Goal: Transaction & Acquisition: Purchase product/service

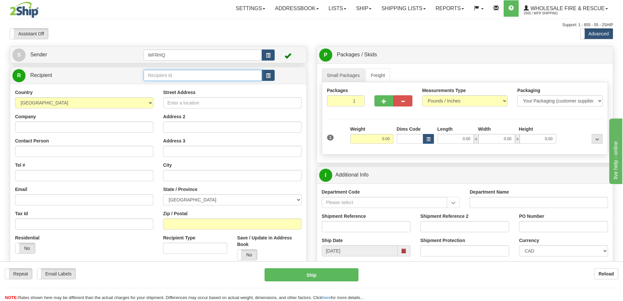
click at [187, 70] on input "text" at bounding box center [203, 75] width 118 height 11
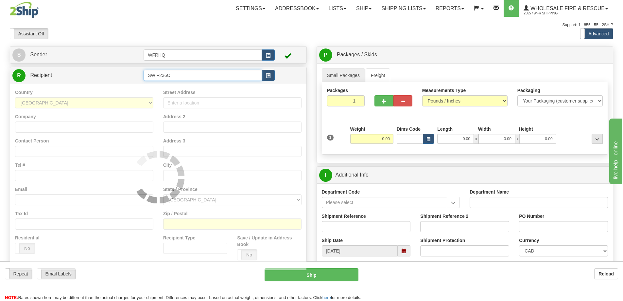
type input "SWIF236C"
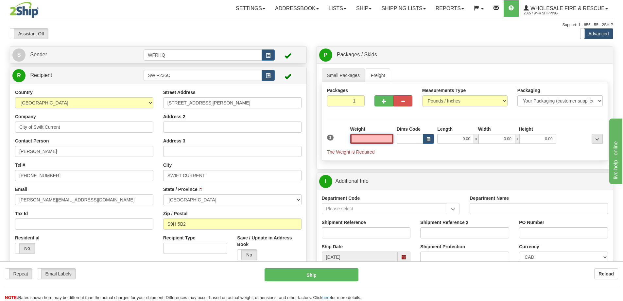
click at [379, 140] on input "text" at bounding box center [371, 139] width 43 height 10
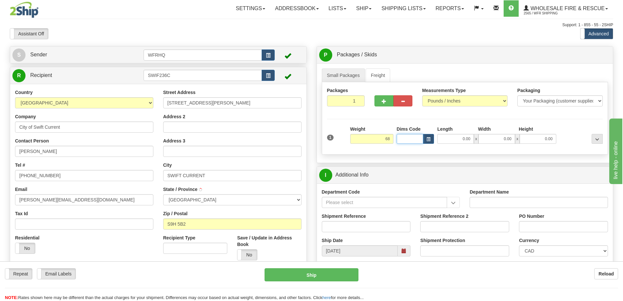
type input "68.00"
type input "20.00"
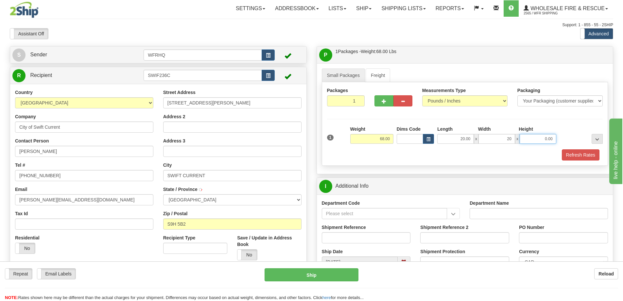
type input "20.00"
type input "12.00"
click at [585, 155] on button "Refresh Rates" at bounding box center [581, 154] width 38 height 11
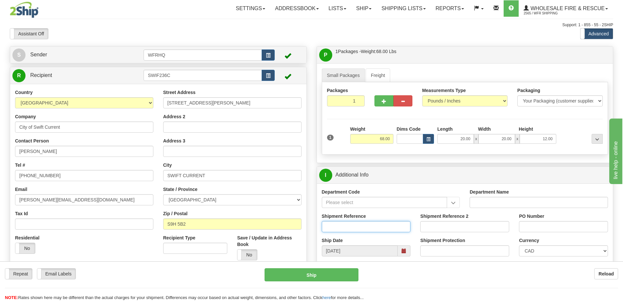
click at [346, 224] on input "Shipment Reference" at bounding box center [366, 226] width 89 height 11
type input "S46961-31045"
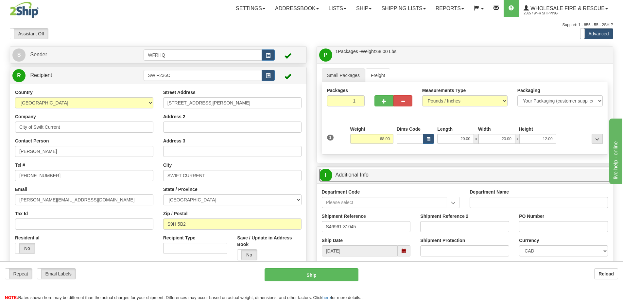
click at [392, 177] on link "I Additional Info" at bounding box center [465, 174] width 292 height 13
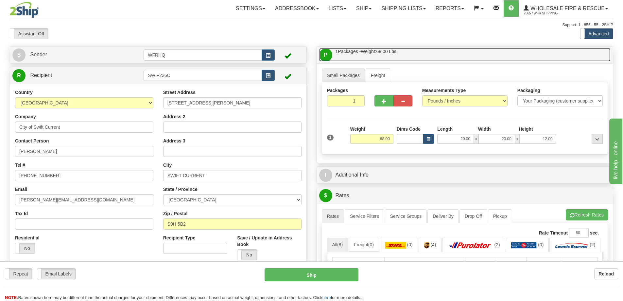
click at [427, 50] on link "P Packages / Skids 1 Packages - Weight: 68.00 Lbs 1 Skids - Weight: NaN Lbs" at bounding box center [465, 54] width 292 height 13
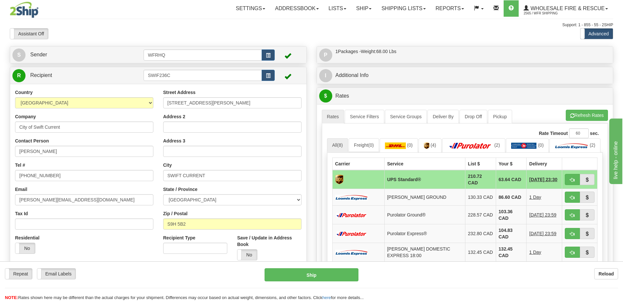
click at [584, 108] on div "A change has been made which could impact your rate estimate. To ensure the est…" at bounding box center [465, 220] width 296 height 233
click at [583, 111] on button "Refresh Rates" at bounding box center [587, 115] width 42 height 11
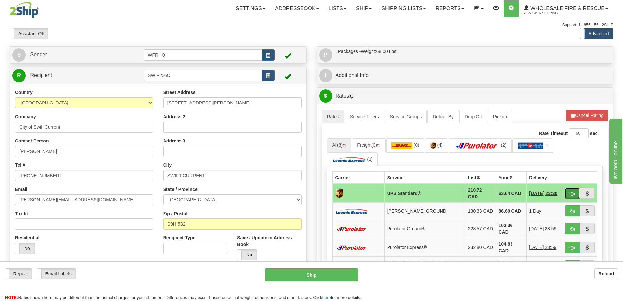
click at [577, 193] on button "button" at bounding box center [572, 193] width 15 height 11
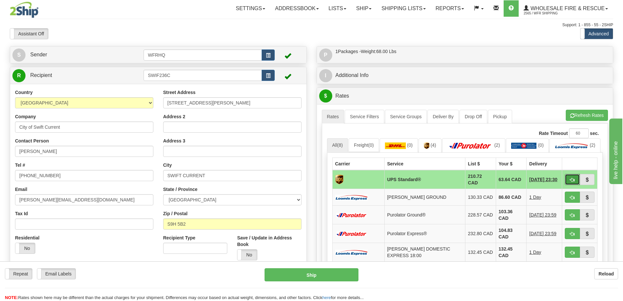
click at [572, 185] on button "button" at bounding box center [572, 179] width 15 height 11
type input "11"
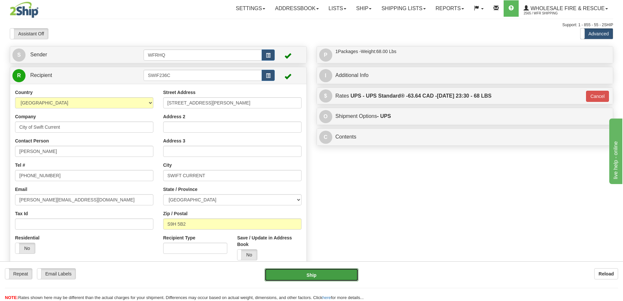
click at [338, 278] on button "Ship" at bounding box center [312, 274] width 94 height 13
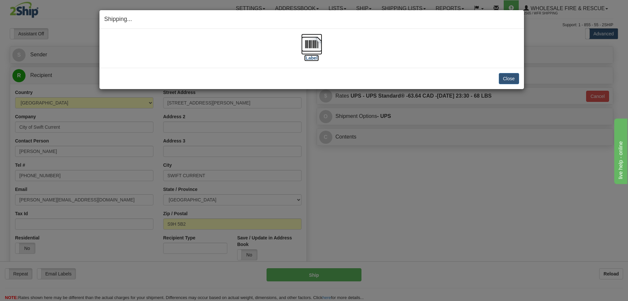
click at [306, 47] on img at bounding box center [311, 44] width 21 height 21
click at [503, 75] on button "Close" at bounding box center [509, 78] width 20 height 11
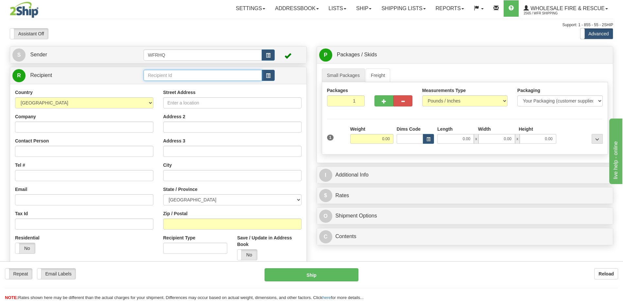
click at [174, 72] on input "text" at bounding box center [203, 75] width 118 height 11
drag, startPoint x: 174, startPoint y: 75, endPoint x: 165, endPoint y: 77, distance: 9.3
click at [174, 75] on input "text" at bounding box center [203, 75] width 118 height 11
type input "ERFM603M"
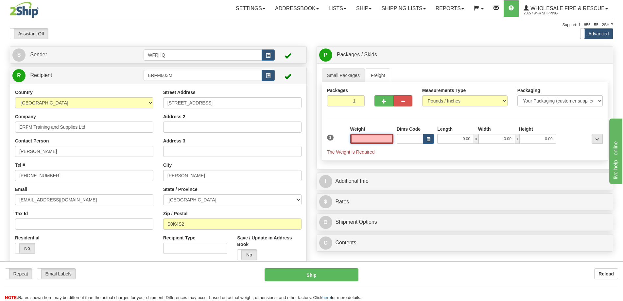
click at [382, 140] on input "text" at bounding box center [371, 139] width 43 height 10
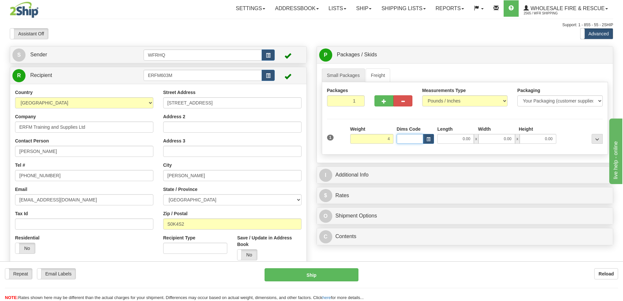
type input "4.00"
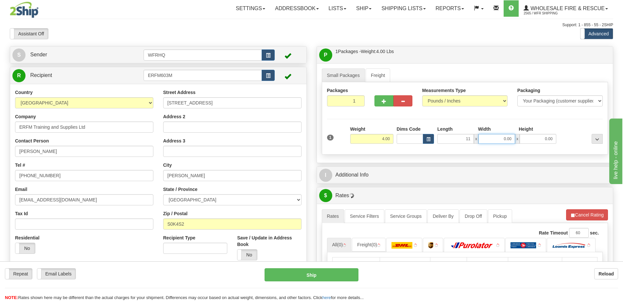
type input "11.00"
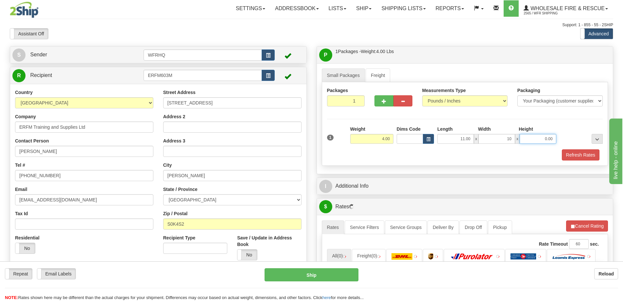
type input "10.00"
type input "6.00"
click at [461, 156] on div "Refresh Rates" at bounding box center [465, 154] width 279 height 11
click at [585, 156] on button "Refresh Rates" at bounding box center [581, 154] width 38 height 11
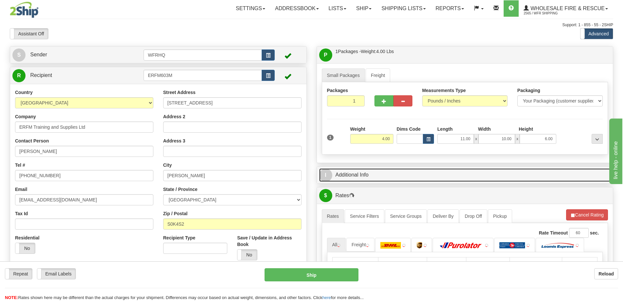
click at [421, 179] on link "I Additional Info" at bounding box center [465, 174] width 292 height 13
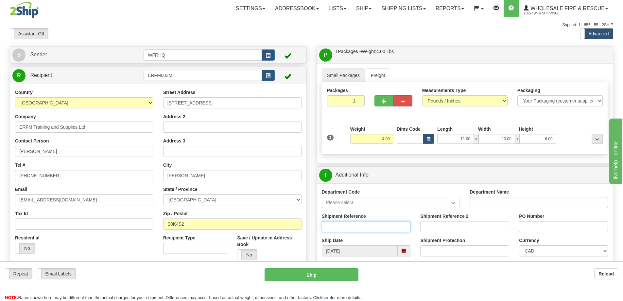
click at [343, 231] on input "Shipment Reference" at bounding box center [366, 226] width 89 height 11
type input "S46943-31038, S46800-31032"
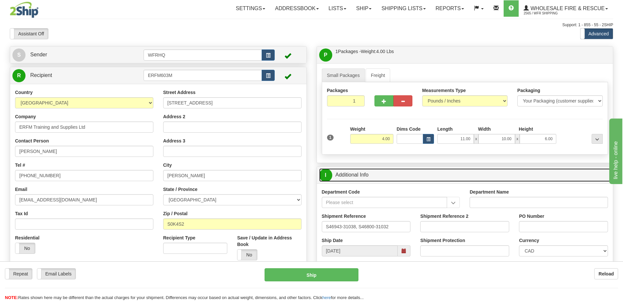
click at [398, 180] on link "I Additional Info" at bounding box center [465, 174] width 292 height 13
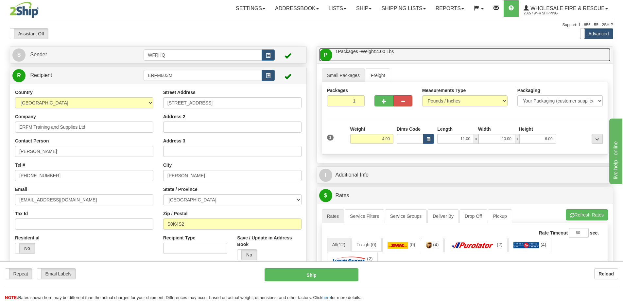
click at [429, 56] on link "P Packages / Skids 1 Packages - Weight: 4.00 Lbs 1 Skids - Weight: NaN Lbs" at bounding box center [465, 54] width 292 height 13
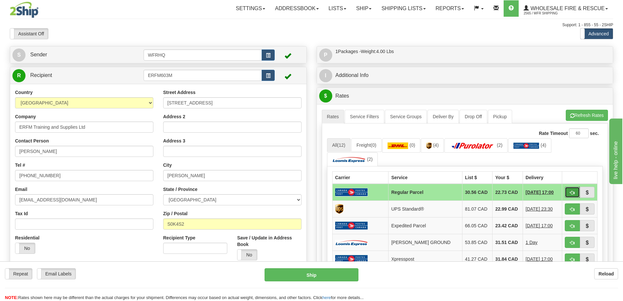
click at [570, 193] on button "button" at bounding box center [572, 192] width 15 height 11
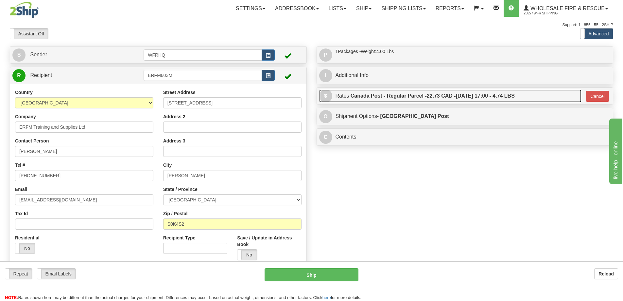
click at [464, 98] on label "Canada Post - Regular Parcel - 22.73 CAD - 09/23/2025 17:00 - 4.74 LBS" at bounding box center [433, 95] width 164 height 13
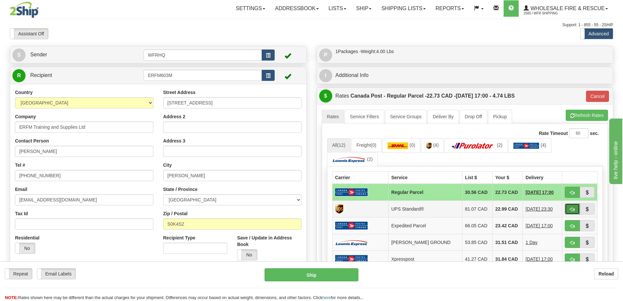
click at [572, 209] on span "button" at bounding box center [572, 209] width 5 height 4
type input "11"
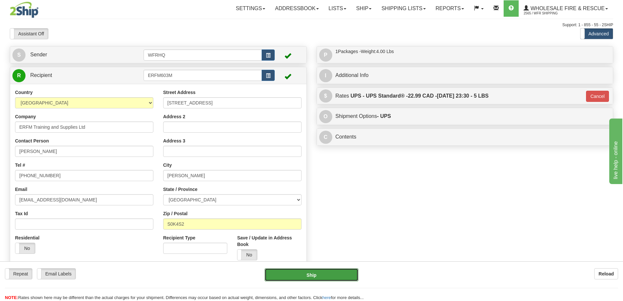
click at [308, 278] on button "Ship" at bounding box center [312, 274] width 94 height 13
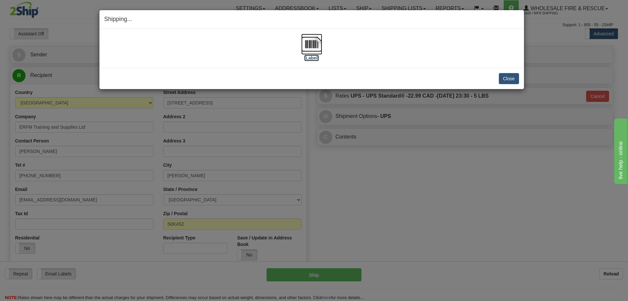
click at [307, 48] on img at bounding box center [311, 44] width 21 height 21
click at [517, 77] on button "Close" at bounding box center [509, 78] width 20 height 11
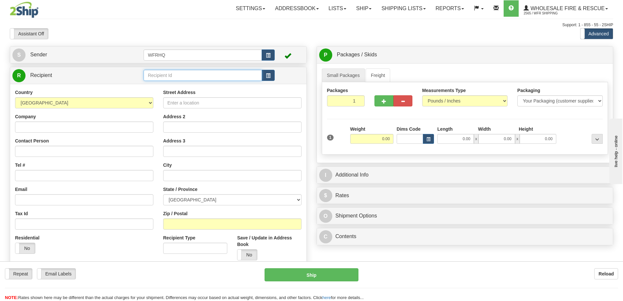
click at [148, 73] on input "text" at bounding box center [203, 75] width 118 height 11
click at [155, 84] on div "WINK290P" at bounding box center [202, 85] width 112 height 7
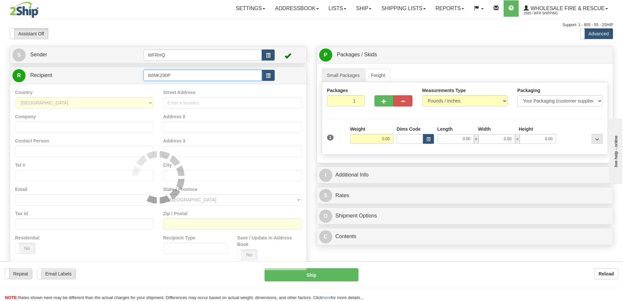
type input "WINK290P"
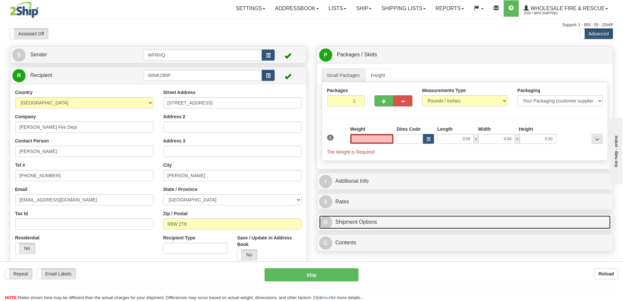
type input "0.00"
click at [368, 223] on link "O Shipment Options" at bounding box center [465, 221] width 292 height 13
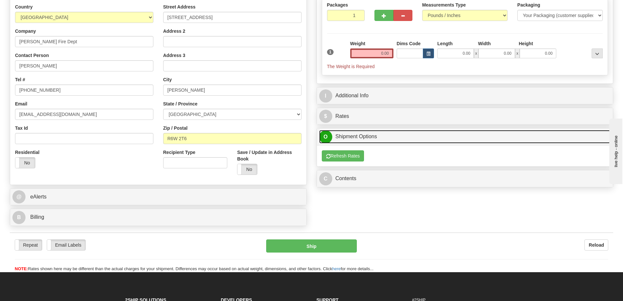
scroll to position [98, 0]
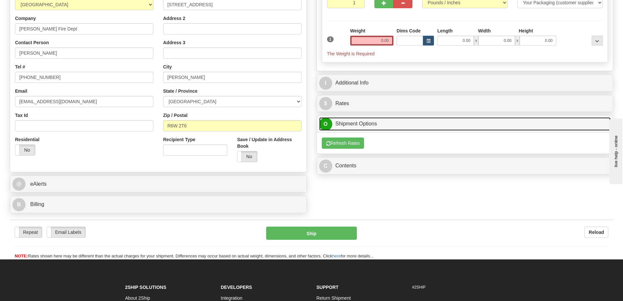
click at [359, 123] on link "O Shipment Options" at bounding box center [465, 123] width 292 height 13
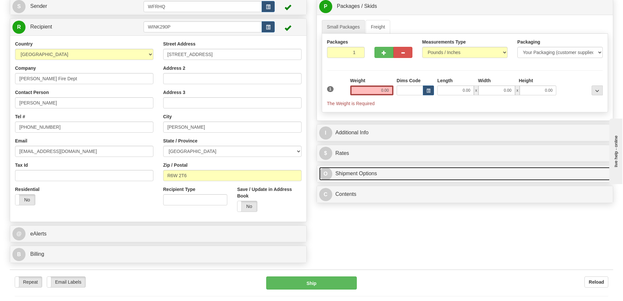
scroll to position [33, 0]
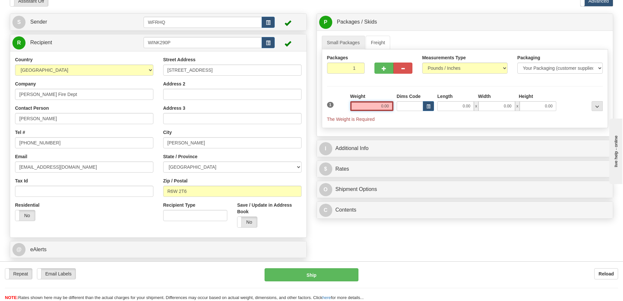
click at [376, 105] on input "0.00" at bounding box center [371, 106] width 43 height 10
type input "7.00"
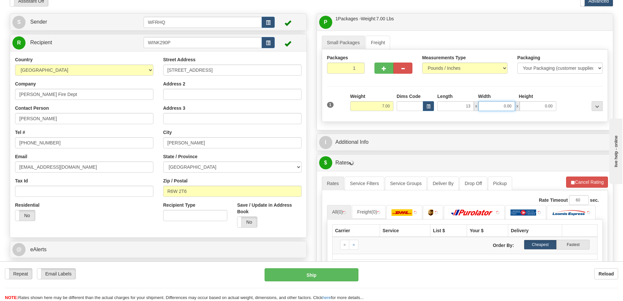
type input "13.00"
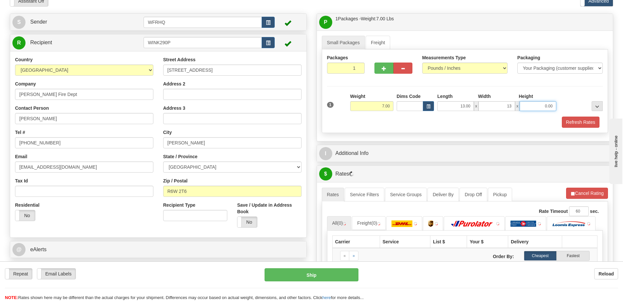
type input "13.00"
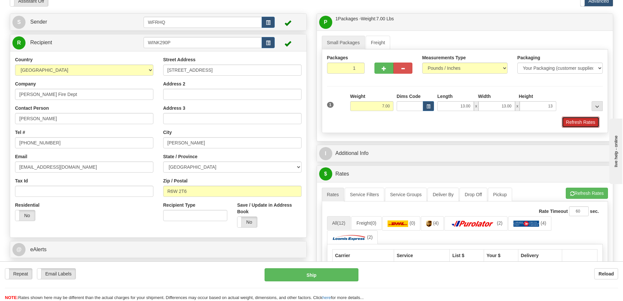
type input "13.00"
click at [592, 122] on button "Refresh Rates" at bounding box center [581, 122] width 38 height 11
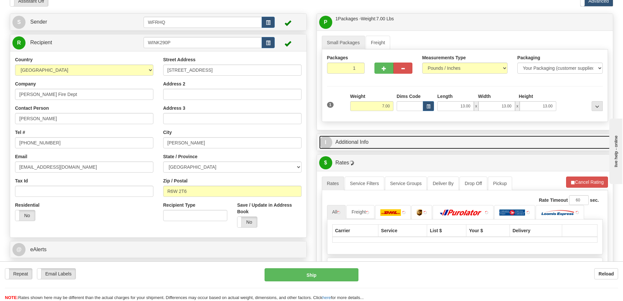
click at [385, 143] on link "I Additional Info" at bounding box center [465, 141] width 292 height 13
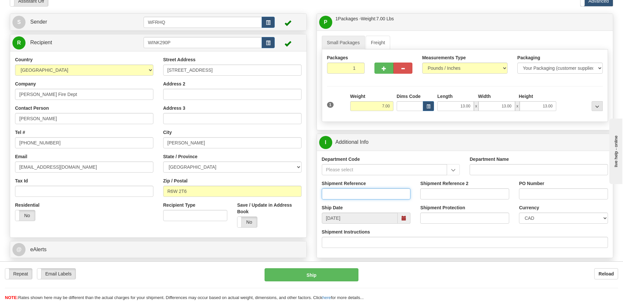
click at [342, 189] on input "Shipment Reference" at bounding box center [366, 193] width 89 height 11
type input "S46903-31020"
type input "Fire"
click at [382, 245] on input "Shipment Instructions" at bounding box center [465, 242] width 287 height 11
click at [368, 244] on input "Shipment Instructions" at bounding box center [465, 242] width 287 height 11
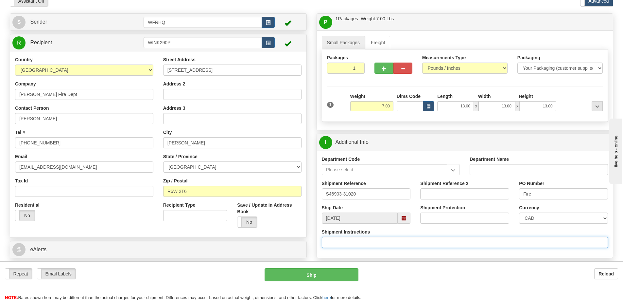
paste input "all 204-332-0983 just prior to delivery to ensure someone is available to sign …"
click at [325, 242] on input "all 204-332-0983 just prior to delivery to ensure someone is available to sign …" at bounding box center [465, 242] width 287 height 11
type input "Call 204-332-0983 just prior to delivery to ensure someone is available to sign…"
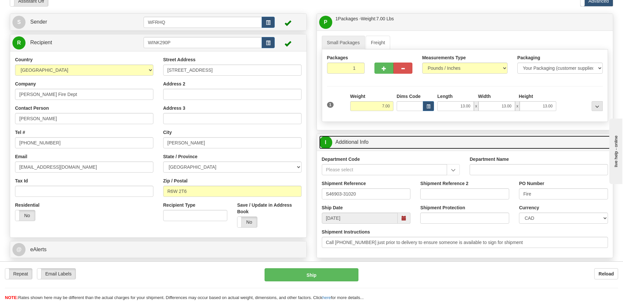
click at [397, 138] on link "I Additional Info" at bounding box center [465, 141] width 292 height 13
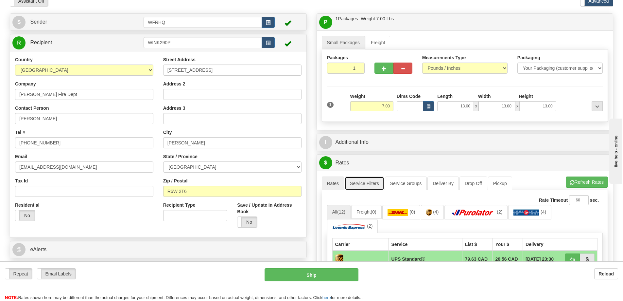
click at [367, 183] on link "Service Filters" at bounding box center [365, 183] width 40 height 14
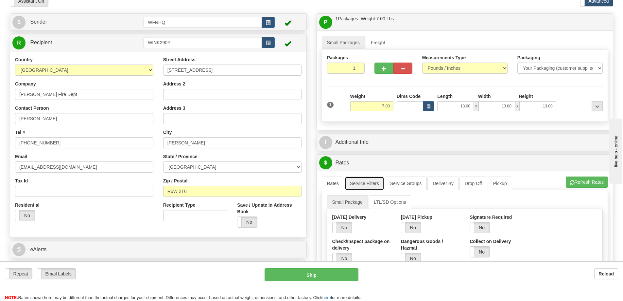
scroll to position [131, 0]
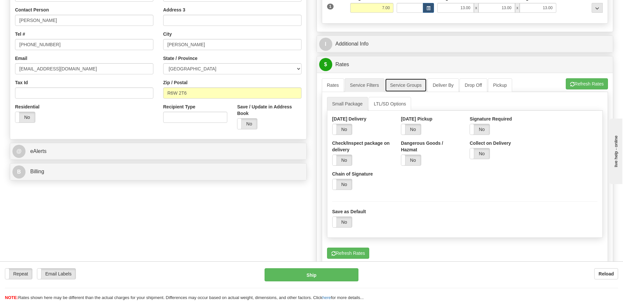
click at [405, 88] on link "Service Groups" at bounding box center [406, 85] width 42 height 14
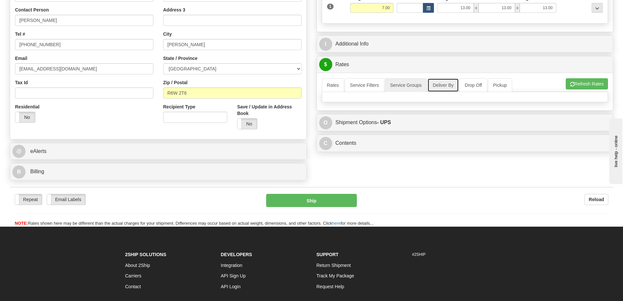
click at [450, 87] on link "Deliver By" at bounding box center [443, 85] width 31 height 14
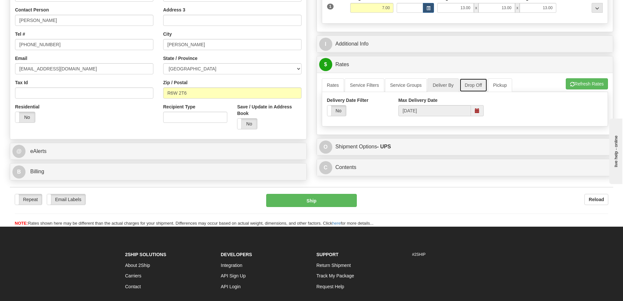
click at [475, 87] on link "Drop Off" at bounding box center [474, 85] width 28 height 14
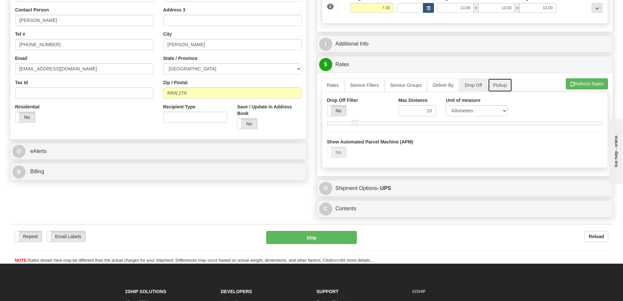
click at [504, 87] on link "Pickup" at bounding box center [500, 85] width 24 height 14
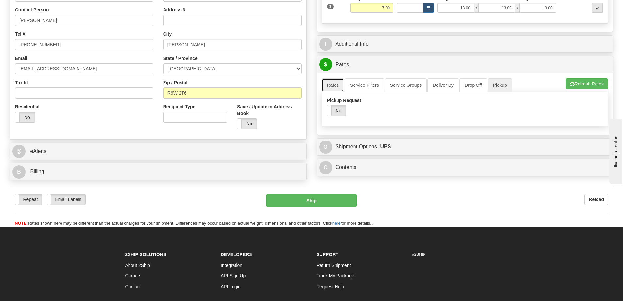
click at [337, 89] on link "Rates" at bounding box center [333, 85] width 23 height 14
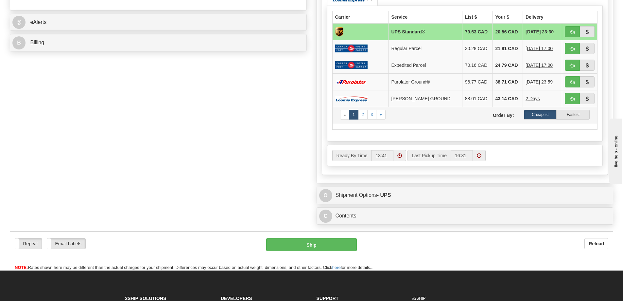
scroll to position [262, 0]
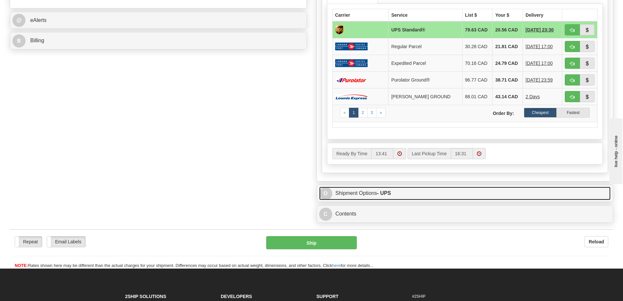
click at [391, 190] on strong "- UPS" at bounding box center [384, 193] width 14 height 6
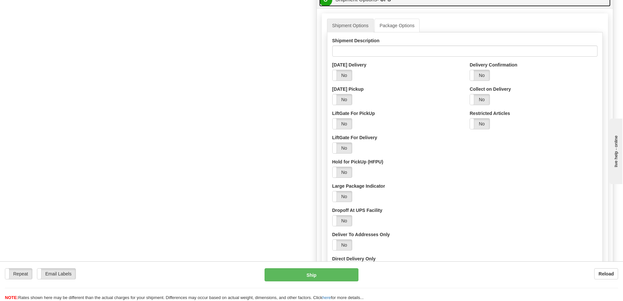
scroll to position [360, 0]
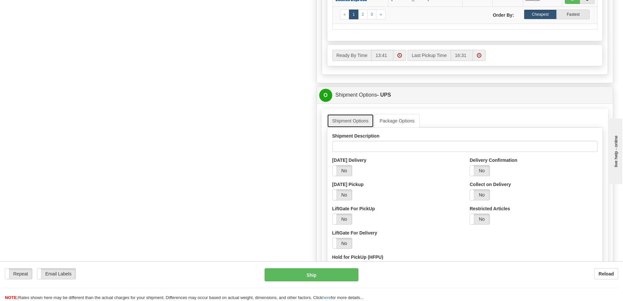
click at [363, 120] on link "Shipment Options" at bounding box center [350, 121] width 47 height 14
click at [398, 122] on link "Package Options" at bounding box center [397, 121] width 45 height 14
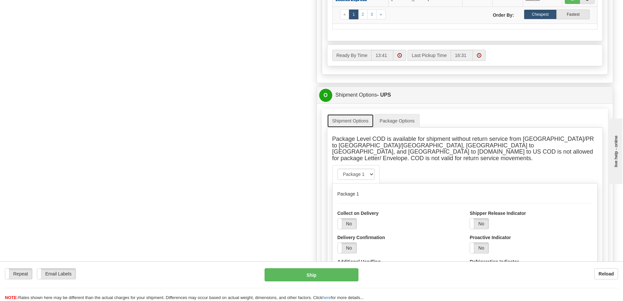
click at [369, 123] on link "Shipment Options" at bounding box center [350, 121] width 47 height 14
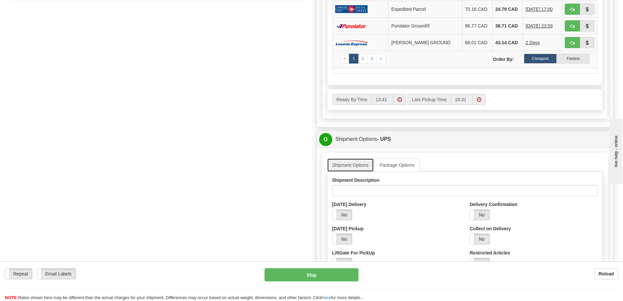
scroll to position [229, 0]
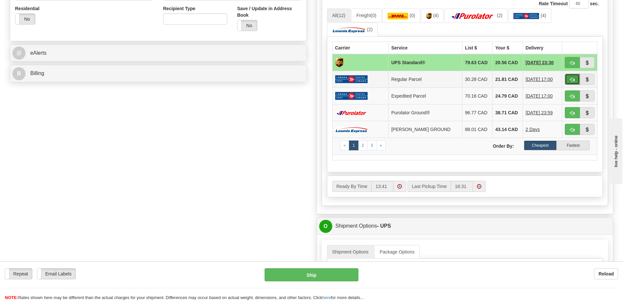
click at [573, 79] on span "button" at bounding box center [572, 80] width 5 height 4
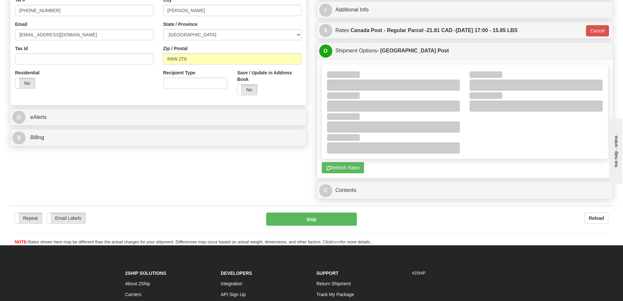
scroll to position [164, 0]
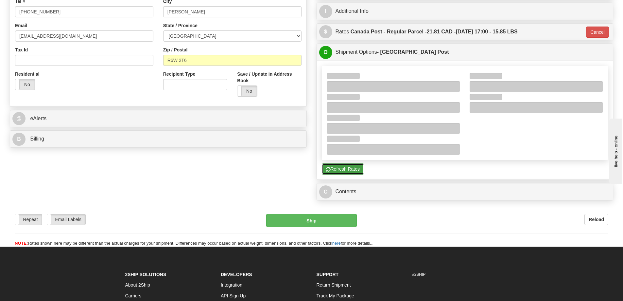
click at [360, 170] on button "Refresh Rates" at bounding box center [343, 168] width 42 height 11
type input "DOM.RP"
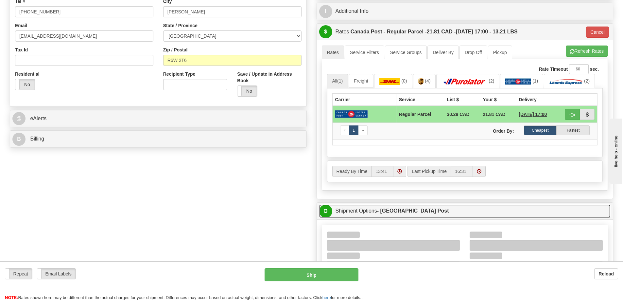
click at [384, 207] on link "O Shipment Options - Canada Post" at bounding box center [465, 210] width 292 height 13
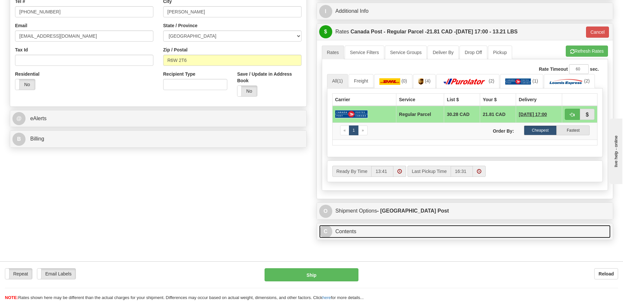
click at [376, 235] on link "C Contents" at bounding box center [465, 231] width 292 height 13
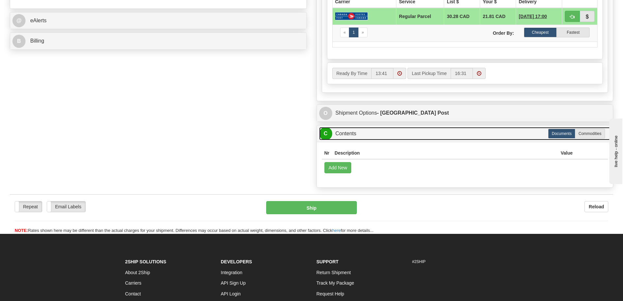
scroll to position [262, 0]
click at [374, 131] on link "C Contents" at bounding box center [465, 133] width 292 height 13
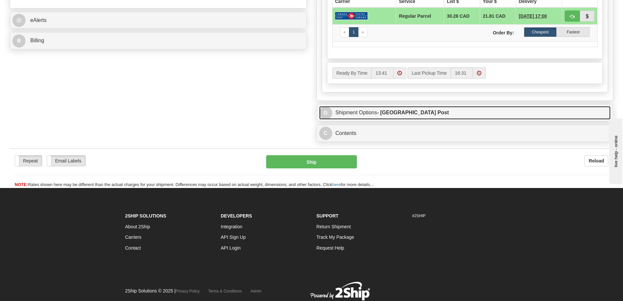
click at [440, 110] on link "O Shipment Options - Canada Post" at bounding box center [465, 112] width 292 height 13
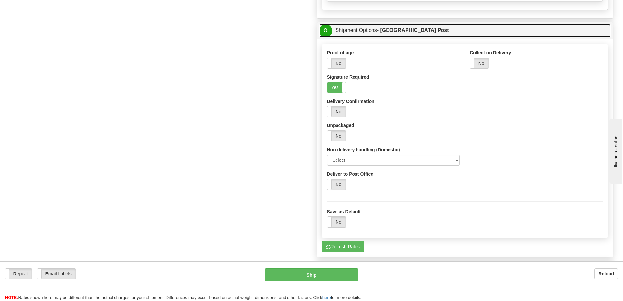
scroll to position [327, 0]
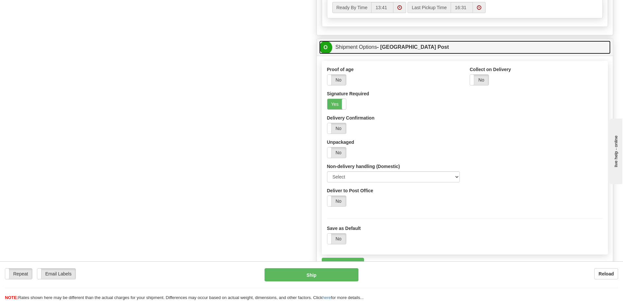
click at [440, 52] on link "O Shipment Options - Canada Post" at bounding box center [465, 47] width 292 height 13
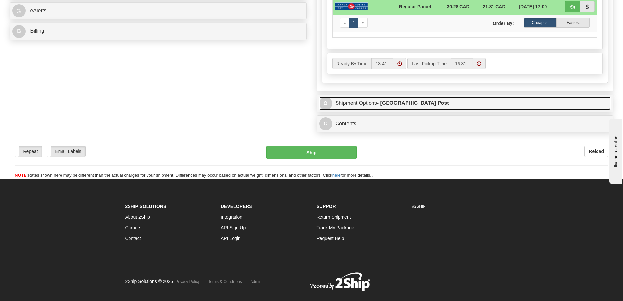
scroll to position [187, 0]
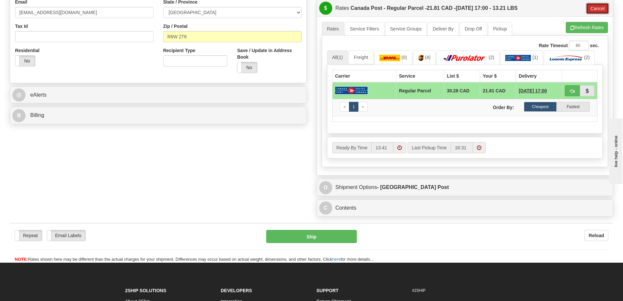
click at [604, 8] on button "Cancel" at bounding box center [597, 8] width 23 height 11
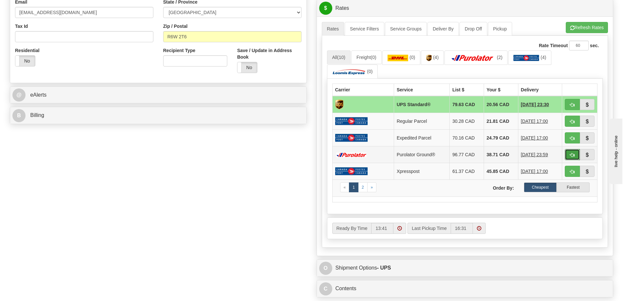
click at [573, 155] on span "button" at bounding box center [572, 155] width 5 height 4
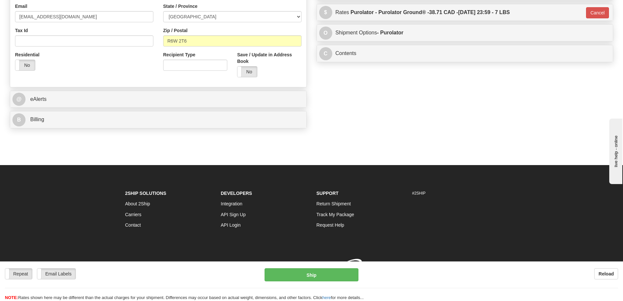
scroll to position [183, 0]
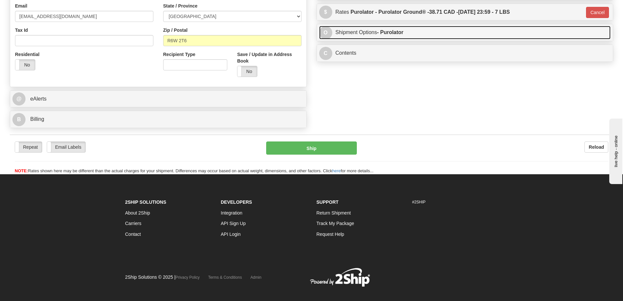
click at [412, 33] on link "O Shipment Options - Purolator" at bounding box center [465, 32] width 292 height 13
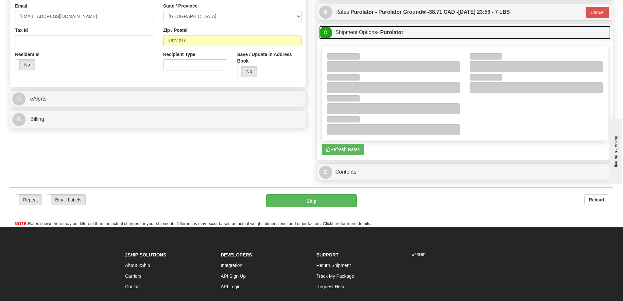
click at [410, 34] on link "O Shipment Options - Purolator" at bounding box center [465, 32] width 292 height 13
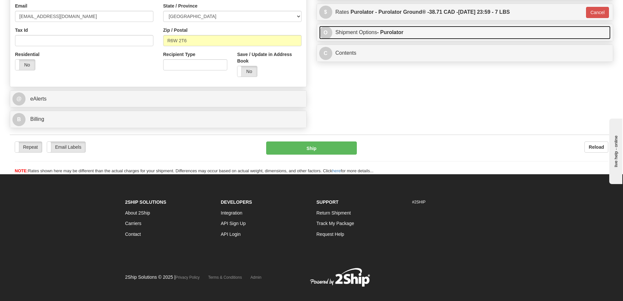
click at [435, 34] on link "O Shipment Options - Purolator" at bounding box center [465, 32] width 292 height 13
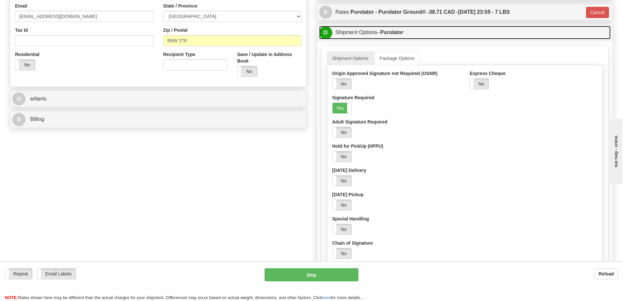
click at [444, 36] on link "O Shipment Options - Purolator" at bounding box center [465, 32] width 292 height 13
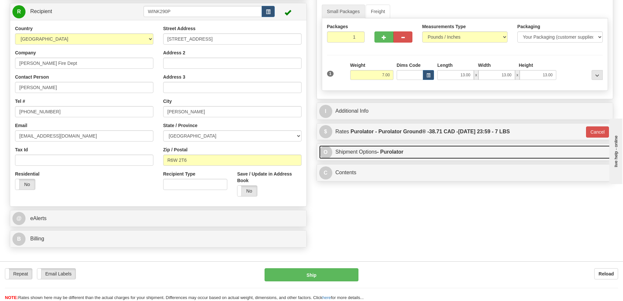
scroll to position [52, 0]
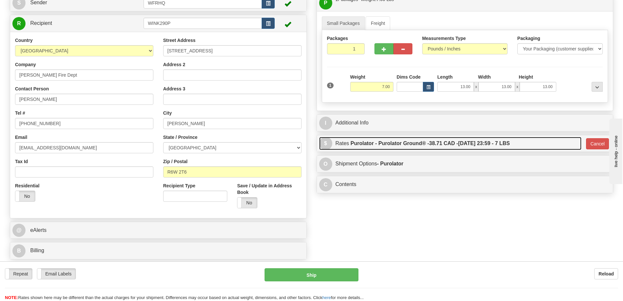
click at [417, 142] on label "Purolator - Purolator Ground® - 38.71 CAD - 09/18/2025 23:59 - 7 LBS" at bounding box center [430, 143] width 159 height 13
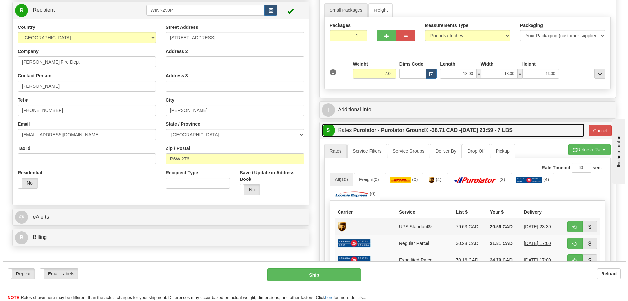
scroll to position [65, 0]
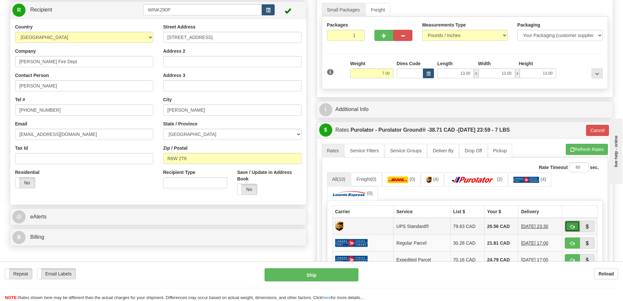
click at [570, 227] on button "button" at bounding box center [572, 226] width 15 height 11
type input "11"
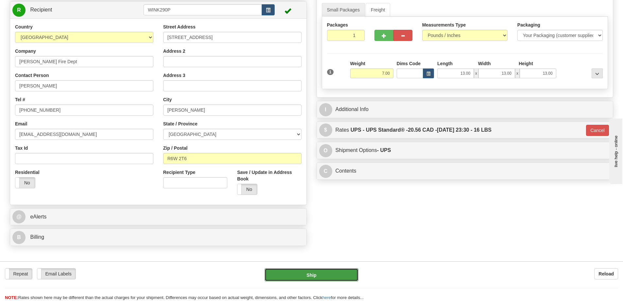
click at [319, 276] on button "Ship" at bounding box center [312, 274] width 94 height 13
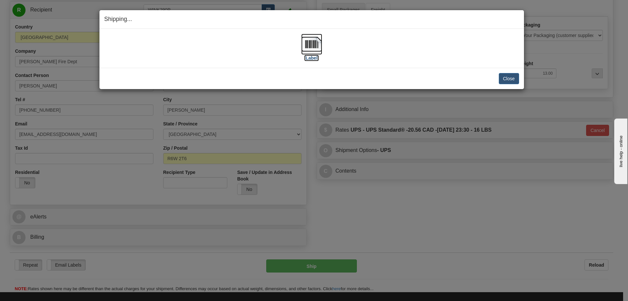
click at [312, 45] on img at bounding box center [311, 44] width 21 height 21
click at [504, 78] on button "Close" at bounding box center [509, 78] width 20 height 11
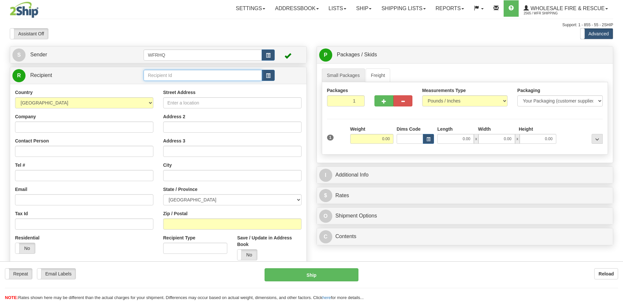
click at [177, 77] on input "text" at bounding box center [203, 75] width 118 height 11
click button "Delete" at bounding box center [0, 0] width 0 height 0
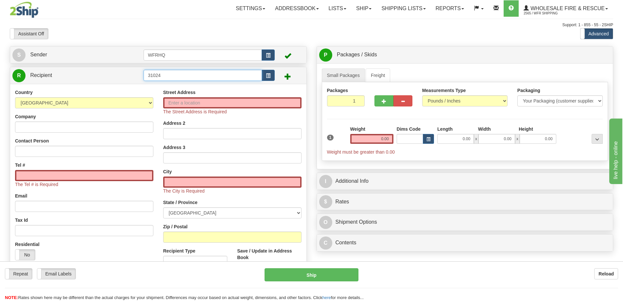
drag, startPoint x: 171, startPoint y: 77, endPoint x: -169, endPoint y: 92, distance: 339.7
click at [0, 92] on html "Training Course Close Toggle navigation Settings Shipping Preferences New Sende…" at bounding box center [311, 150] width 623 height 301
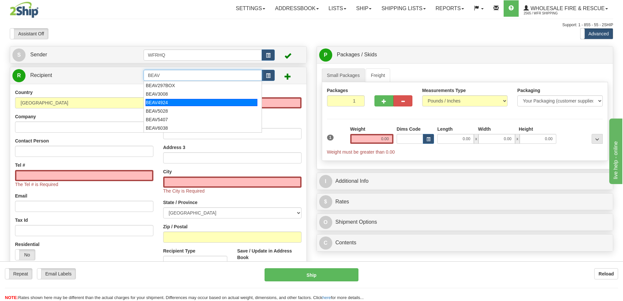
click at [172, 100] on div "BEAV4924" at bounding box center [202, 102] width 112 height 7
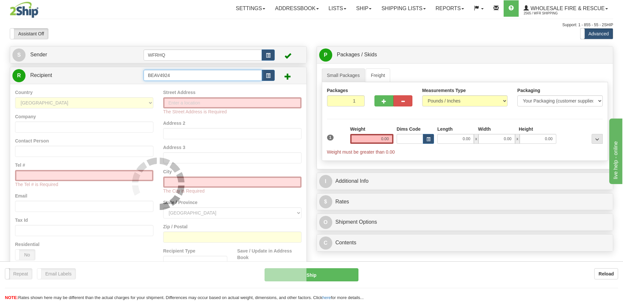
type input "BEAV4924"
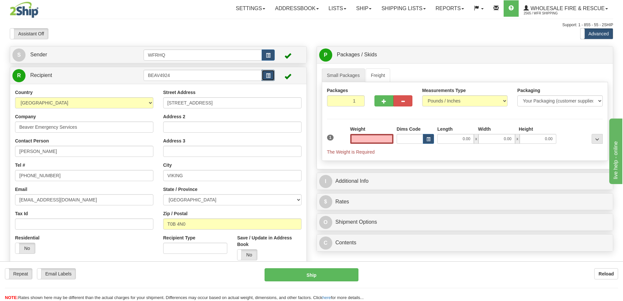
type input "0.00"
click at [270, 72] on button "button" at bounding box center [268, 75] width 13 height 11
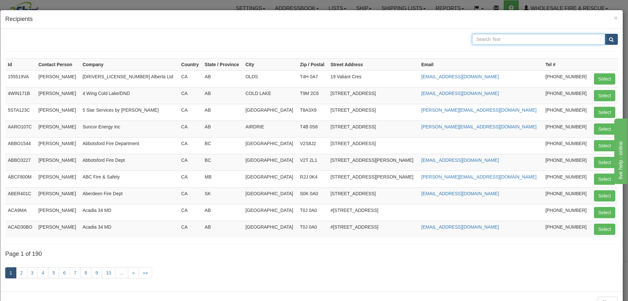
drag, startPoint x: 493, startPoint y: 38, endPoint x: 490, endPoint y: 37, distance: 3.3
click at [493, 37] on input "text" at bounding box center [538, 39] width 133 height 11
type input "Beaverlodge"
click at [605, 34] on button "submit" at bounding box center [611, 39] width 13 height 11
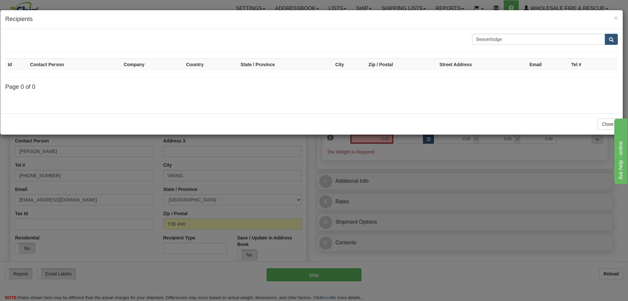
click at [613, 16] on h4 "Recipients" at bounding box center [311, 19] width 613 height 9
click at [613, 17] on h4 "Recipients" at bounding box center [311, 19] width 613 height 9
click at [616, 17] on span "×" at bounding box center [616, 18] width 4 height 8
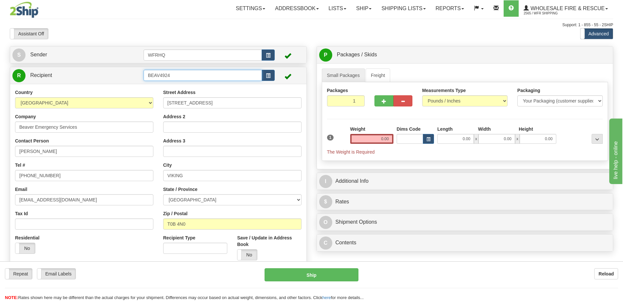
click at [178, 75] on input "BEAV4924" at bounding box center [203, 75] width 118 height 11
type input "BEAV4001"
click at [129, 85] on div "Country AFGHANISTAN ALAND ISLANDS ALBANIA ALGERIA AMERICAN SAMOA ANDORRA ANGOLA…" at bounding box center [158, 177] width 296 height 186
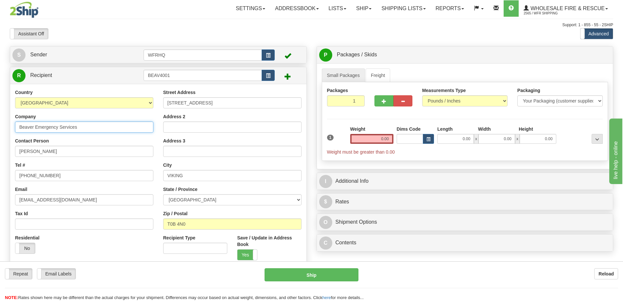
drag, startPoint x: 88, startPoint y: 129, endPoint x: -45, endPoint y: 125, distance: 132.9
click at [0, 125] on html "Training Course Close Toggle navigation Settings Shipping Preferences New Sende…" at bounding box center [311, 150] width 623 height 301
click at [89, 122] on input "Beaver Emergency Services" at bounding box center [84, 126] width 138 height 11
drag, startPoint x: 93, startPoint y: 126, endPoint x: -28, endPoint y: 126, distance: 121.4
click at [0, 126] on html "Training Course Close Toggle navigation Settings Shipping Preferences New Sende…" at bounding box center [311, 150] width 623 height 301
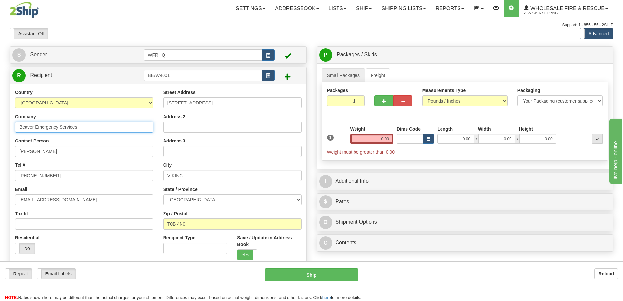
paste input "lodge Fire Dept Town of, Kishanee Wickramasinghe"
drag, startPoint x: 144, startPoint y: 129, endPoint x: 85, endPoint y: 129, distance: 58.6
click at [85, 129] on input "Beaverlodge Fire Dept Town of, Kishanee Wickramasinghe" at bounding box center [84, 126] width 138 height 11
type input "Beaverlodge Fire Dept Town of,"
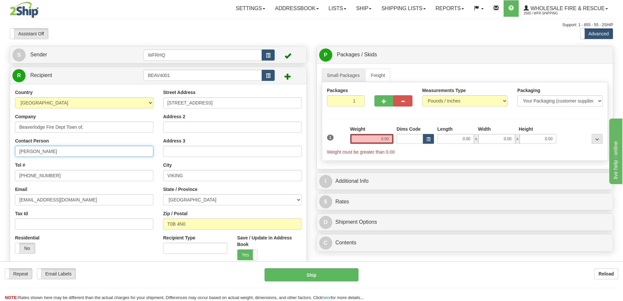
drag, startPoint x: 59, startPoint y: 150, endPoint x: -40, endPoint y: 153, distance: 98.9
click at [0, 153] on html "Training Course Close Toggle navigation Settings Shipping Preferences New Sende…" at bounding box center [311, 150] width 623 height 301
paste input "ishanee Wickramasinghe"
type input "Kishanee Wickramasinghe"
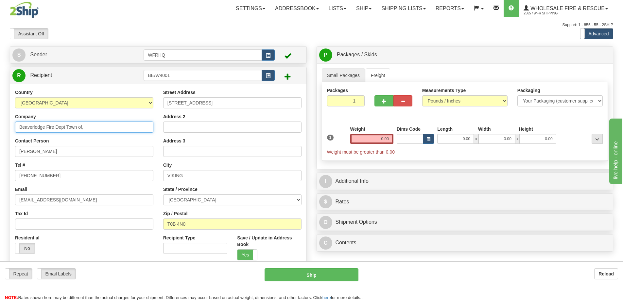
click at [98, 130] on input "Beaverlodge Fire Dept Town of," at bounding box center [84, 126] width 138 height 11
type input "Town of Beaverlodge Fire Dept"
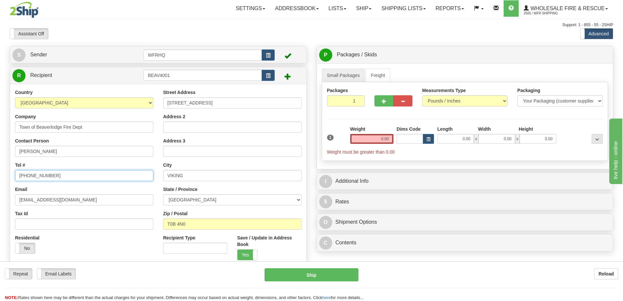
click at [55, 176] on input "780-385-1215" at bounding box center [84, 175] width 138 height 11
drag, startPoint x: 58, startPoint y: 176, endPoint x: -13, endPoint y: 177, distance: 70.7
click at [0, 177] on html "Training Course Close Toggle navigation Settings Shipping Preferences New Sende…" at bounding box center [311, 150] width 623 height 301
type input "587-343-0714"
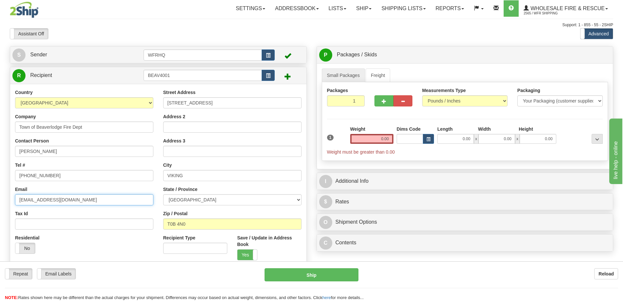
click at [63, 203] on input "info@besc.ca" at bounding box center [84, 199] width 138 height 11
drag, startPoint x: 63, startPoint y: 202, endPoint x: -30, endPoint y: 202, distance: 92.9
click at [0, 202] on html "Training Course Close Toggle navigation Settings Shipping Preferences New Sende…" at bounding box center [311, 150] width 623 height 301
paste input "Kwicks@beaverlodge"
type input "Kwicks@beaverlodge.ca"
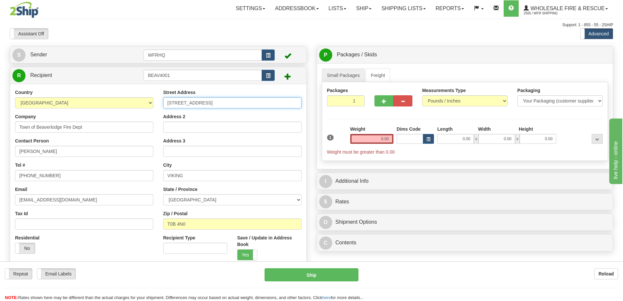
click at [202, 98] on input "4924-53 ave" at bounding box center [232, 102] width 138 height 11
drag, startPoint x: 202, startPoint y: 100, endPoint x: 148, endPoint y: 101, distance: 53.4
click at [148, 101] on div "Country AFGHANISTAN ALAND ISLANDS ALBANIA ALGERIA AMERICAN SAMOA ANDORRA ANGOLA…" at bounding box center [158, 177] width 296 height 176
type input "400 - 1st Avenue"
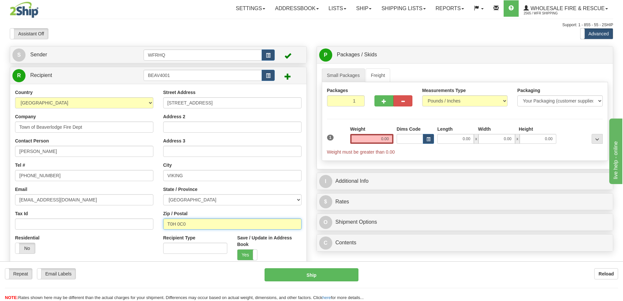
type input "T0H 0C0"
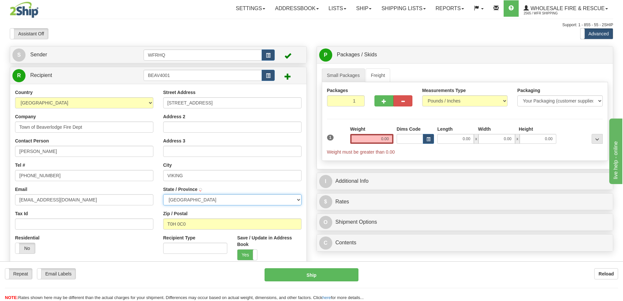
type input "BEAVERLODGE"
click at [379, 136] on input "0.00" at bounding box center [371, 139] width 43 height 10
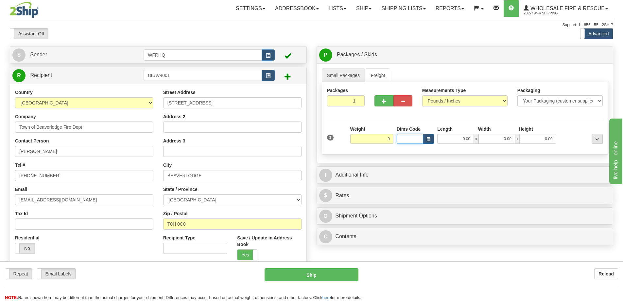
type input "9.00"
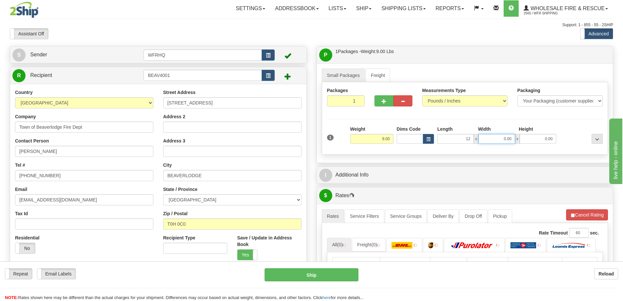
type input "12.00"
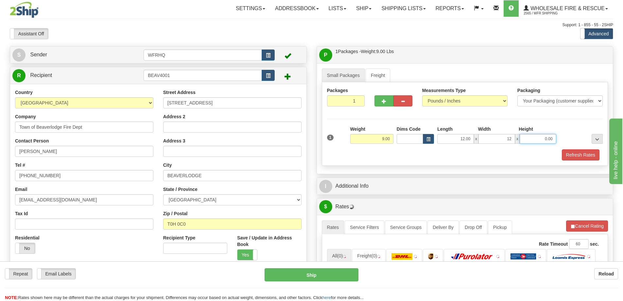
type input "12.00"
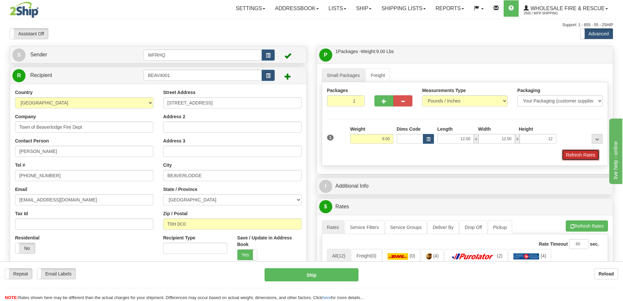
click at [585, 154] on button "Refresh Rates" at bounding box center [581, 154] width 38 height 11
type input "12.00"
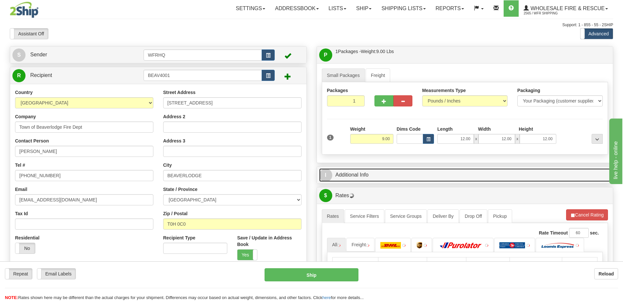
click at [373, 178] on link "I Additional Info" at bounding box center [465, 174] width 292 height 13
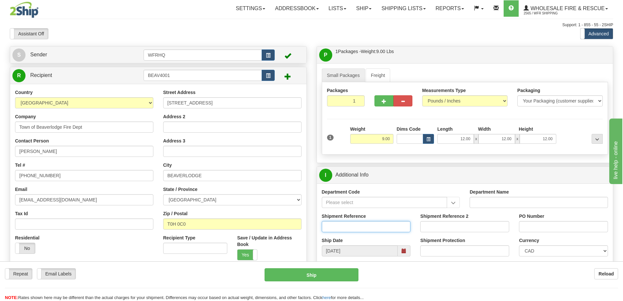
click at [348, 225] on input "Shipment Reference" at bounding box center [366, 226] width 89 height 11
type input "S46916-31024"
type input "Kishanee"
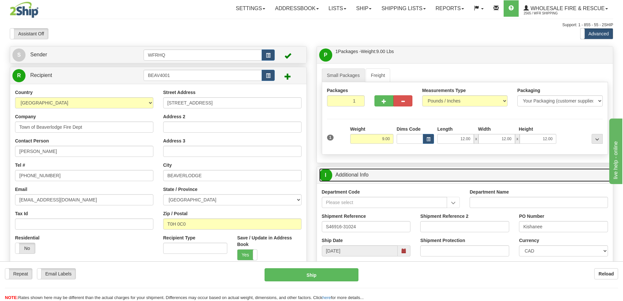
click at [401, 173] on link "I Additional Info" at bounding box center [465, 174] width 292 height 13
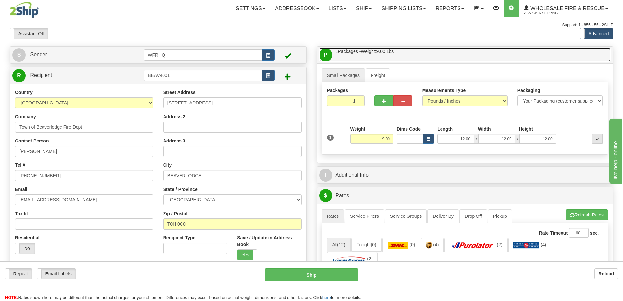
click at [423, 58] on link "P Packages / Skids 1 Packages - Weight: 9.00 Lbs 1 Skids - Weight: NaN Lbs" at bounding box center [465, 54] width 292 height 13
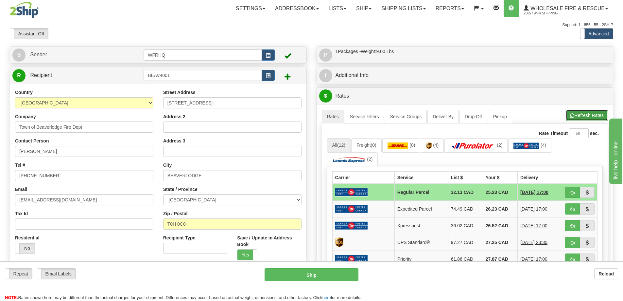
click at [600, 114] on button "Refresh Rates" at bounding box center [587, 115] width 42 height 11
click at [575, 193] on span "button" at bounding box center [572, 192] width 5 height 4
type input "DOM.RP"
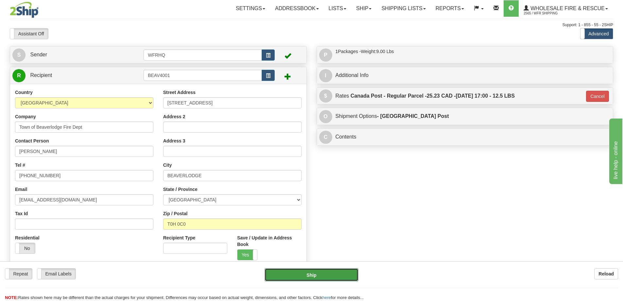
click at [329, 271] on button "Ship" at bounding box center [312, 274] width 94 height 13
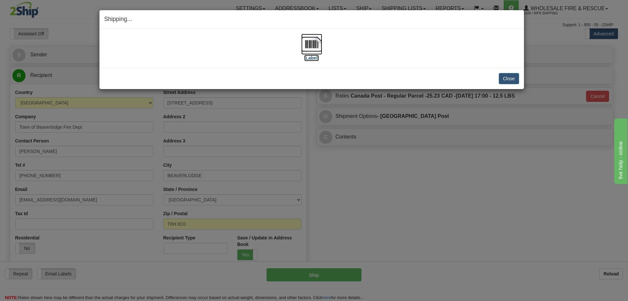
click at [315, 41] on img at bounding box center [311, 44] width 21 height 21
click at [515, 81] on button "Close" at bounding box center [509, 78] width 20 height 11
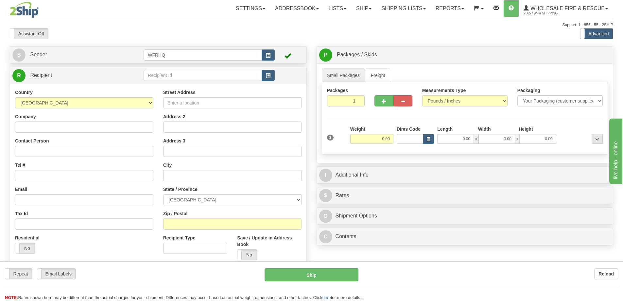
click at [185, 76] on div "Toggle navigation Settings Shipping Preferences Fields Preferences New" at bounding box center [311, 174] width 623 height 348
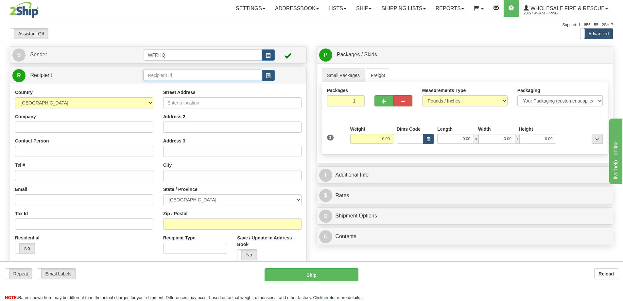
click at [182, 76] on input "text" at bounding box center [203, 75] width 118 height 11
click at [170, 78] on input "text" at bounding box center [203, 75] width 118 height 11
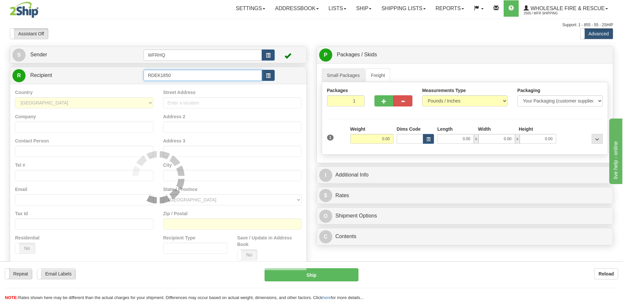
type input "RDEK1850"
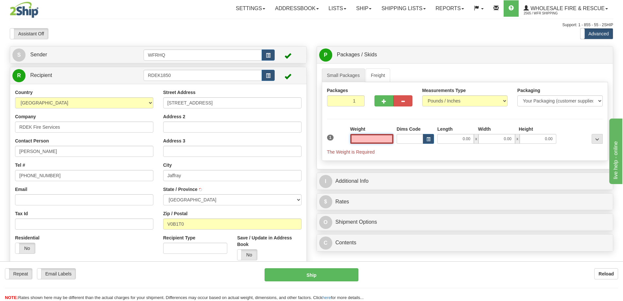
type input "JAFFRAY"
type input "0.00"
click at [378, 139] on input "0.00" at bounding box center [371, 139] width 43 height 10
type input "2.00"
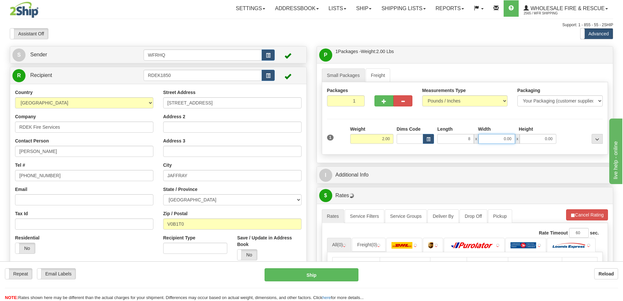
type input "8.00"
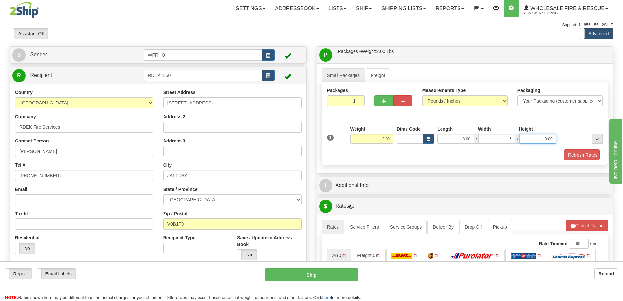
type input "6.00"
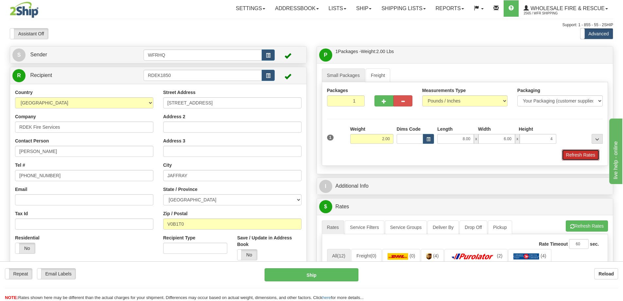
type input "4.00"
click at [590, 151] on button "Refresh Rates" at bounding box center [581, 154] width 38 height 11
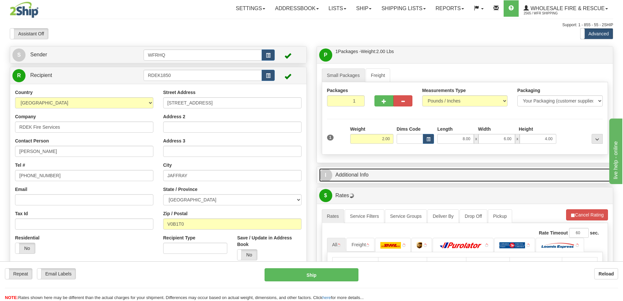
click at [474, 175] on link "I Additional Info" at bounding box center [465, 174] width 292 height 13
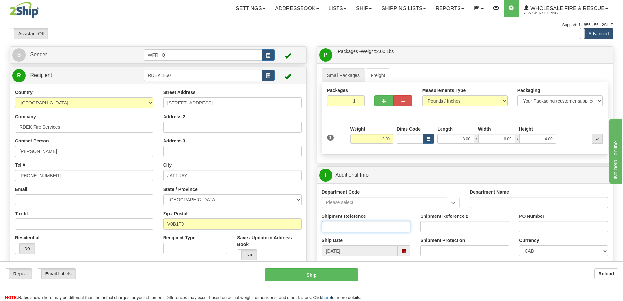
click at [342, 227] on input "Shipment Reference" at bounding box center [366, 226] width 89 height 11
type input "S46677-30839"
type input "43150"
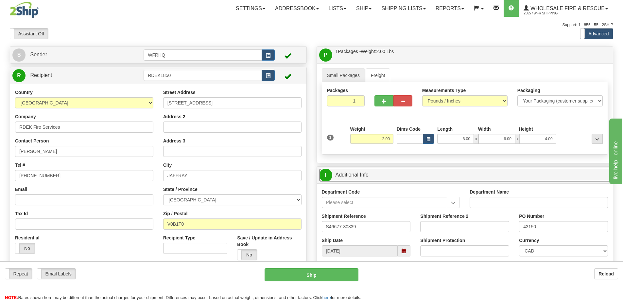
click at [401, 177] on link "I Additional Info" at bounding box center [465, 174] width 292 height 13
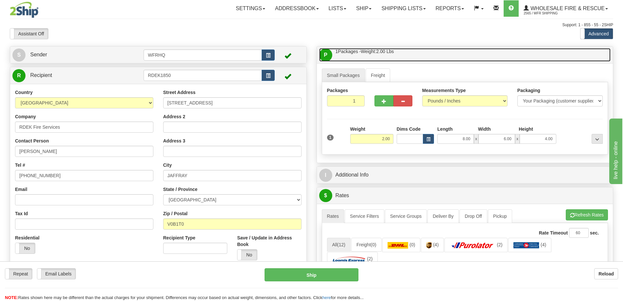
click at [409, 59] on link "P Packages / Skids 1 Packages - Weight: 2.00 Lbs 1 Skids - Weight: NaN Lbs" at bounding box center [465, 54] width 292 height 13
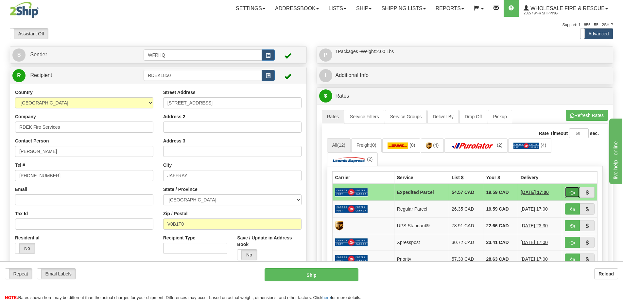
click at [568, 191] on button "button" at bounding box center [572, 192] width 15 height 11
type input "DOM.EP"
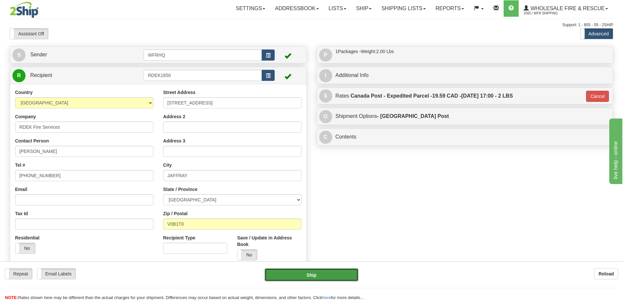
click at [318, 272] on button "Ship" at bounding box center [312, 274] width 94 height 13
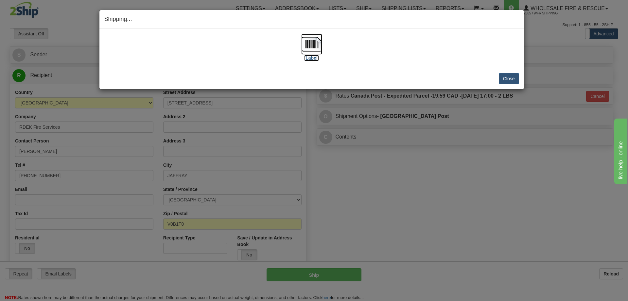
click at [312, 44] on img at bounding box center [311, 44] width 21 height 21
click at [512, 76] on button "Close" at bounding box center [509, 78] width 20 height 11
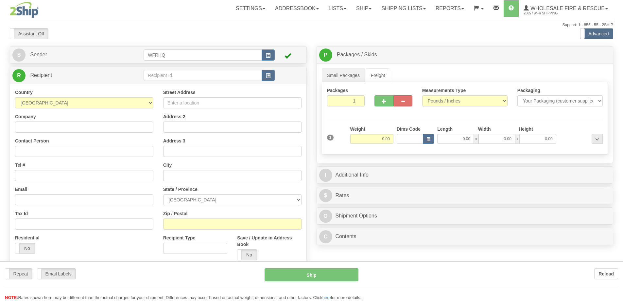
click at [162, 75] on div at bounding box center [311, 150] width 623 height 301
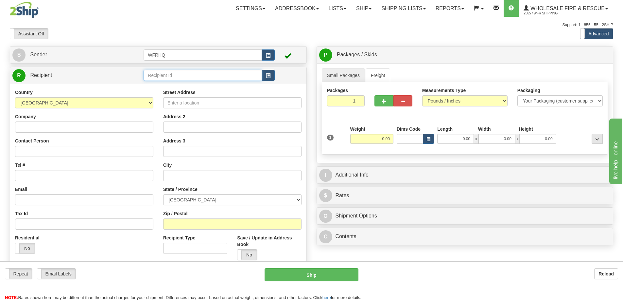
click at [165, 74] on input "text" at bounding box center [203, 75] width 118 height 11
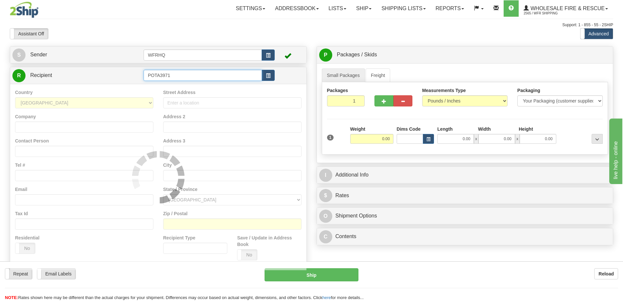
type input "POTA3971"
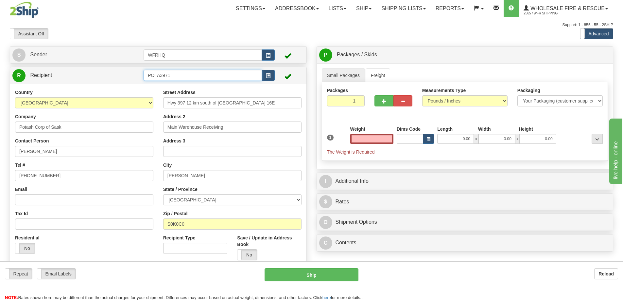
type input "0.00"
click at [175, 75] on input "POTA3971" at bounding box center [203, 75] width 118 height 11
click at [167, 84] on div "POTA3976" at bounding box center [202, 85] width 112 height 7
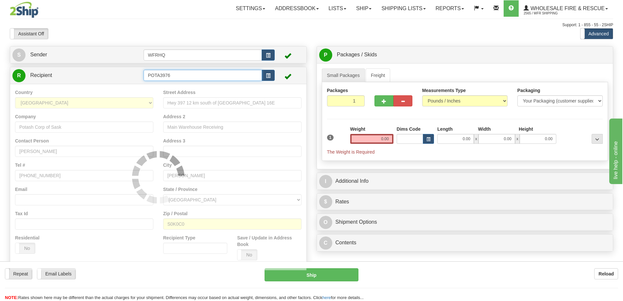
type input "POTA3976"
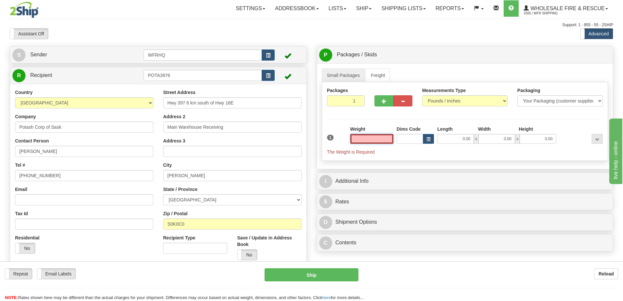
click at [368, 142] on input "text" at bounding box center [371, 139] width 43 height 10
type input "2.00"
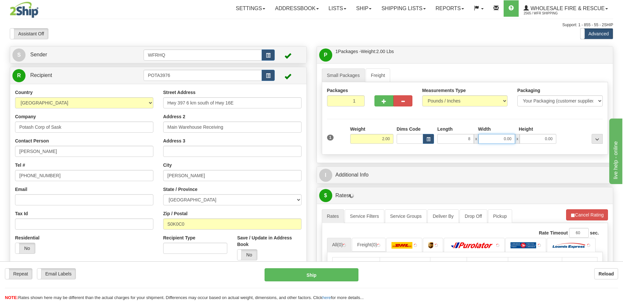
type input "8.00"
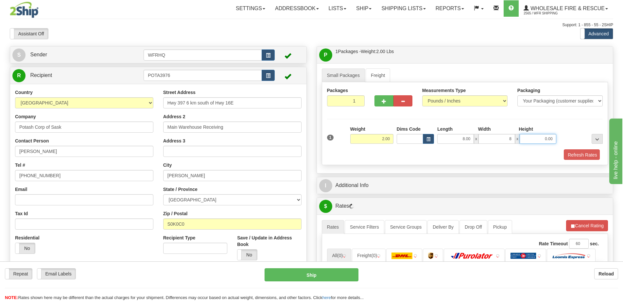
type input "8.00"
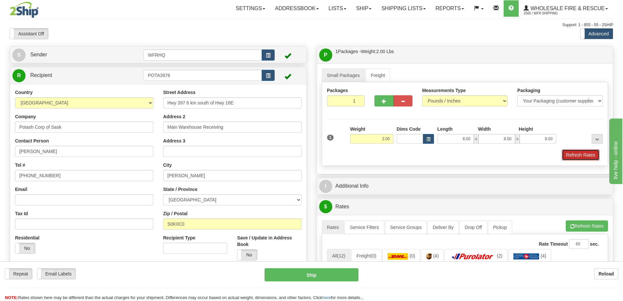
drag, startPoint x: 568, startPoint y: 153, endPoint x: 573, endPoint y: 154, distance: 5.6
click at [572, 153] on button "Refresh Rates" at bounding box center [581, 154] width 38 height 11
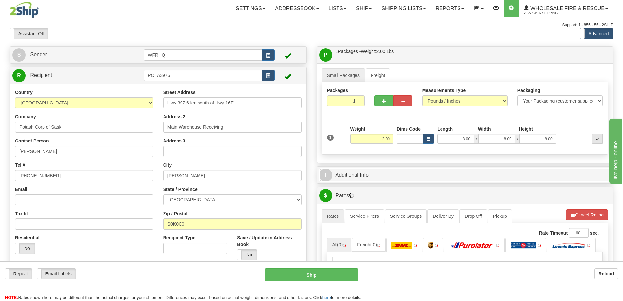
click at [453, 176] on link "I Additional Info" at bounding box center [465, 174] width 292 height 13
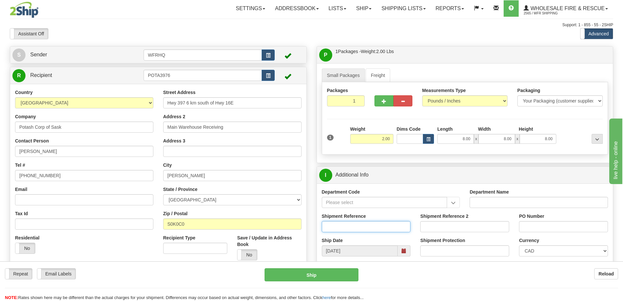
click at [356, 226] on input "Shipment Reference" at bounding box center [366, 226] width 89 height 11
type input "S44748-29472"
type input "1031112497"
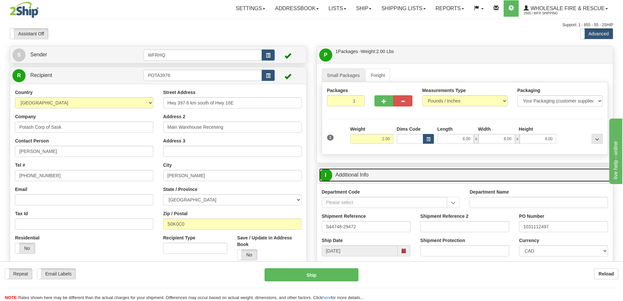
click at [507, 174] on link "I Additional Info" at bounding box center [465, 174] width 292 height 13
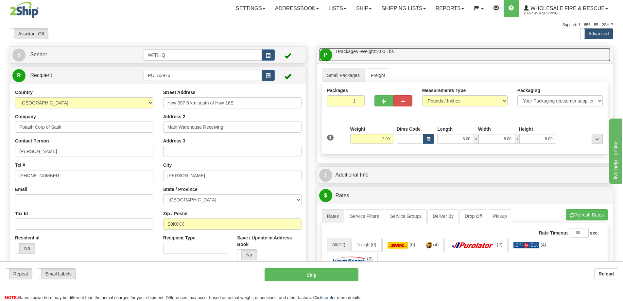
click at [440, 56] on link "P Packages / Skids 1 Packages - Weight: 2.00 Lbs 1 Skids - Weight: NaN Lbs" at bounding box center [465, 54] width 292 height 13
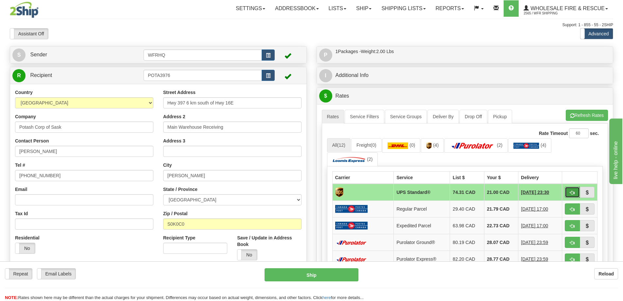
click at [575, 194] on button "button" at bounding box center [572, 192] width 15 height 11
type input "11"
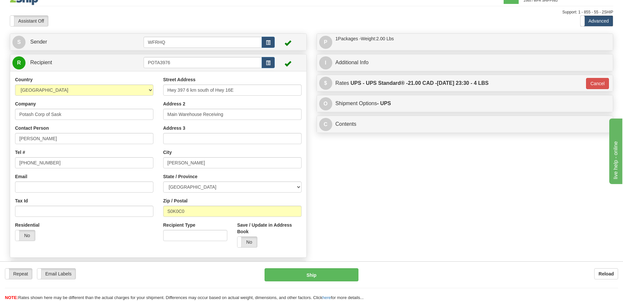
scroll to position [164, 0]
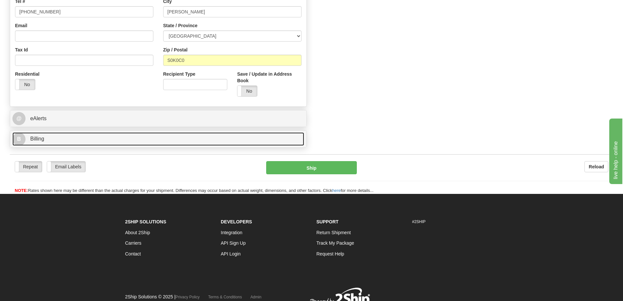
click at [71, 134] on link "B Billing" at bounding box center [158, 138] width 292 height 13
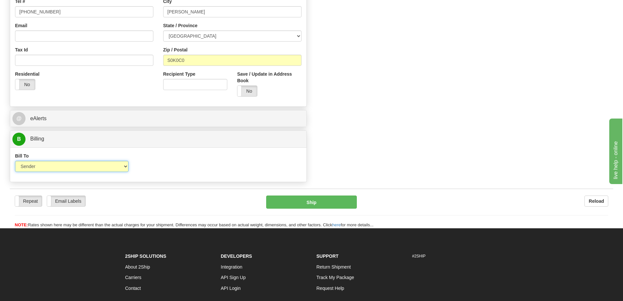
click at [56, 164] on select "Sender Recipient Third Party Collect" at bounding box center [72, 166] width 114 height 11
select select "2"
click at [15, 161] on select "Sender Recipient Third Party Collect" at bounding box center [72, 166] width 114 height 11
type input "11"
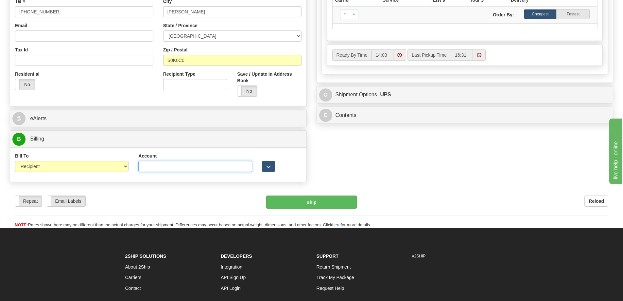
click at [183, 164] on input "Account" at bounding box center [195, 166] width 114 height 11
click at [164, 169] on input "Account" at bounding box center [195, 166] width 114 height 11
paste input "KY 4656"
click at [152, 168] on input "KY 4656" at bounding box center [195, 166] width 114 height 11
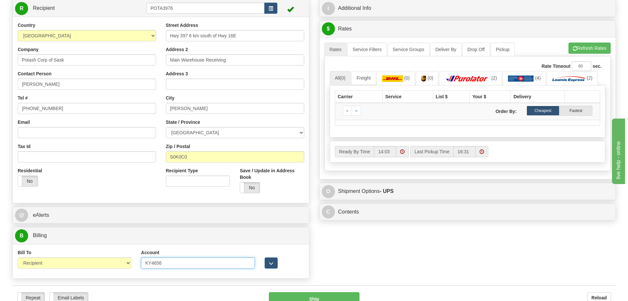
scroll to position [0, 0]
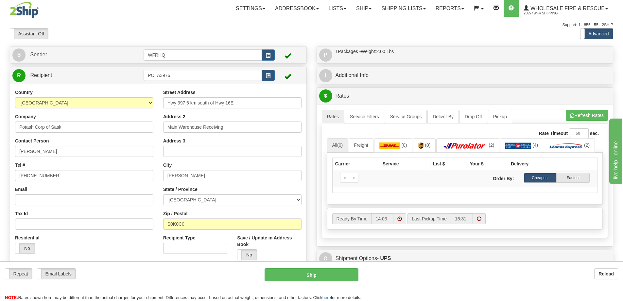
type input "KY4656"
click at [590, 117] on button "Refresh Rates" at bounding box center [587, 115] width 42 height 11
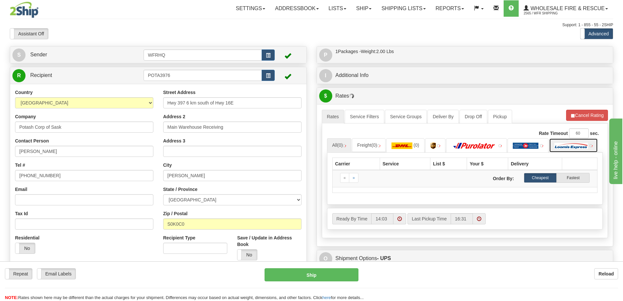
click at [579, 144] on img at bounding box center [572, 145] width 34 height 7
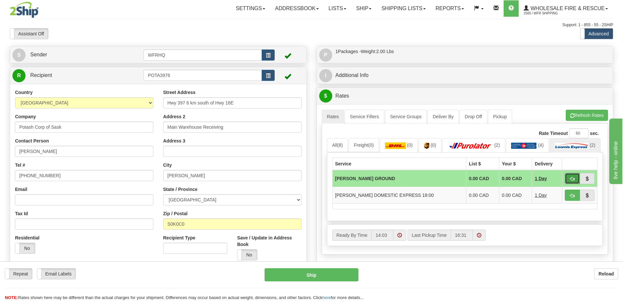
click at [576, 184] on button "button" at bounding box center [572, 178] width 15 height 11
type input "DD"
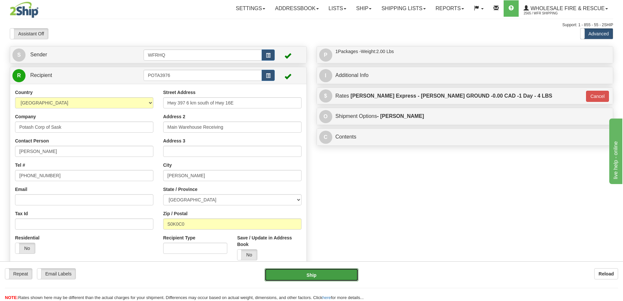
click at [293, 274] on button "Ship" at bounding box center [312, 274] width 94 height 13
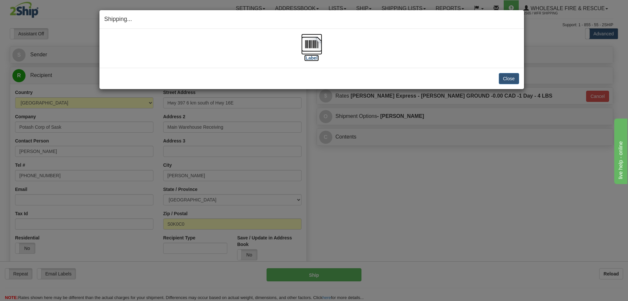
click at [310, 42] on img at bounding box center [311, 44] width 21 height 21
click at [511, 78] on button "Close" at bounding box center [509, 78] width 20 height 11
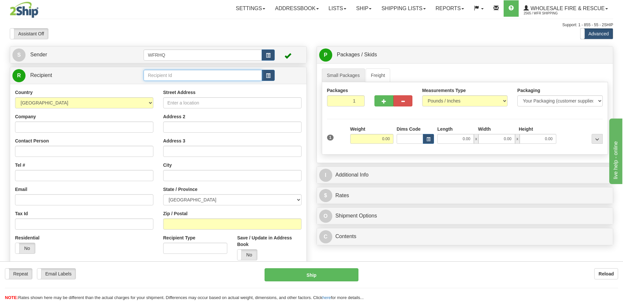
click at [181, 73] on input "text" at bounding box center [203, 75] width 118 height 11
type input "STET4204"
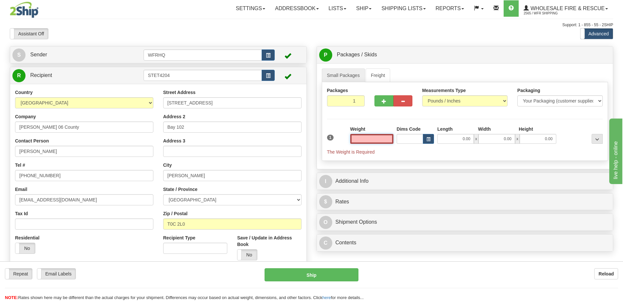
click at [375, 139] on input "text" at bounding box center [371, 139] width 43 height 10
type input "1.00"
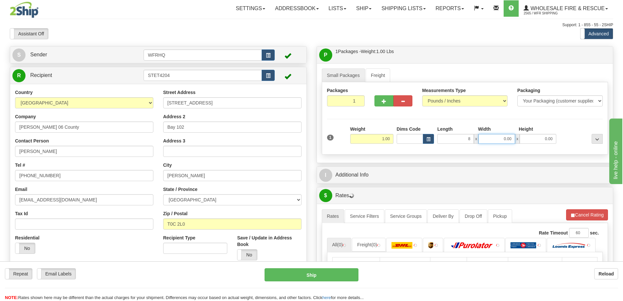
type input "8.00"
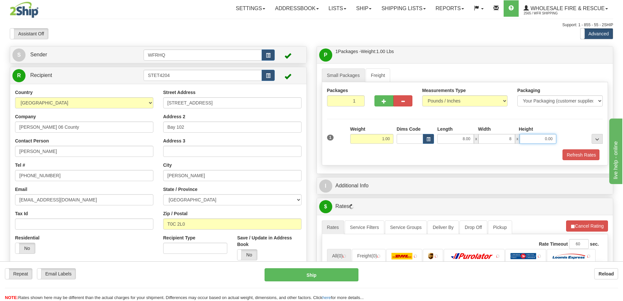
type input "8.00"
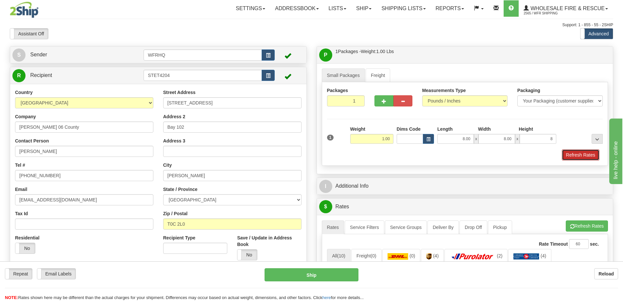
type input "8.00"
click at [570, 154] on button "Refresh Rates" at bounding box center [581, 154] width 38 height 11
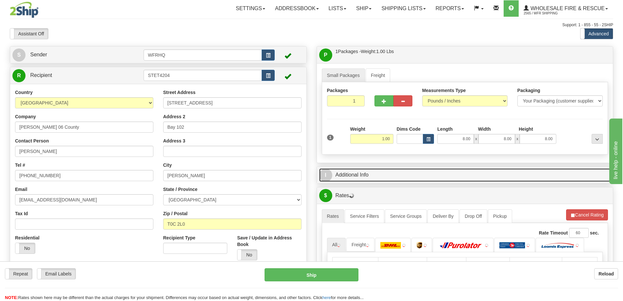
click at [465, 180] on link "I Additional Info" at bounding box center [465, 174] width 292 height 13
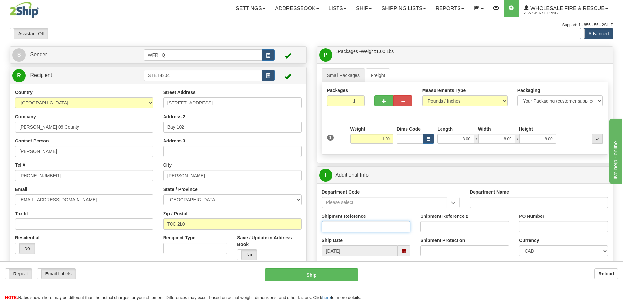
click at [343, 227] on input "Shipment Reference" at bounding box center [366, 226] width 89 height 11
type input "S46484-30713"
type input "COS-16526"
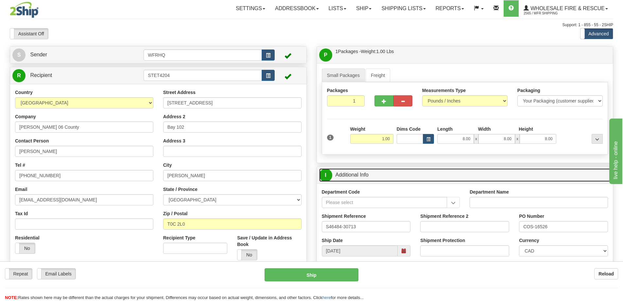
click at [437, 172] on link "I Additional Info" at bounding box center [465, 174] width 292 height 13
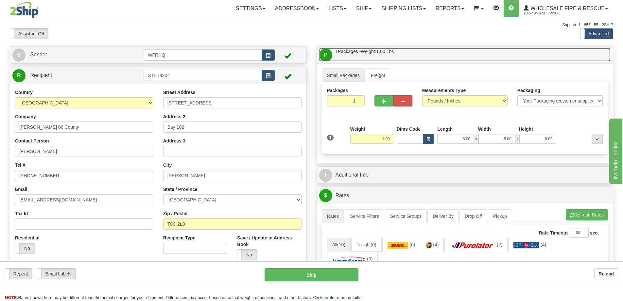
click at [439, 56] on link "P Packages / Skids 1 Packages - Weight: 1.00 Lbs 1 Skids - Weight: NaN Lbs" at bounding box center [465, 54] width 292 height 13
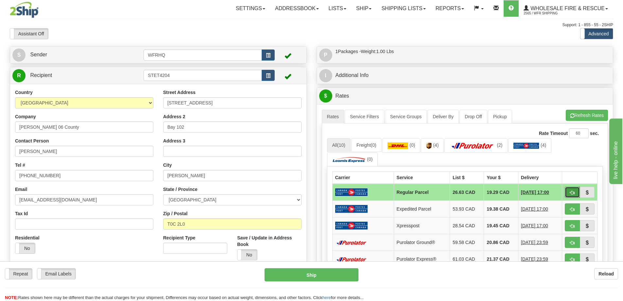
click at [575, 195] on button "button" at bounding box center [572, 192] width 15 height 11
type input "DOM.RP"
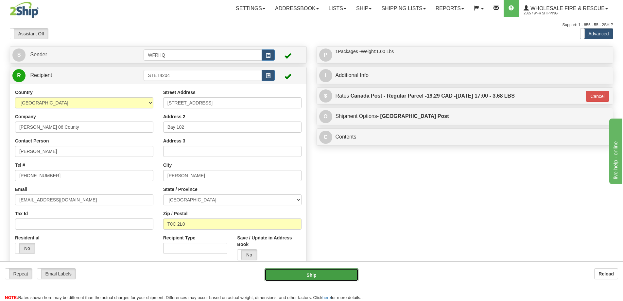
click at [335, 275] on button "Ship" at bounding box center [312, 274] width 94 height 13
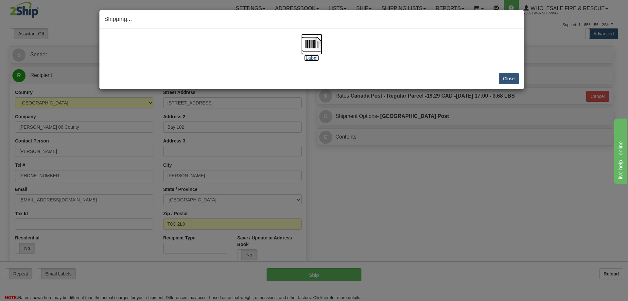
click at [304, 49] on img at bounding box center [311, 44] width 21 height 21
click at [518, 78] on button "Close" at bounding box center [509, 78] width 20 height 11
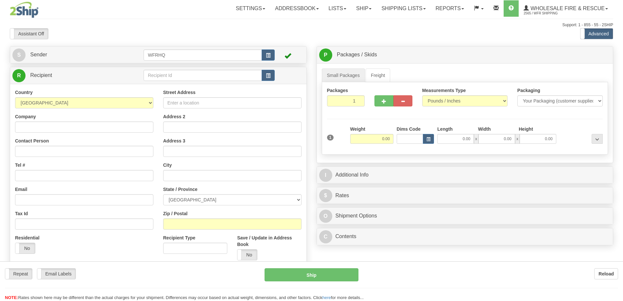
click at [190, 75] on div at bounding box center [311, 150] width 623 height 301
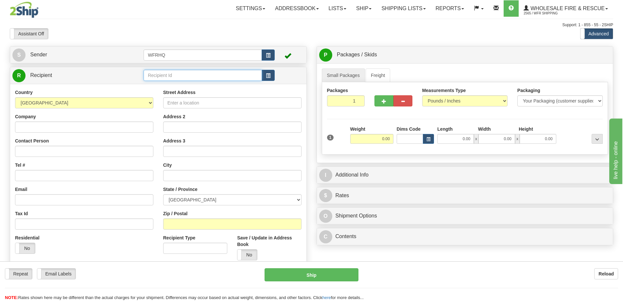
click at [189, 75] on input "text" at bounding box center [203, 75] width 118 height 11
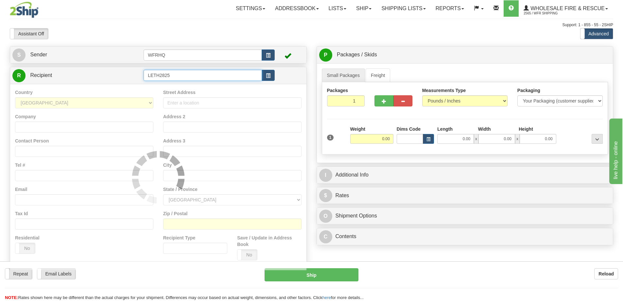
type input "LETH2825"
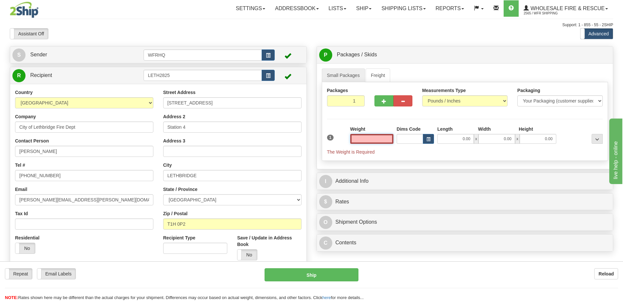
click at [380, 135] on input "text" at bounding box center [371, 139] width 43 height 10
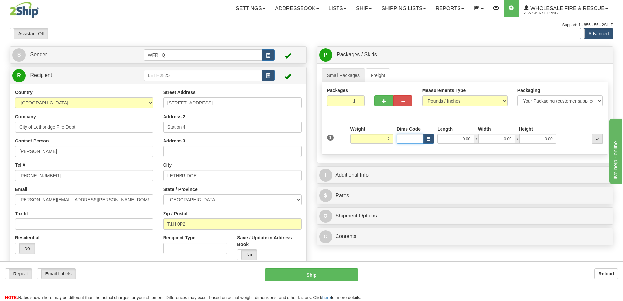
type input "2.00"
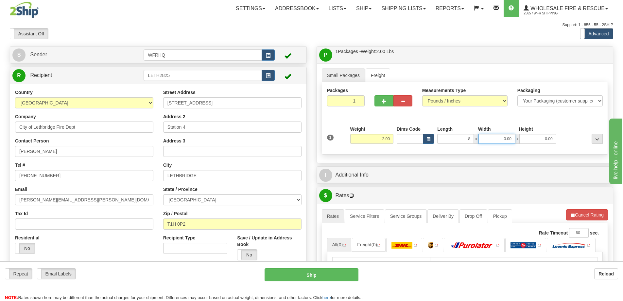
type input "8.00"
type input "6.00"
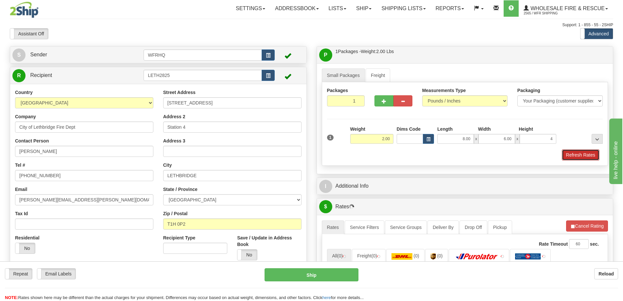
type input "4.00"
click at [592, 153] on button "Refresh Rates" at bounding box center [581, 154] width 38 height 11
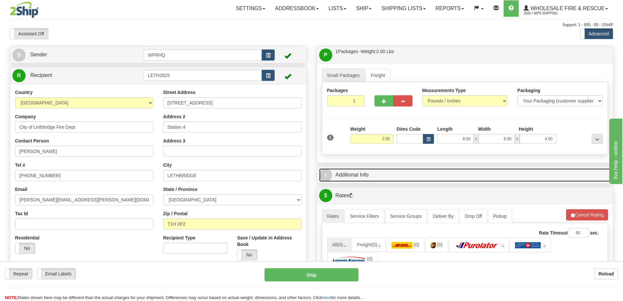
click at [371, 177] on link "I Additional Info" at bounding box center [465, 174] width 292 height 13
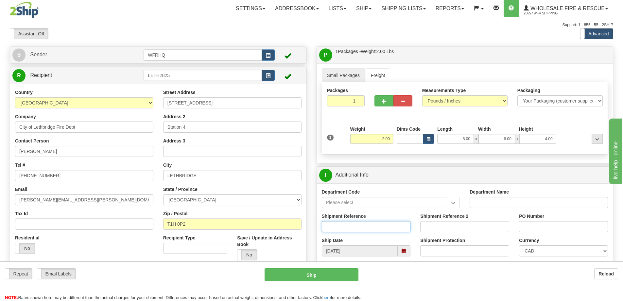
click at [356, 222] on input "Shipment Reference" at bounding box center [366, 226] width 89 height 11
type input "S46929-31033"
type input "CC"
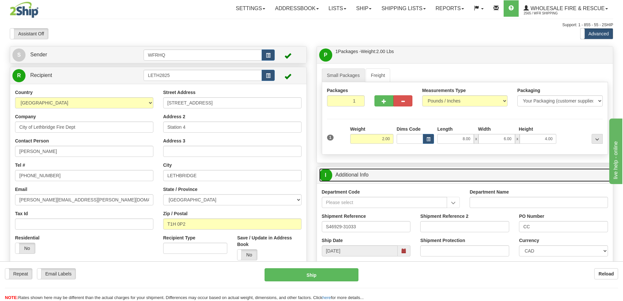
click at [434, 168] on link "I Additional Info" at bounding box center [465, 174] width 292 height 13
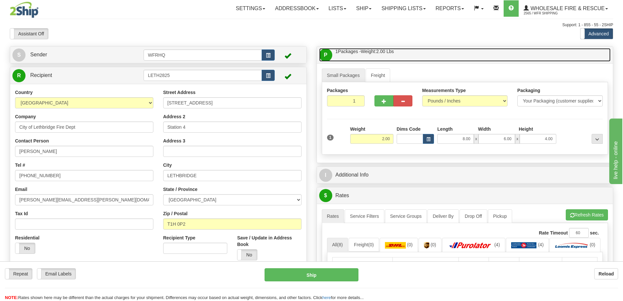
click at [439, 56] on link "P Packages / Skids 1 Packages - Weight: 2.00 Lbs 1 Skids - Weight: NaN Lbs" at bounding box center [465, 54] width 292 height 13
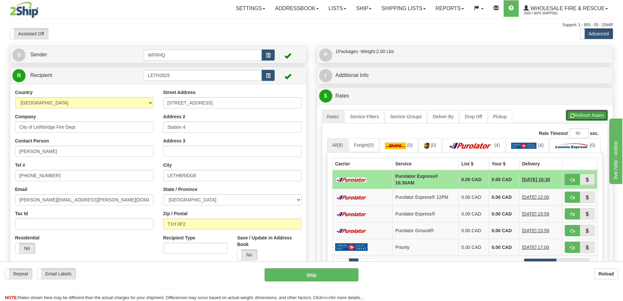
click at [577, 114] on button "Refresh Rates" at bounding box center [587, 115] width 42 height 11
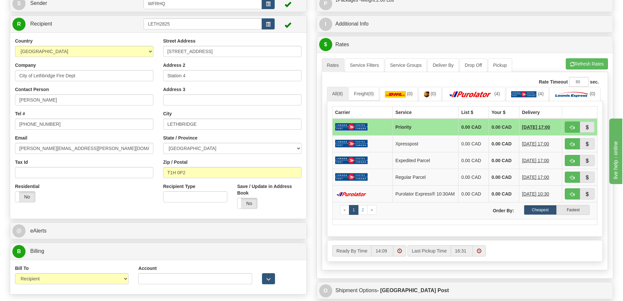
scroll to position [164, 0]
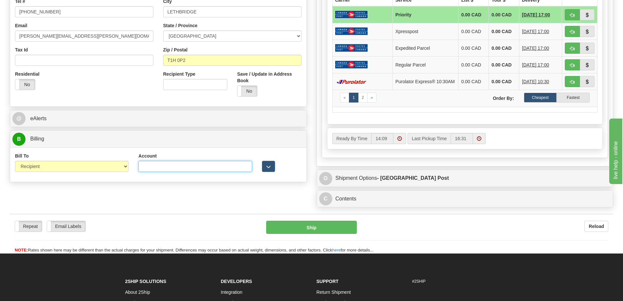
drag, startPoint x: 182, startPoint y: 164, endPoint x: 30, endPoint y: 193, distance: 155.4
click at [182, 164] on input "Account" at bounding box center [195, 166] width 114 height 11
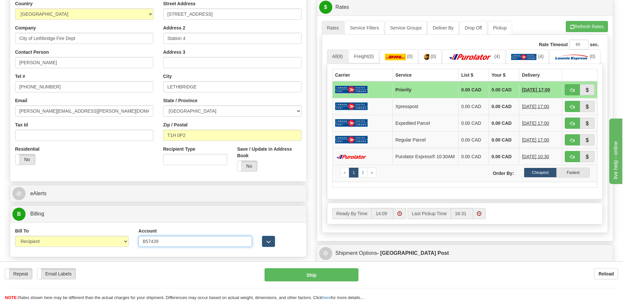
scroll to position [65, 0]
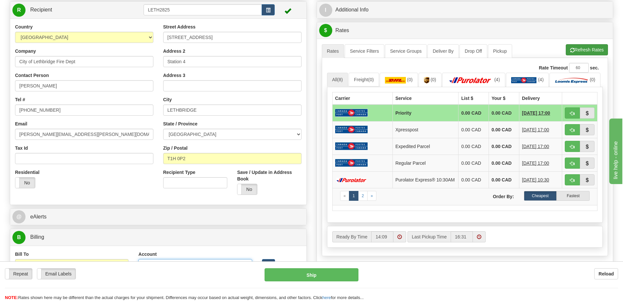
type input "B57439"
click at [581, 52] on button "Refresh Rates" at bounding box center [587, 49] width 42 height 11
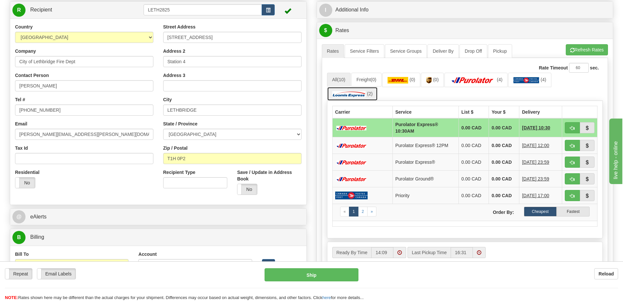
click at [361, 94] on img at bounding box center [349, 94] width 34 height 7
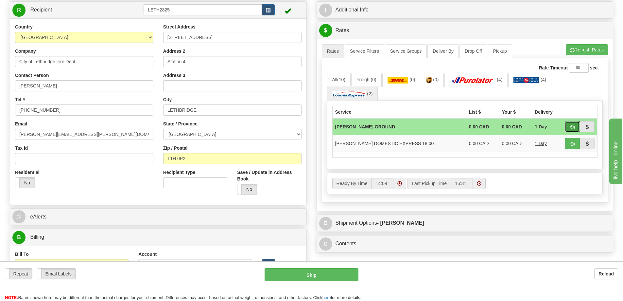
click at [574, 128] on span "button" at bounding box center [572, 127] width 5 height 4
type input "DD"
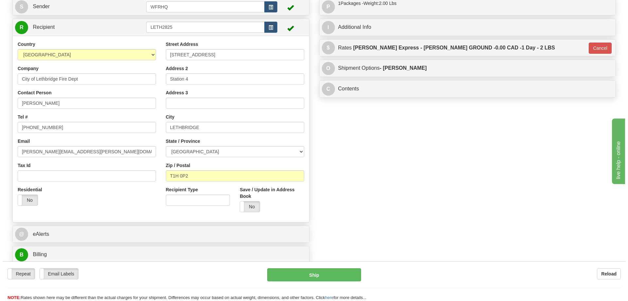
scroll to position [33, 0]
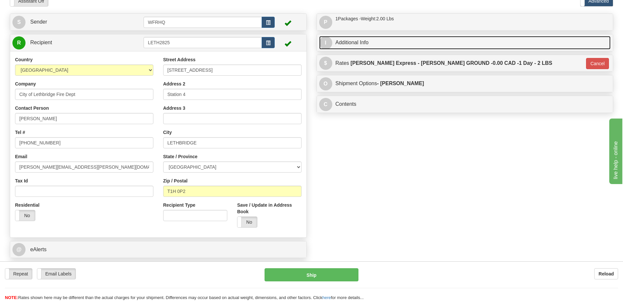
click at [391, 47] on link "I Additional Info" at bounding box center [465, 42] width 292 height 13
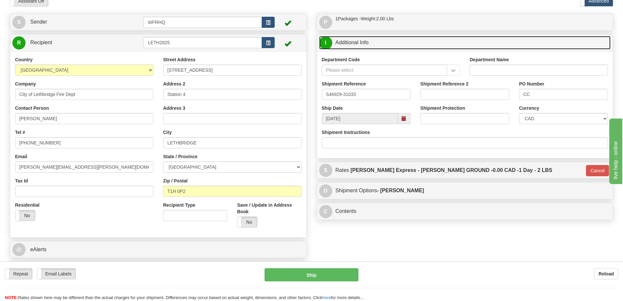
click at [391, 47] on link "I Additional Info" at bounding box center [465, 42] width 292 height 13
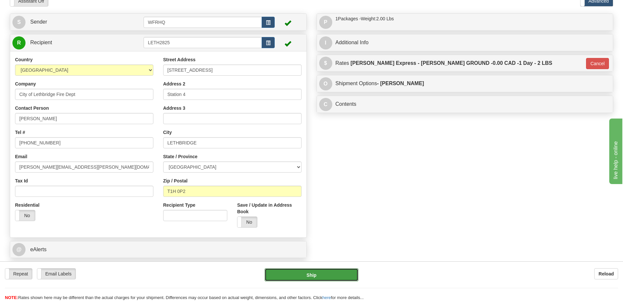
click at [332, 278] on button "Ship" at bounding box center [312, 274] width 94 height 13
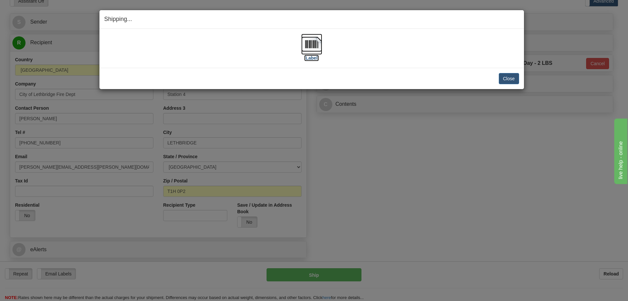
click at [316, 49] on img at bounding box center [311, 44] width 21 height 21
click at [508, 77] on button "Close" at bounding box center [509, 78] width 20 height 11
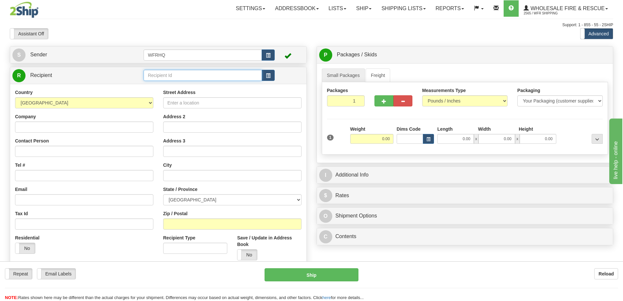
click at [191, 77] on input "text" at bounding box center [203, 75] width 118 height 11
type input "R"
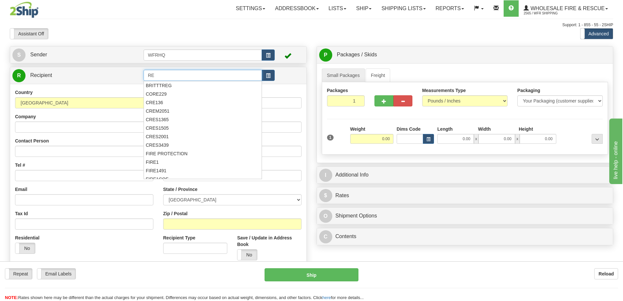
type input "R"
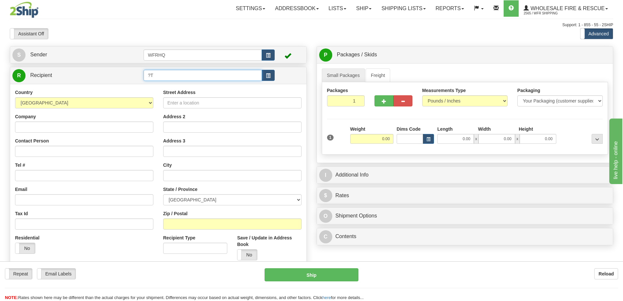
type input "?"
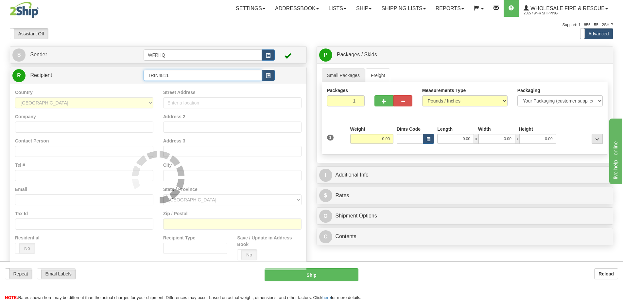
type input "TRIN4811"
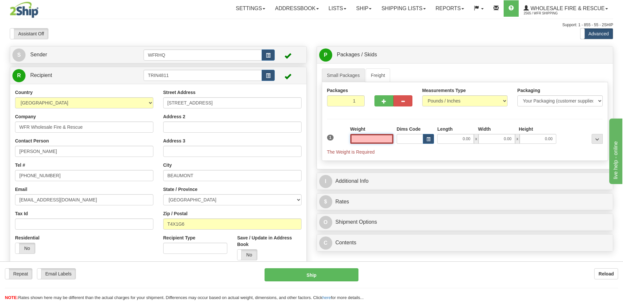
click at [376, 140] on input "text" at bounding box center [371, 139] width 43 height 10
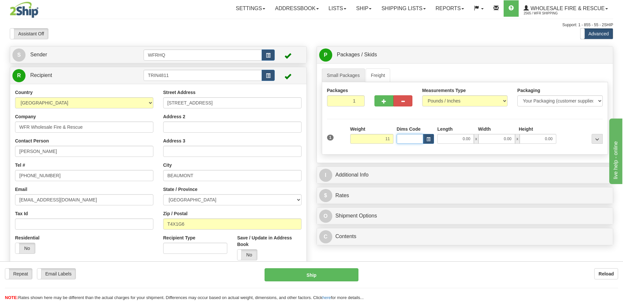
type input "11.00"
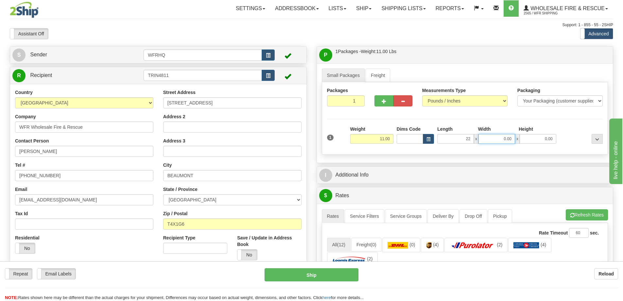
type input "22.00"
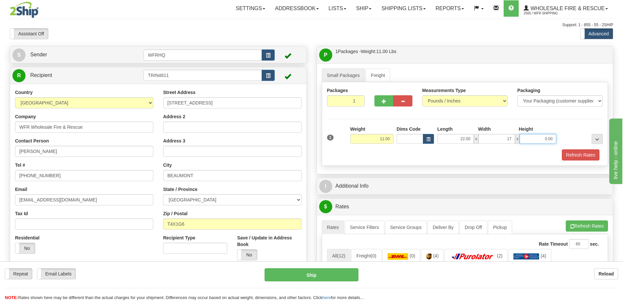
type input "17.00"
type input "6.00"
click at [568, 154] on button "Refresh Rates" at bounding box center [581, 154] width 38 height 11
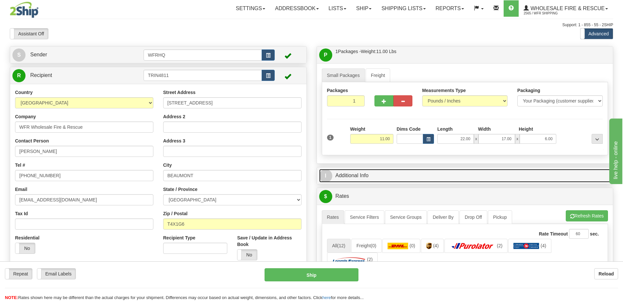
click at [454, 170] on link "I Additional Info" at bounding box center [465, 175] width 292 height 13
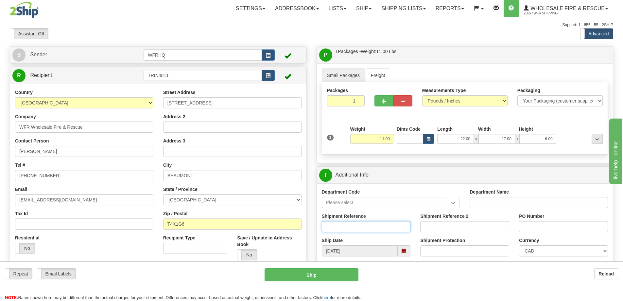
click at [351, 231] on input "Shipment Reference" at bounding box center [366, 226] width 89 height 11
type input "S42691-30857"
type input "2200081428"
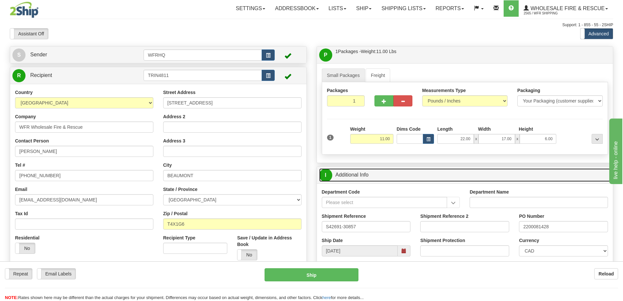
click at [454, 178] on link "I Additional Info" at bounding box center [465, 174] width 292 height 13
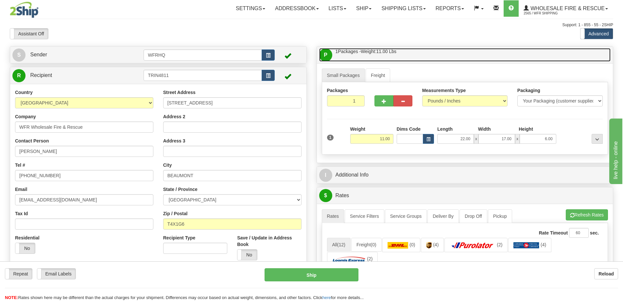
click at [431, 59] on link "P Packages / Skids 1 Packages - Weight: 11.00 Lbs 1 Skids - Weight: NaN Lbs" at bounding box center [465, 54] width 292 height 13
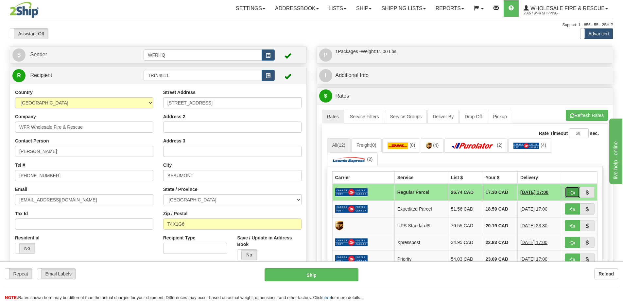
click at [569, 192] on button "button" at bounding box center [572, 192] width 15 height 11
type input "DOM.RP"
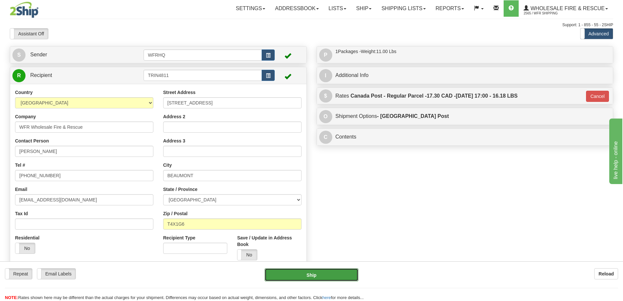
click at [312, 276] on button "Ship" at bounding box center [312, 274] width 94 height 13
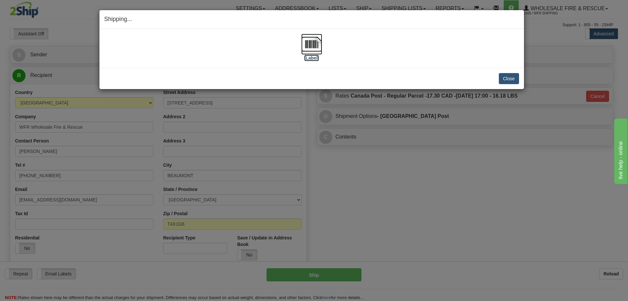
click at [312, 43] on img at bounding box center [311, 44] width 21 height 21
click at [518, 77] on button "Close" at bounding box center [509, 78] width 20 height 11
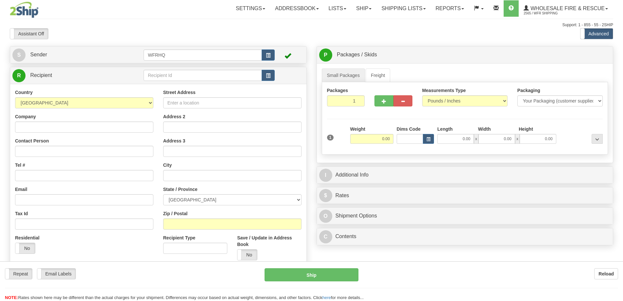
click at [173, 69] on div "Toggle navigation Settings Shipping Preferences Fields Preferences New" at bounding box center [311, 174] width 623 height 348
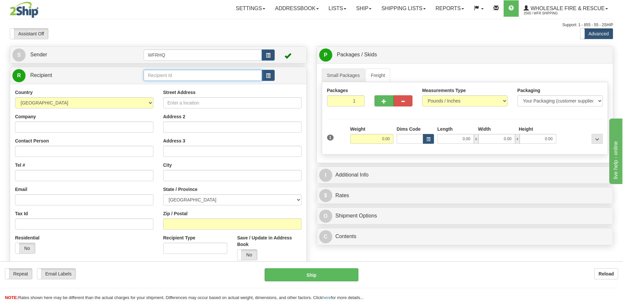
click at [172, 71] on input "text" at bounding box center [203, 75] width 118 height 11
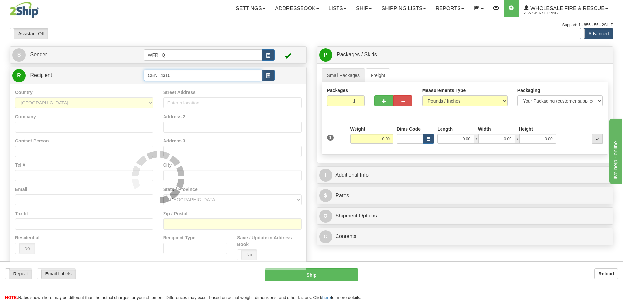
type input "CENT4310"
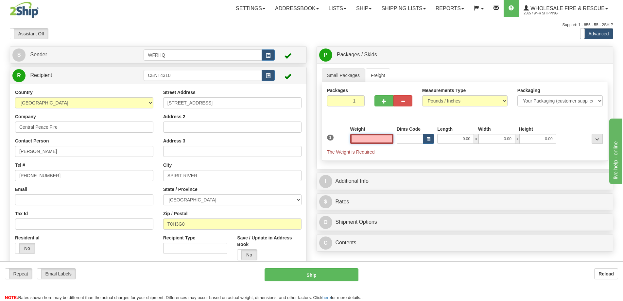
click at [370, 136] on input "text" at bounding box center [371, 139] width 43 height 10
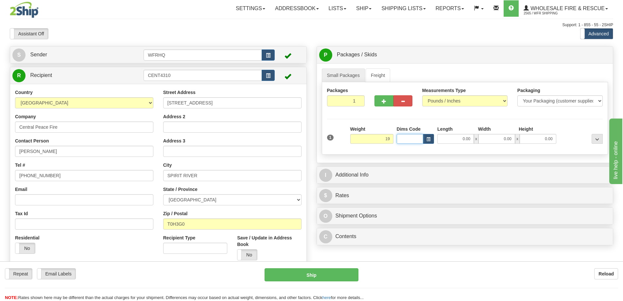
type input "19.00"
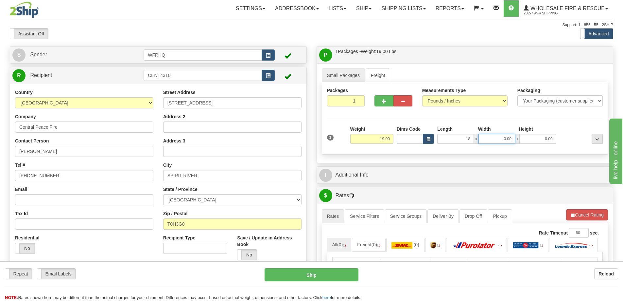
type input "18.00"
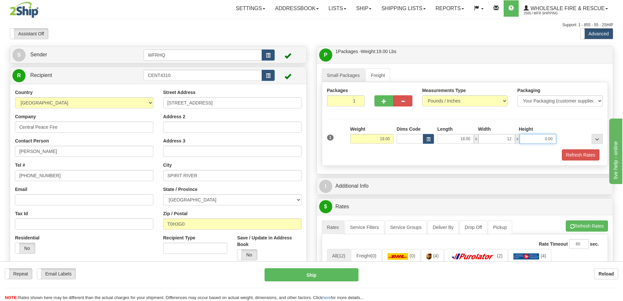
type input "12.00"
type input "10.00"
click at [578, 154] on button "Refresh Rates" at bounding box center [581, 154] width 38 height 11
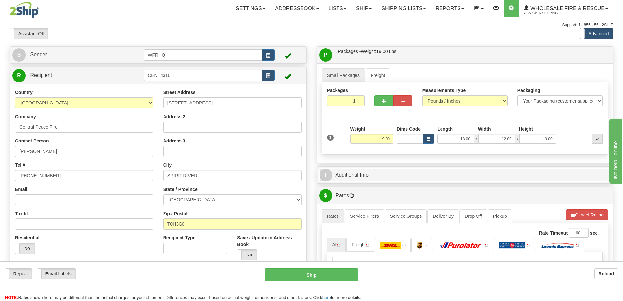
click at [411, 178] on link "I Additional Info" at bounding box center [465, 174] width 292 height 13
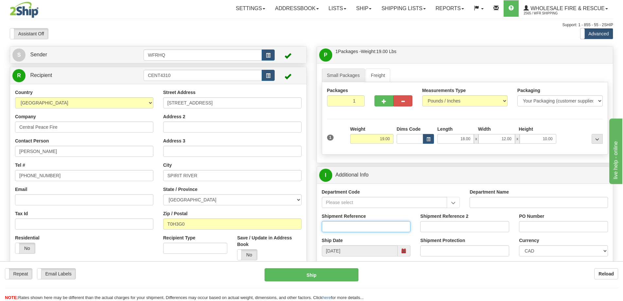
click at [352, 225] on input "Shipment Reference" at bounding box center [366, 226] width 89 height 11
type input "S46919-31025"
type input "[PERSON_NAME]"
click at [458, 166] on div "I Additional Info Department Code Department Name Shipment Reference S46919-310…" at bounding box center [465, 228] width 297 height 124
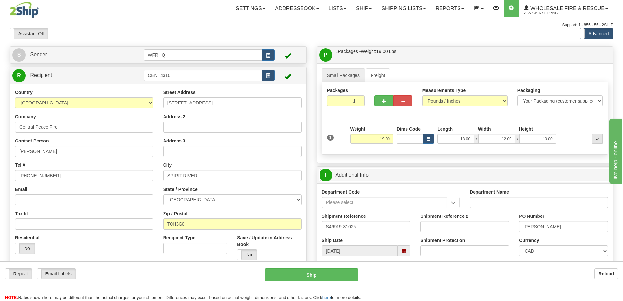
click at [456, 169] on link "I Additional Info" at bounding box center [465, 174] width 292 height 13
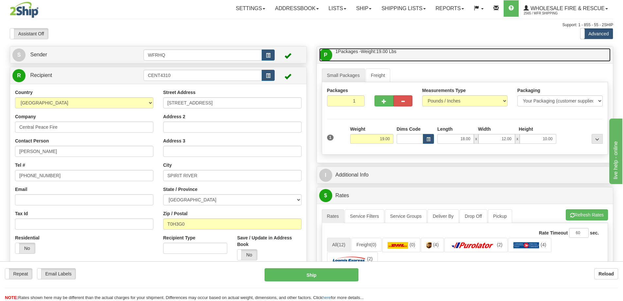
click at [435, 56] on link "P Packages / Skids 1 Packages - Weight: 19.00 Lbs 1 Skids - Weight: NaN Lbs" at bounding box center [465, 54] width 292 height 13
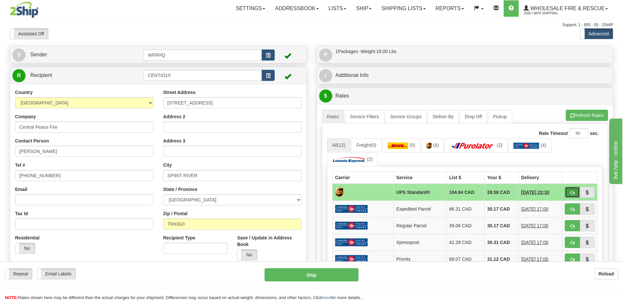
click at [572, 193] on span "button" at bounding box center [572, 192] width 5 height 4
type input "11"
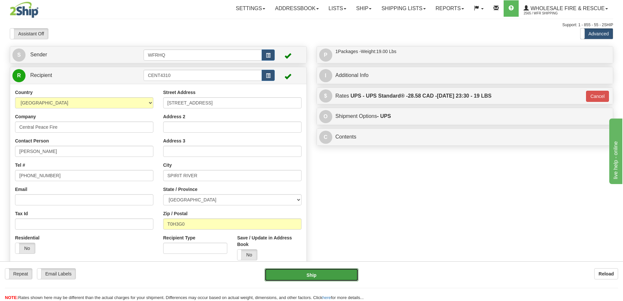
click at [329, 278] on button "Ship" at bounding box center [312, 274] width 94 height 13
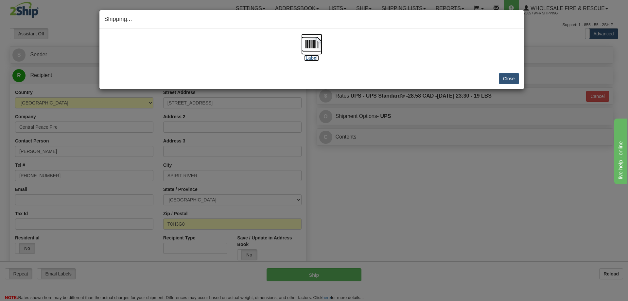
click at [311, 40] on img at bounding box center [311, 44] width 21 height 21
click at [510, 78] on button "Close" at bounding box center [509, 78] width 20 height 11
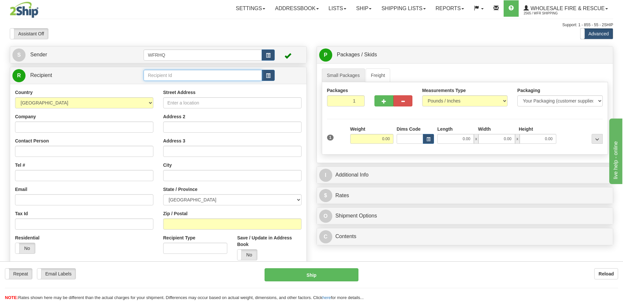
click at [201, 76] on input "text" at bounding box center [203, 75] width 118 height 11
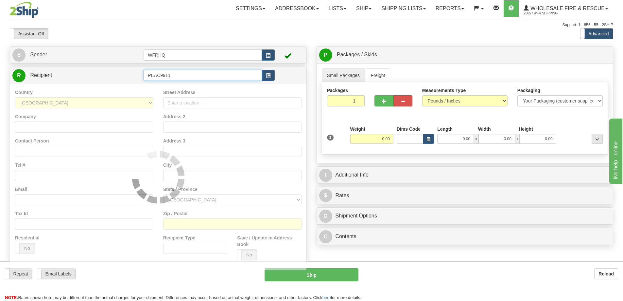
type input "PEAC9911"
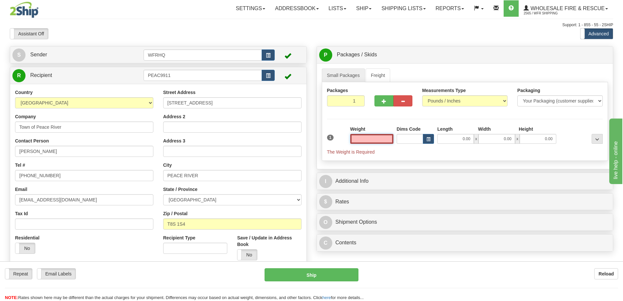
click at [369, 139] on input "text" at bounding box center [371, 139] width 43 height 10
type input "2.00"
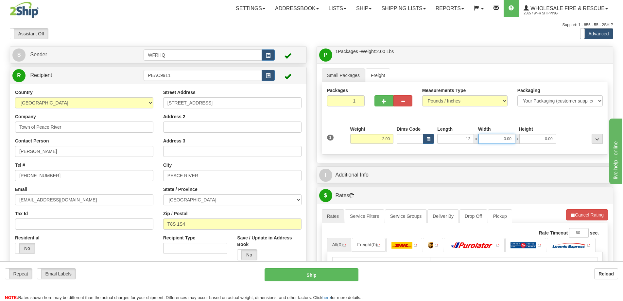
type input "12.00"
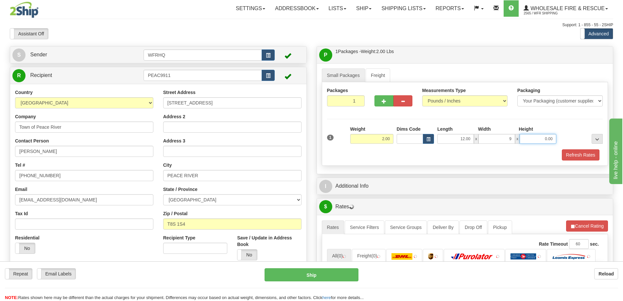
type input "9.00"
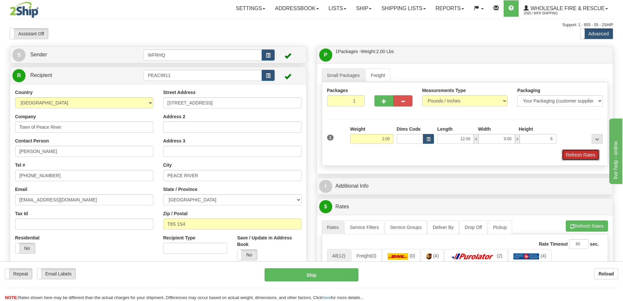
type input "6.00"
click at [572, 155] on button "Refresh Rates" at bounding box center [581, 154] width 38 height 11
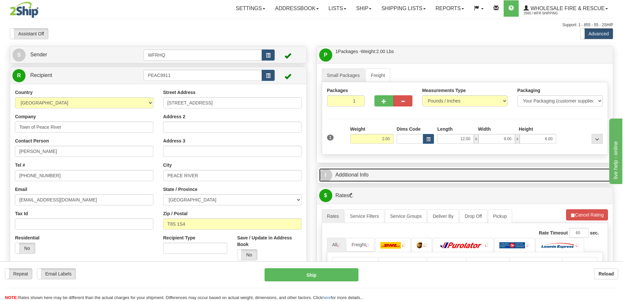
click at [477, 177] on link "I Additional Info" at bounding box center [465, 174] width 292 height 13
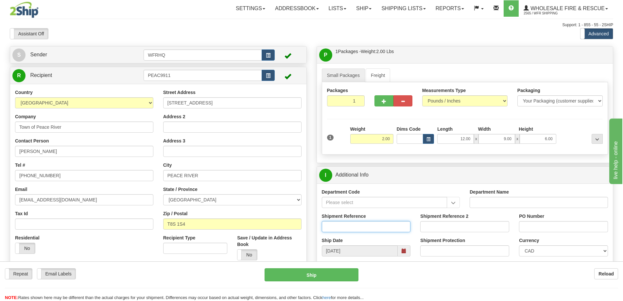
click at [345, 227] on input "Shipment Reference" at bounding box center [366, 226] width 89 height 11
type input "S46923-31027, S46918-31028"
type input "CC"
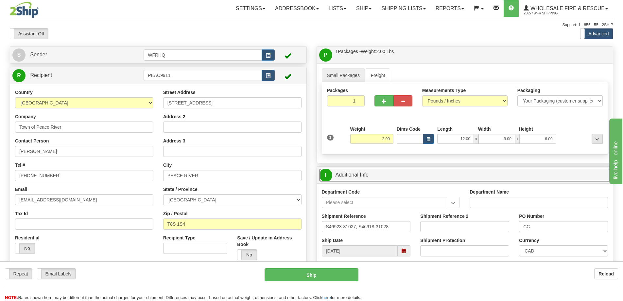
click at [419, 178] on link "I Additional Info" at bounding box center [465, 174] width 292 height 13
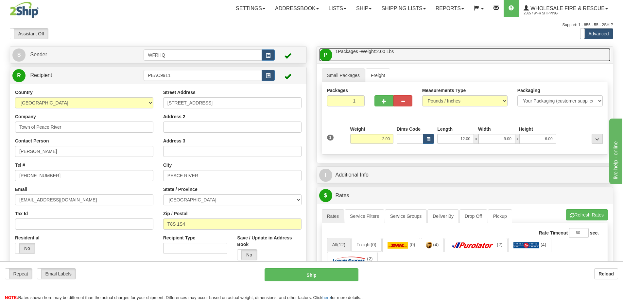
click at [444, 55] on link "P Packages / Skids 1 Packages - Weight: 2.00 Lbs 1 Skids - Weight: NaN Lbs" at bounding box center [465, 54] width 292 height 13
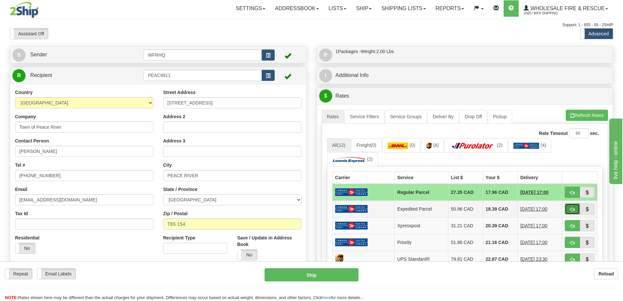
click at [572, 208] on span "button" at bounding box center [572, 209] width 5 height 4
type input "DOM.EP"
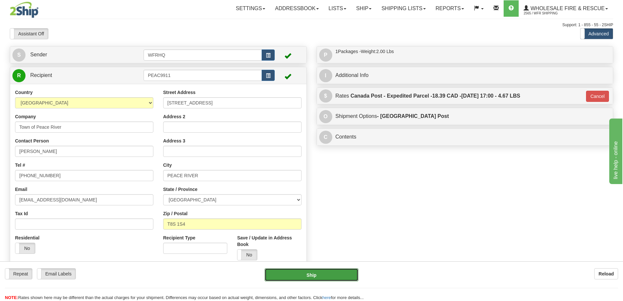
click at [305, 272] on button "Ship" at bounding box center [312, 274] width 94 height 13
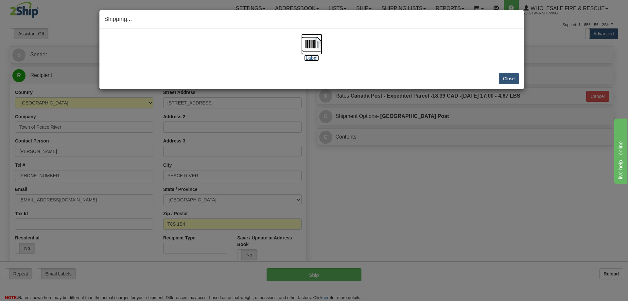
click at [310, 45] on img at bounding box center [311, 44] width 21 height 21
click at [513, 80] on button "Close" at bounding box center [509, 78] width 20 height 11
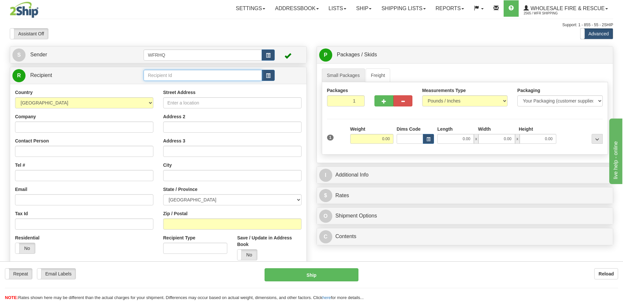
click at [183, 77] on input "text" at bounding box center [203, 75] width 118 height 11
type input "WEMB325B"
click at [268, 75] on span "button" at bounding box center [268, 76] width 5 height 4
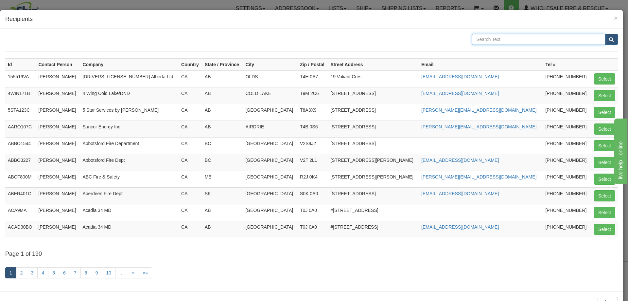
click at [490, 39] on input "text" at bounding box center [538, 39] width 133 height 11
type input "WEMB"
click at [605, 34] on button "submit" at bounding box center [611, 39] width 13 height 11
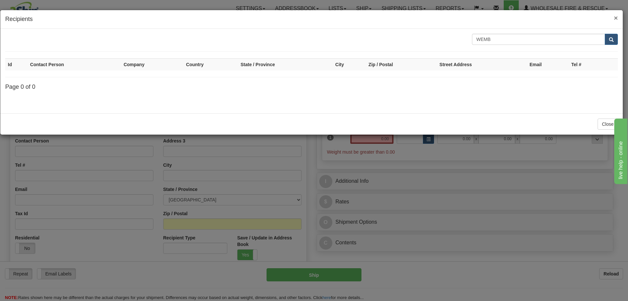
click at [616, 18] on span "×" at bounding box center [616, 18] width 4 height 8
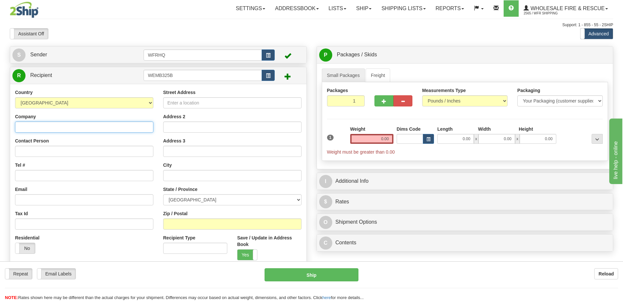
click at [70, 130] on input "Company" at bounding box center [84, 126] width 138 height 11
click at [59, 125] on input "Company" at bounding box center [84, 126] width 138 height 11
paste input "Town of [GEOGRAPHIC_DATA] - c/o Wembley Fire Dept, Delivery Address"
drag, startPoint x: 149, startPoint y: 126, endPoint x: 107, endPoint y: 130, distance: 41.4
click at [107, 130] on input "Town of [GEOGRAPHIC_DATA] - c/o Wembley Fire Dept, Delivery Address" at bounding box center [84, 126] width 138 height 11
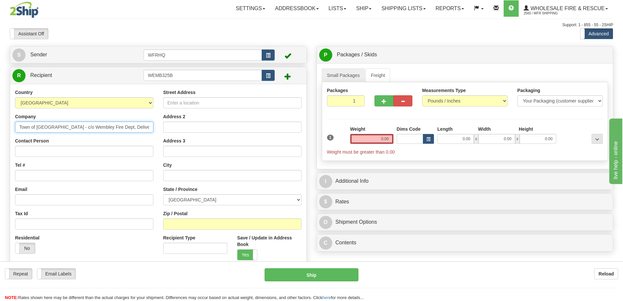
click at [67, 127] on input "Town of [GEOGRAPHIC_DATA] - c/o Wembley Fire Dept, Delivery Address" at bounding box center [84, 126] width 138 height 11
type input "Town of [GEOGRAPHIC_DATA] c/o Wembley Fire Dept"
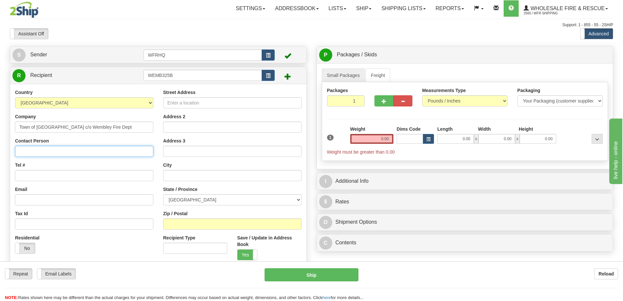
click at [53, 154] on input "Contact Person" at bounding box center [84, 151] width 138 height 11
type input "[PERSON_NAME]"
type input "[PHONE_NUMBER]"
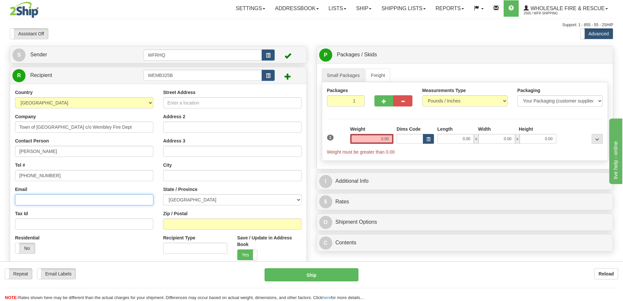
click at [26, 201] on input "Email" at bounding box center [84, 199] width 138 height 11
paste input "[EMAIL_ADDRESS][DOMAIN_NAME]"
type input "[EMAIL_ADDRESS][DOMAIN_NAME]"
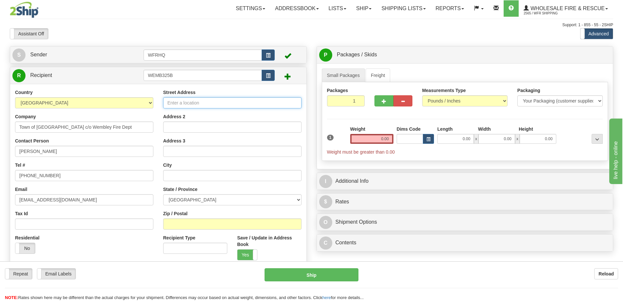
click at [196, 101] on input "Street Address" at bounding box center [232, 102] width 138 height 11
type input "Box 325"
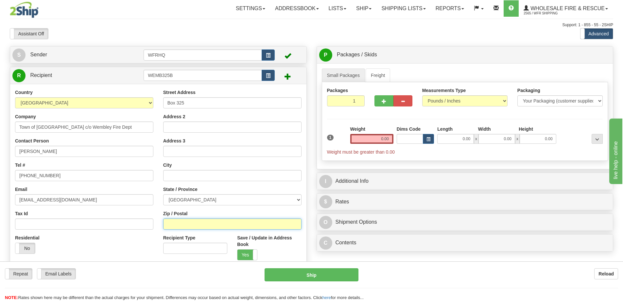
click at [191, 220] on input "Zip / Postal" at bounding box center [232, 223] width 138 height 11
type input "T0H3S0"
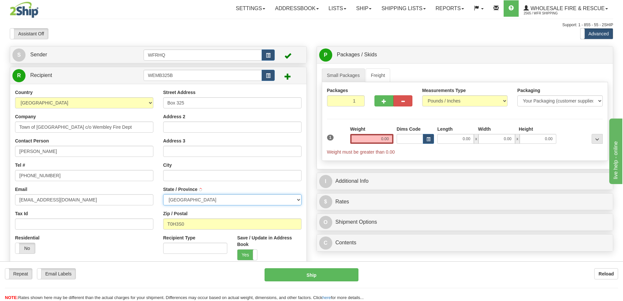
type input "[GEOGRAPHIC_DATA]"
click at [373, 141] on input "0.00" at bounding box center [371, 139] width 43 height 10
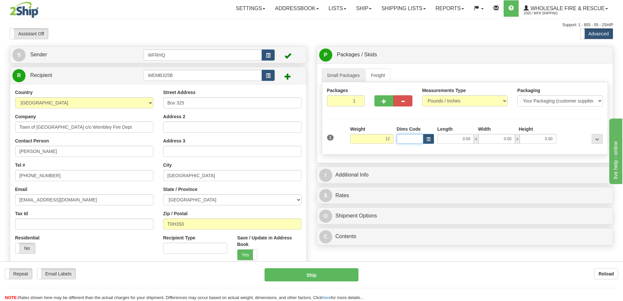
type input "12.00"
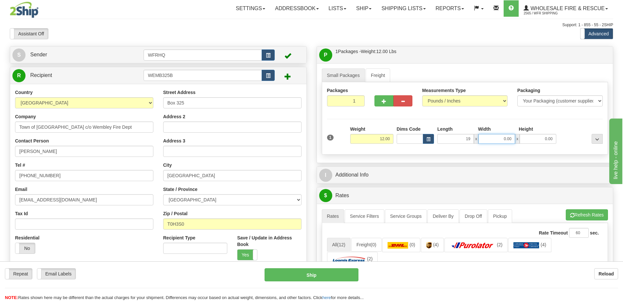
type input "19.00"
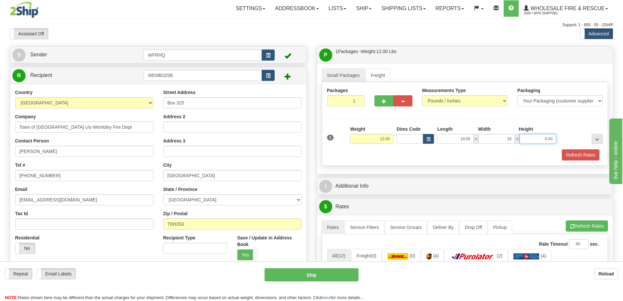
type input "16.00"
type input "14.00"
click at [436, 157] on div "Refresh Rates" at bounding box center [465, 154] width 279 height 11
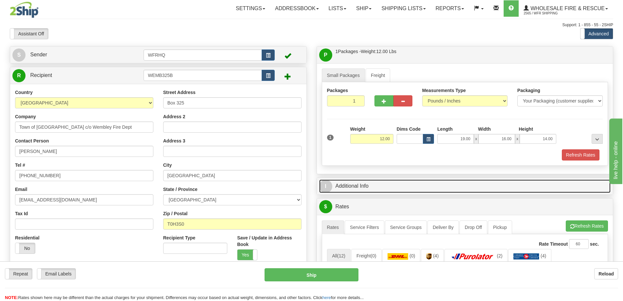
click at [423, 185] on link "I Additional Info" at bounding box center [465, 185] width 292 height 13
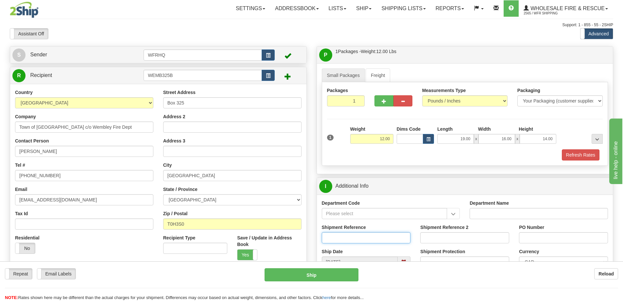
click at [351, 232] on input "Shipment Reference" at bounding box center [366, 237] width 89 height 11
type input "S46915-31023"
type input "Donation"
click at [434, 195] on div "Department Code Department Name Shipment Reference S46915-31023 Shipment Refere…" at bounding box center [465, 247] width 296 height 107
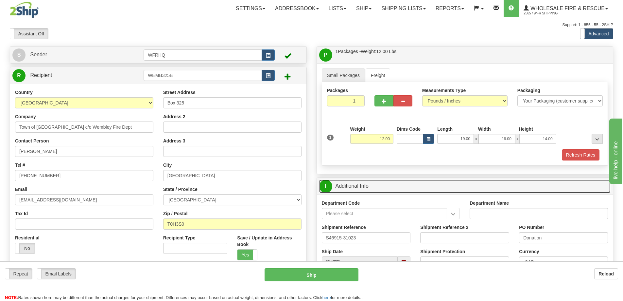
click at [435, 189] on link "I Additional Info" at bounding box center [465, 185] width 292 height 13
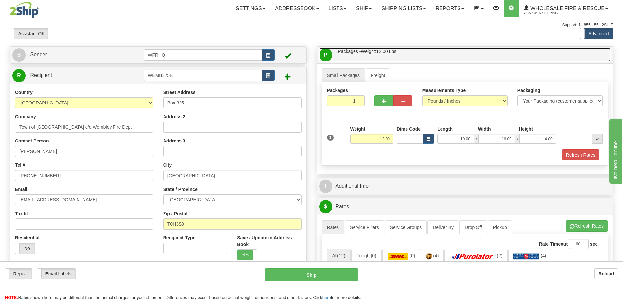
click at [441, 57] on link "P Packages / Skids 1 Packages - Weight: 12.00 Lbs 1 Skids - Weight: NaN Lbs" at bounding box center [465, 54] width 292 height 13
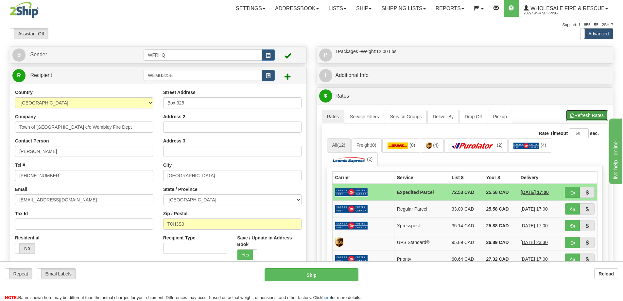
click at [576, 116] on button "Refresh Rates" at bounding box center [587, 115] width 42 height 11
click at [572, 193] on span "button" at bounding box center [572, 192] width 5 height 4
type input "DOM.RP"
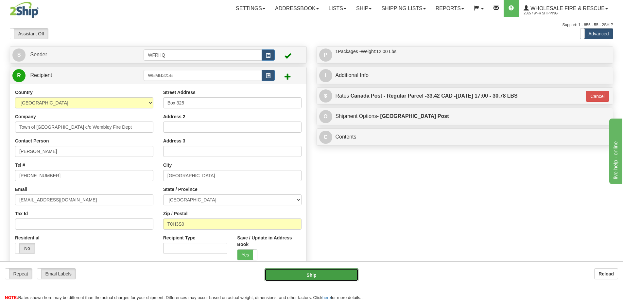
click at [329, 277] on button "Ship" at bounding box center [312, 274] width 94 height 13
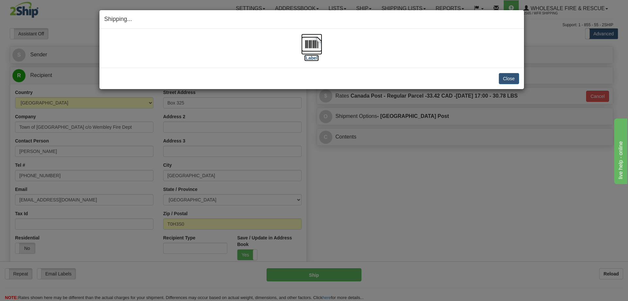
click at [314, 45] on img at bounding box center [311, 44] width 21 height 21
click at [519, 80] on div "Close [PERSON_NAME] Shipment and Quit Pickup Quit Pickup ONLY" at bounding box center [311, 78] width 425 height 21
click at [517, 81] on button "Close" at bounding box center [509, 78] width 20 height 11
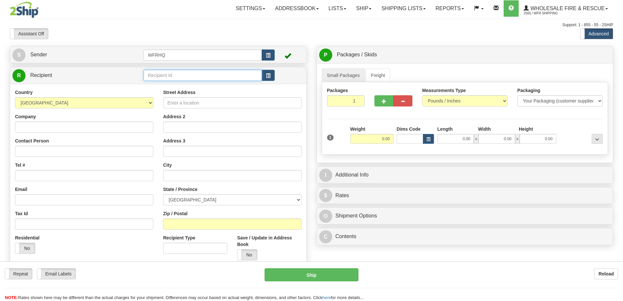
click at [188, 75] on input "text" at bounding box center [203, 75] width 118 height 11
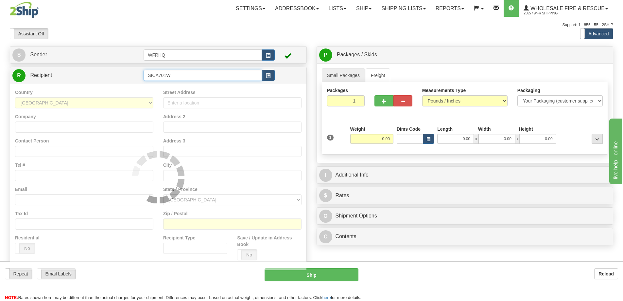
type input "SICA701W"
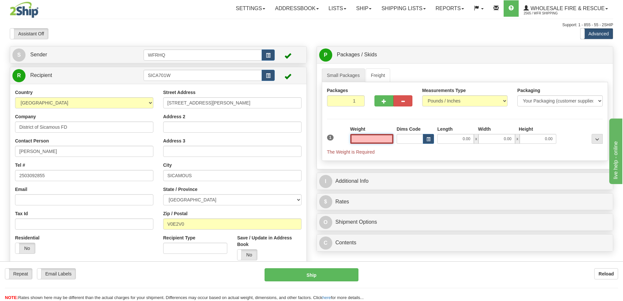
click at [377, 134] on input "text" at bounding box center [371, 139] width 43 height 10
type input "1.00"
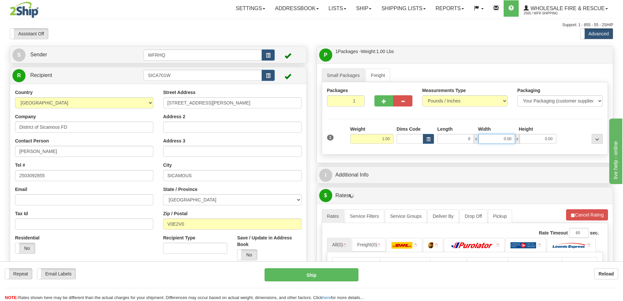
type input "8.00"
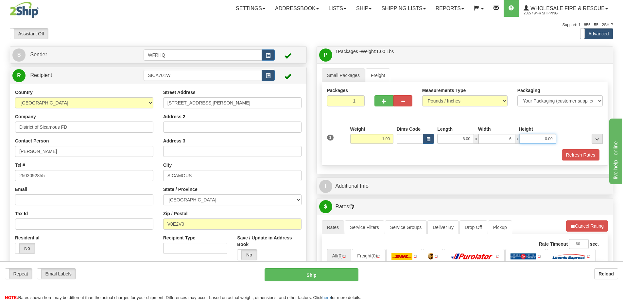
type input "6.00"
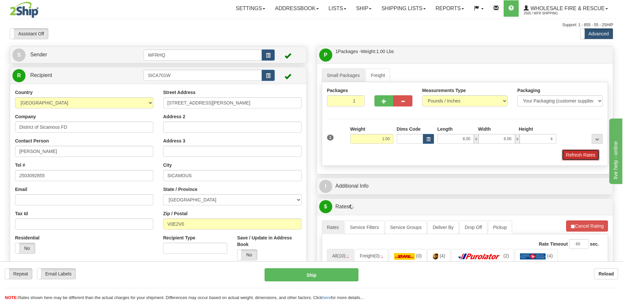
type input "4.00"
drag, startPoint x: 598, startPoint y: 153, endPoint x: 594, endPoint y: 153, distance: 3.6
click at [597, 153] on button "Refresh Rates" at bounding box center [581, 154] width 38 height 11
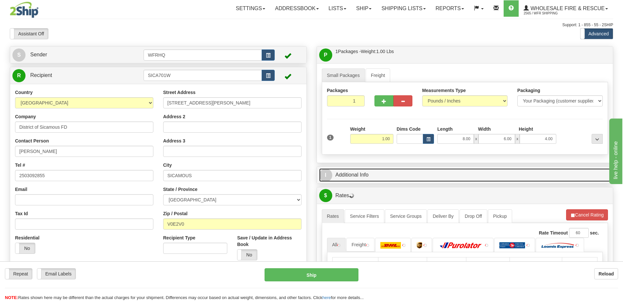
click at [403, 174] on link "I Additional Info" at bounding box center [465, 174] width 292 height 13
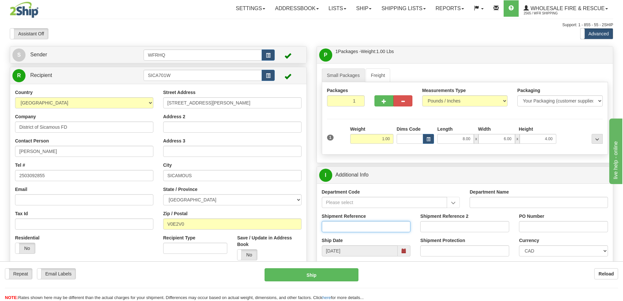
click at [352, 224] on input "Shipment Reference" at bounding box center [366, 226] width 89 height 11
type input "S44756-29479"
type input "Chris Wilson"
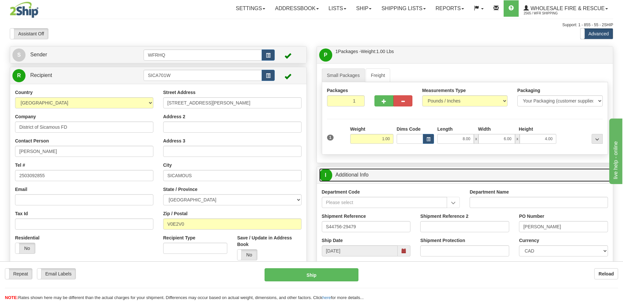
click at [469, 171] on link "I Additional Info" at bounding box center [465, 174] width 292 height 13
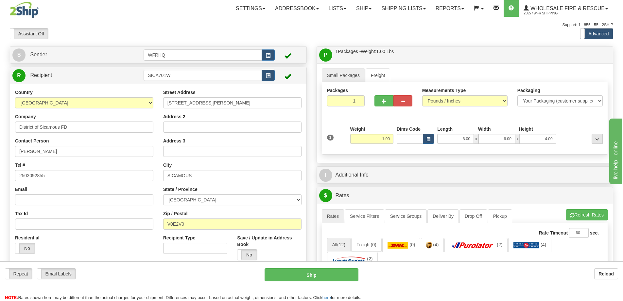
click at [437, 46] on div at bounding box center [465, 46] width 307 height 0
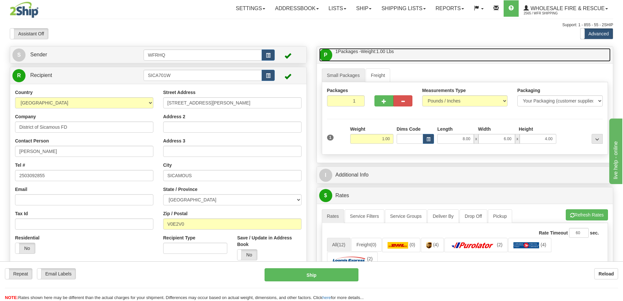
click at [435, 52] on link "P Packages / Skids 1 Packages - Weight: 1.00 Lbs 1 Skids - Weight: NaN Lbs" at bounding box center [465, 54] width 292 height 13
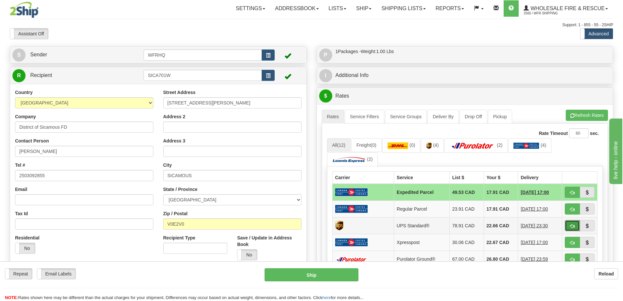
click at [572, 226] on span "button" at bounding box center [572, 226] width 5 height 4
type input "11"
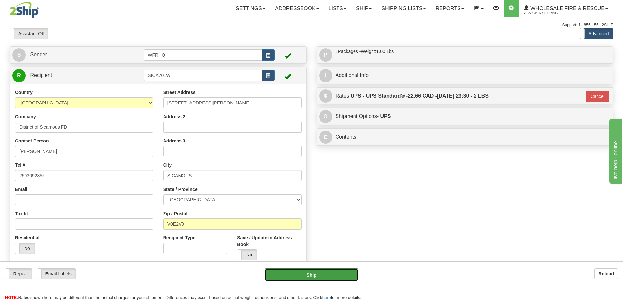
click at [352, 270] on button "Ship" at bounding box center [312, 274] width 94 height 13
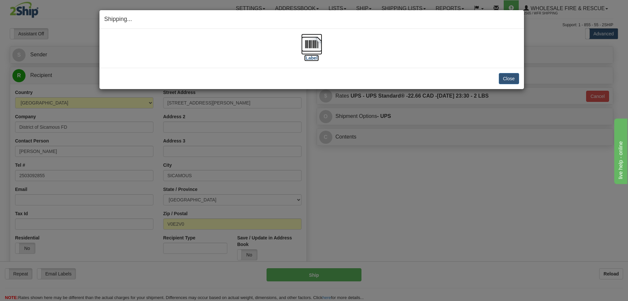
click at [312, 47] on img at bounding box center [311, 44] width 21 height 21
click at [515, 81] on button "Close" at bounding box center [509, 78] width 20 height 11
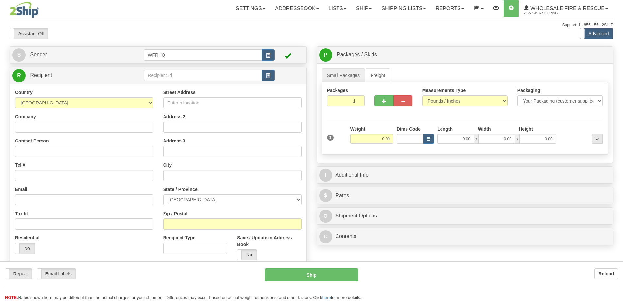
click at [170, 75] on div at bounding box center [311, 150] width 623 height 301
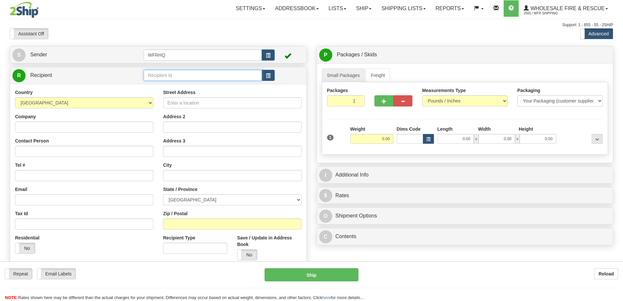
click at [170, 75] on input "text" at bounding box center [203, 75] width 118 height 11
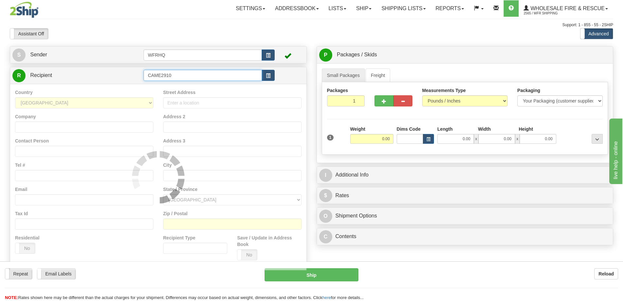
type input "CAME2910"
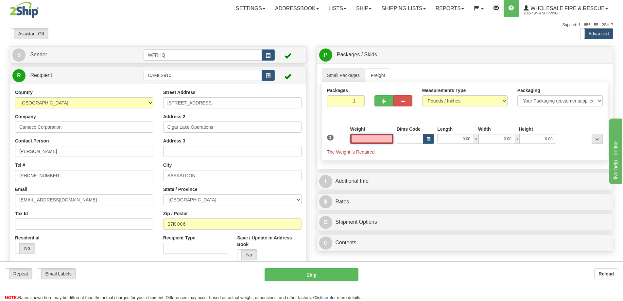
click at [378, 138] on input "text" at bounding box center [371, 139] width 43 height 10
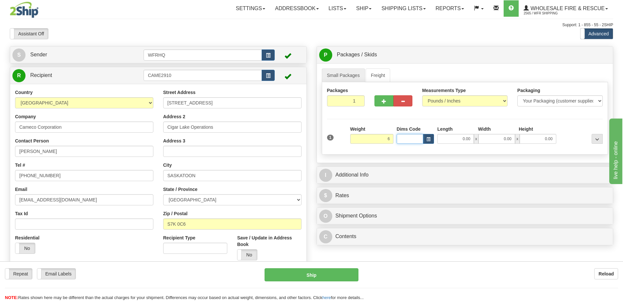
type input "6.00"
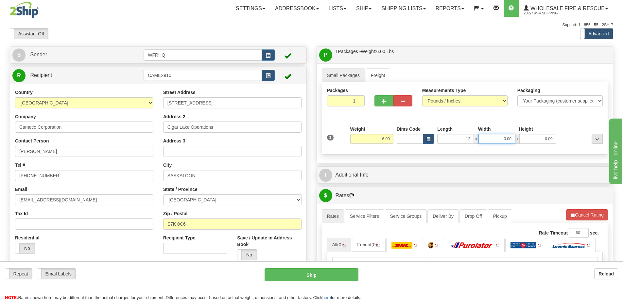
type input "12.00"
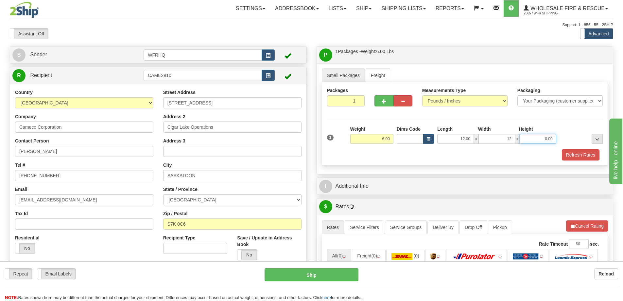
type input "12.00"
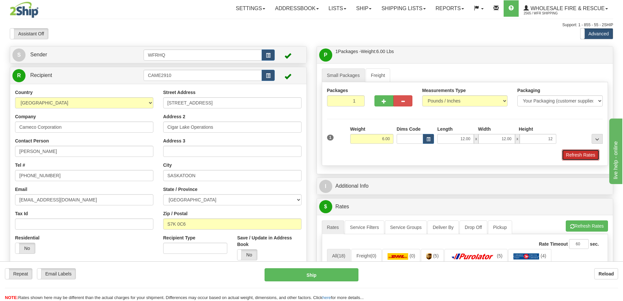
type input "12.00"
click at [585, 151] on button "Refresh Rates" at bounding box center [581, 154] width 38 height 11
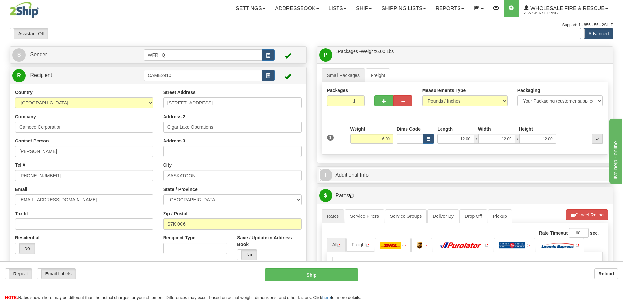
click at [387, 178] on link "I Additional Info" at bounding box center [465, 174] width 292 height 13
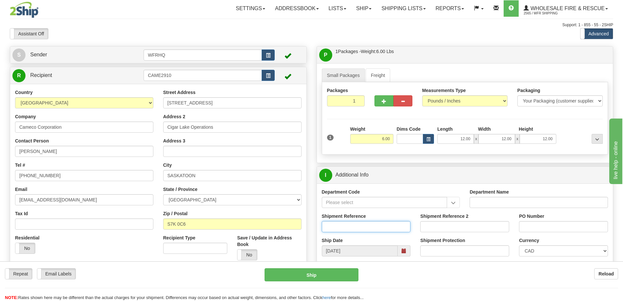
click at [352, 229] on input "Shipment Reference" at bounding box center [366, 226] width 89 height 11
type input "S45209-29813"
type input "4500899462"
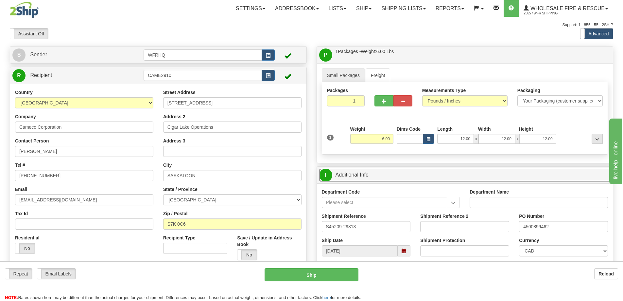
click at [411, 181] on link "I Additional Info" at bounding box center [465, 174] width 292 height 13
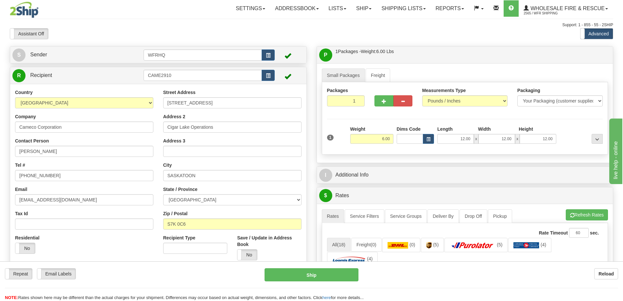
click at [409, 63] on div "Small Packages Freight Packages 1 1 Measurements Type" at bounding box center [465, 112] width 296 height 99
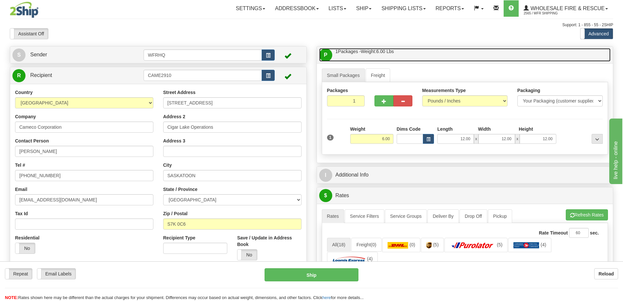
click at [410, 58] on link "P Packages / Skids 1 Packages - Weight: 6.00 Lbs 1 Skids - Weight: NaN Lbs" at bounding box center [465, 54] width 292 height 13
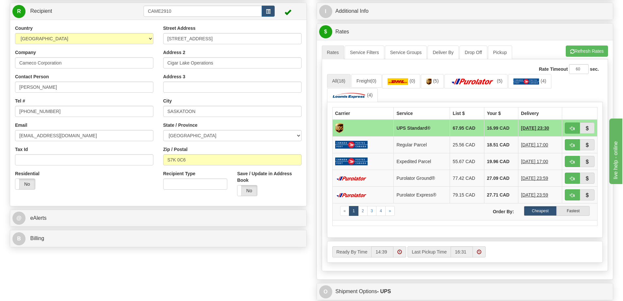
scroll to position [164, 0]
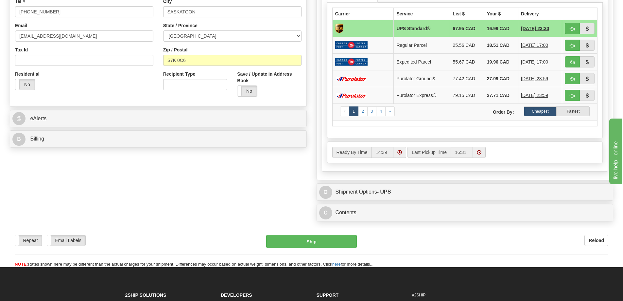
click at [50, 128] on div "S Sender WFRHQ" at bounding box center [158, 17] width 307 height 268
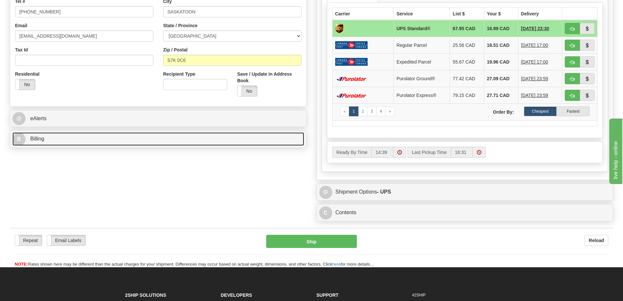
click at [50, 136] on link "B Billing" at bounding box center [158, 138] width 292 height 13
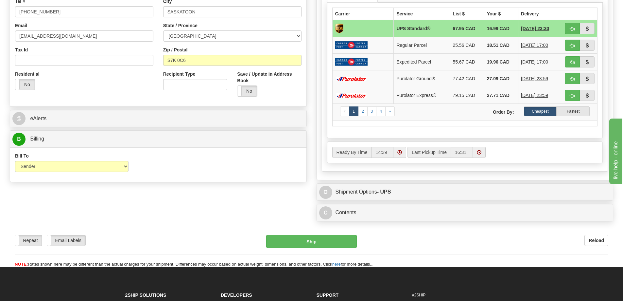
click at [49, 170] on select "Sender Recipient Third Party Collect" at bounding box center [72, 166] width 114 height 11
select select "2"
click at [15, 161] on select "Sender Recipient Third Party Collect" at bounding box center [72, 166] width 114 height 11
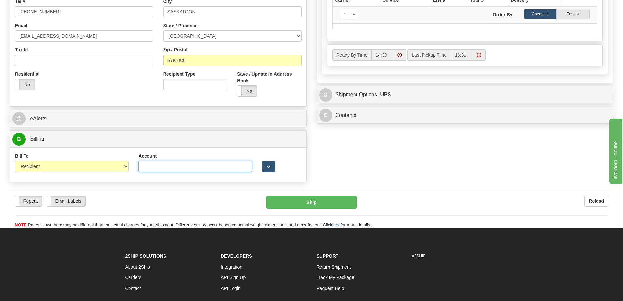
click at [171, 168] on input "Account" at bounding box center [195, 166] width 114 height 11
paste input "2158630"
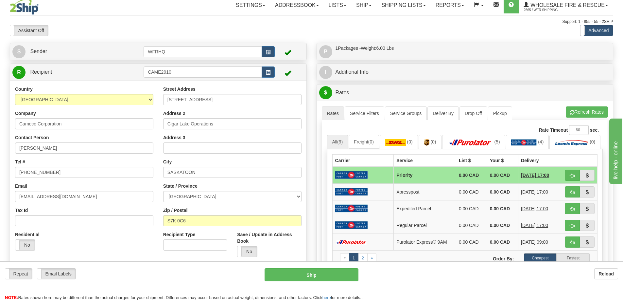
scroll to position [0, 0]
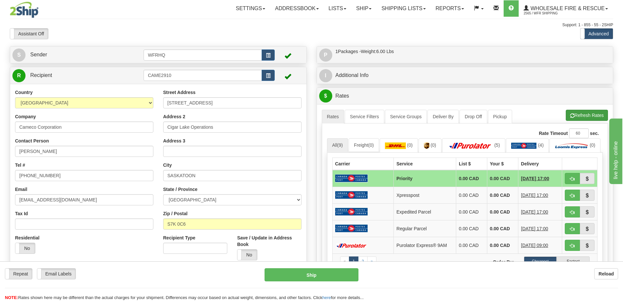
type input "2158630"
click at [591, 117] on button "Refresh Rates" at bounding box center [587, 115] width 42 height 11
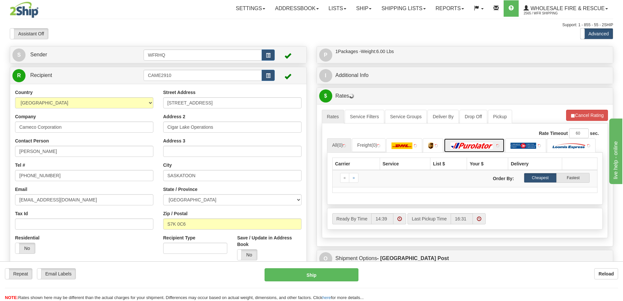
click at [480, 146] on img at bounding box center [472, 145] width 46 height 7
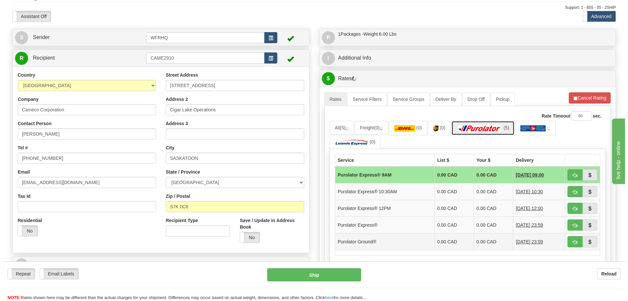
scroll to position [33, 0]
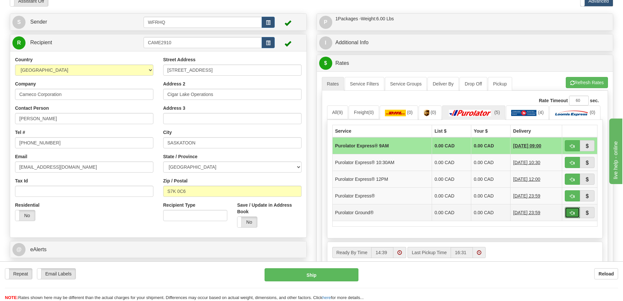
click at [570, 215] on span "button" at bounding box center [572, 213] width 5 height 4
type input "260"
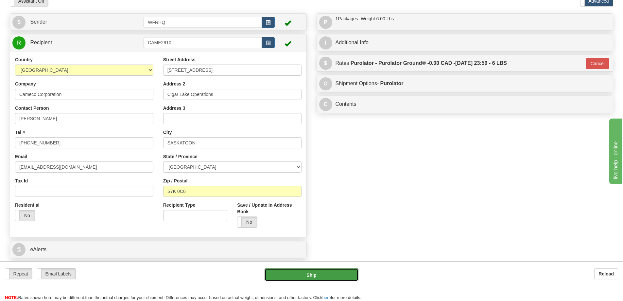
click at [327, 274] on button "Ship" at bounding box center [312, 274] width 94 height 13
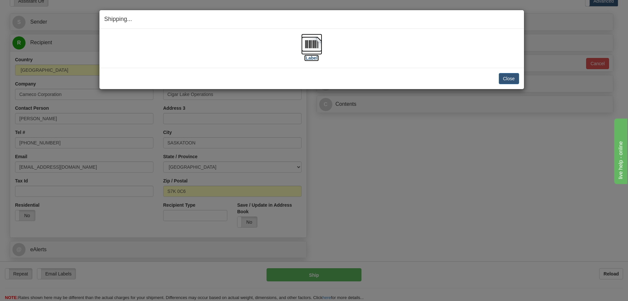
click at [316, 45] on img at bounding box center [311, 44] width 21 height 21
click at [513, 74] on button "Close" at bounding box center [509, 78] width 20 height 11
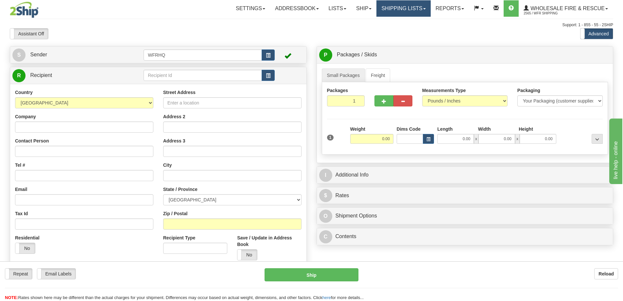
click at [395, 9] on link "Shipping lists" at bounding box center [404, 8] width 54 height 16
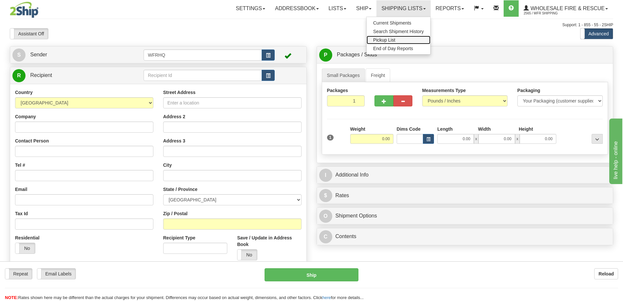
click at [383, 38] on span "Pickup List" at bounding box center [384, 39] width 22 height 5
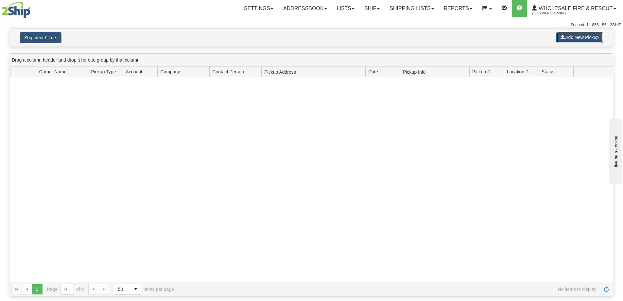
click at [581, 38] on button "Add New Pickup" at bounding box center [580, 37] width 47 height 11
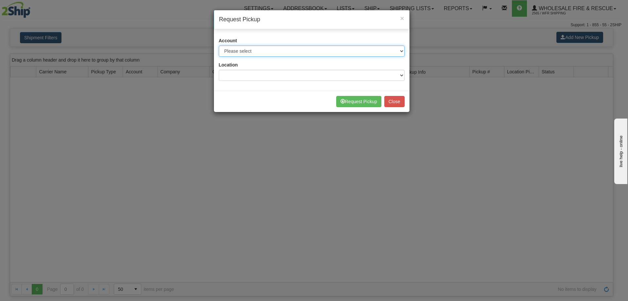
drag, startPoint x: 267, startPoint y: 49, endPoint x: 267, endPoint y: 56, distance: 6.6
click at [267, 49] on select "Please select Buffalo Air - 5016 (Buffalo Air) [GEOGRAPHIC_DATA] Post - 1681670…" at bounding box center [312, 50] width 186 height 11
select select "30"
click at [219, 45] on select "Please select Buffalo Air - 5016 (Buffalo Air) [GEOGRAPHIC_DATA] Post - 1681670…" at bounding box center [312, 50] width 186 height 11
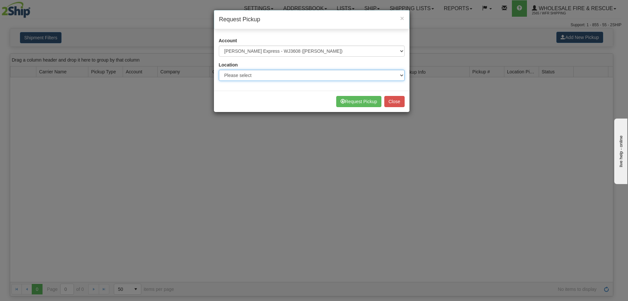
click at [245, 70] on select "Please select WFR Headquarters" at bounding box center [312, 75] width 186 height 11
select select "7352"
click at [219, 70] on select "Please select WFR Headquarters" at bounding box center [312, 75] width 186 height 11
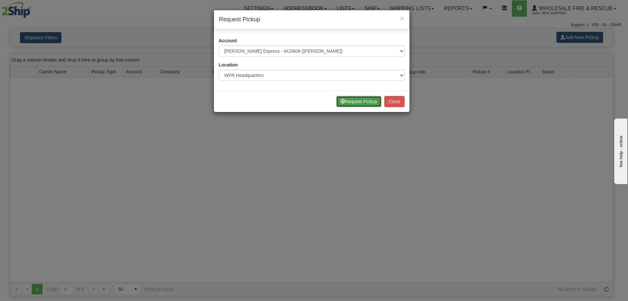
click at [366, 104] on button "Request Pickup" at bounding box center [358, 101] width 45 height 11
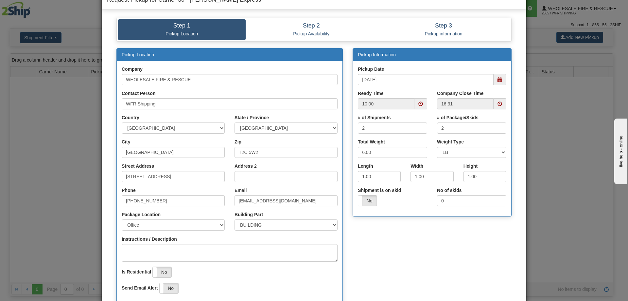
scroll to position [77, 0]
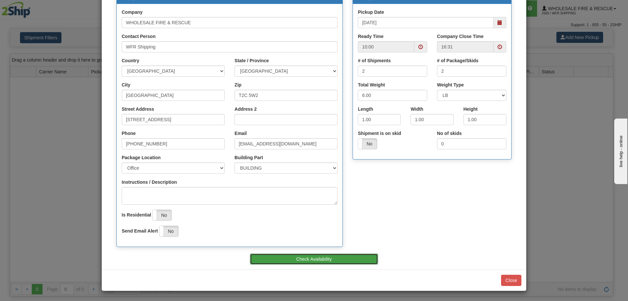
click at [303, 261] on button "Check Availability" at bounding box center [314, 258] width 129 height 11
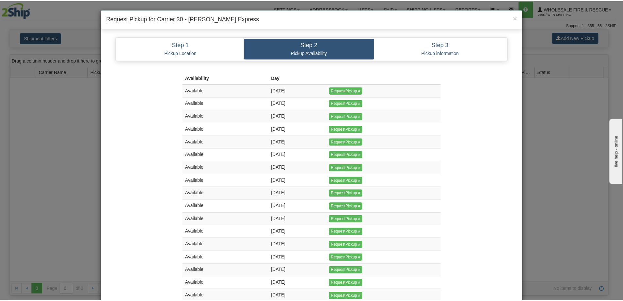
scroll to position [0, 0]
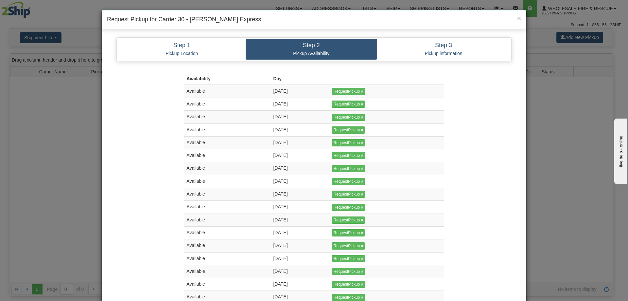
click at [348, 87] on td "RequestPickup #" at bounding box center [386, 91] width 115 height 13
click at [348, 89] on input "RequestPickup #" at bounding box center [349, 91] width 34 height 7
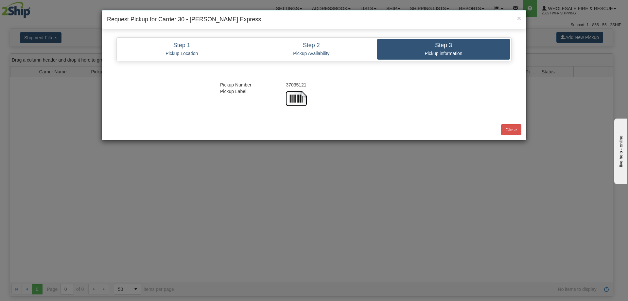
click at [295, 86] on div "37035121" at bounding box center [347, 84] width 132 height 7
copy div "37035121"
click at [505, 130] on button "Close" at bounding box center [511, 129] width 20 height 11
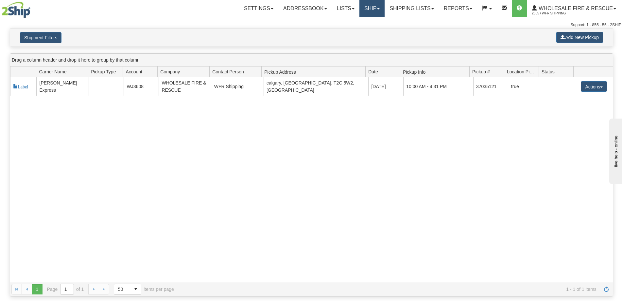
click at [375, 12] on link "Ship" at bounding box center [372, 8] width 25 height 16
click at [360, 22] on span "Ship Screen" at bounding box center [351, 22] width 25 height 5
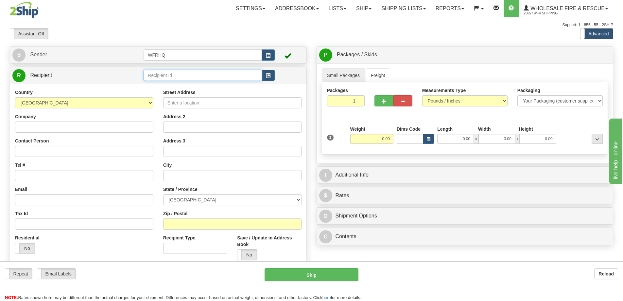
click at [191, 77] on input "text" at bounding box center [203, 75] width 118 height 11
type input "HONE1006"
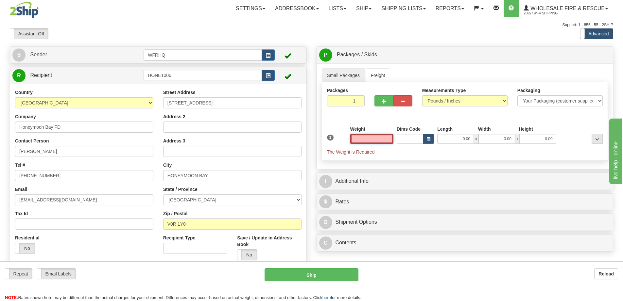
click at [373, 143] on input "text" at bounding box center [371, 139] width 43 height 10
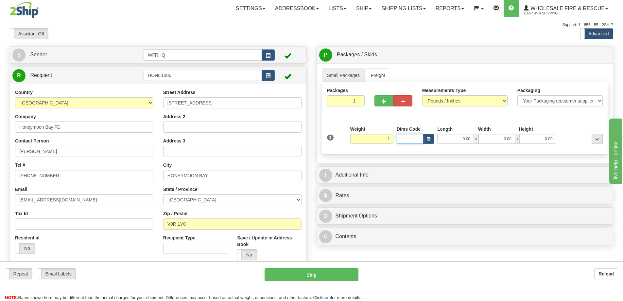
type input "1.00"
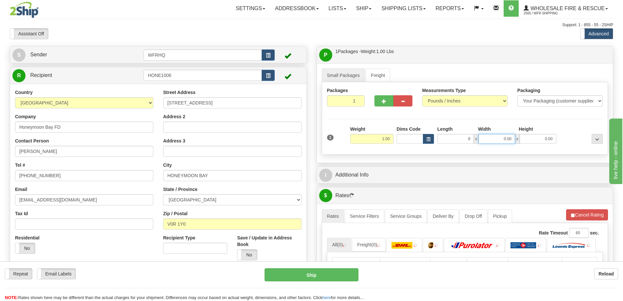
type input "8.00"
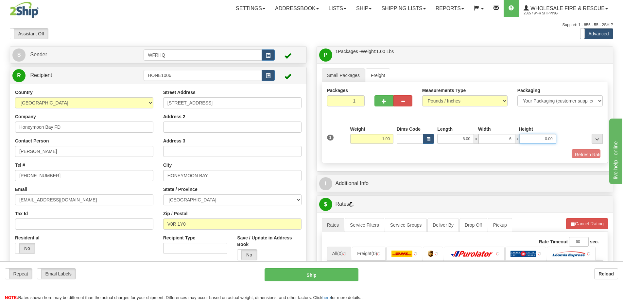
type input "6.00"
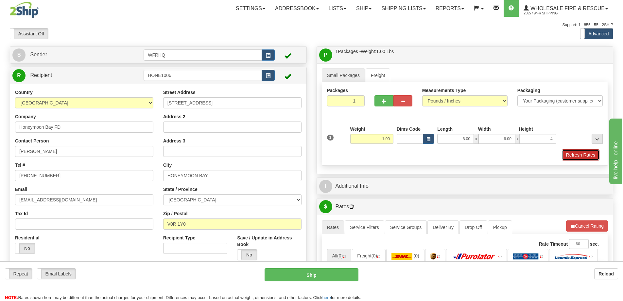
click at [565, 152] on button "Refresh Rates" at bounding box center [581, 154] width 38 height 11
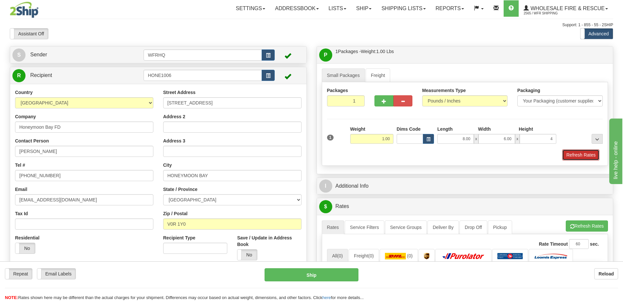
type input "4.00"
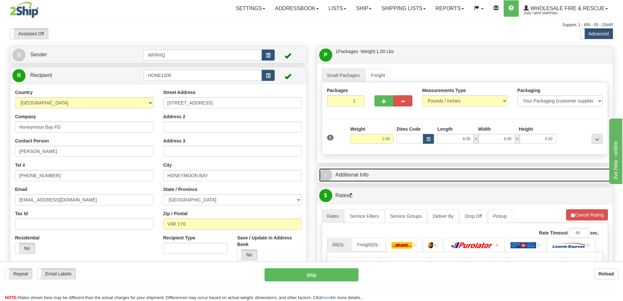
click at [404, 180] on link "I Additional Info" at bounding box center [465, 174] width 292 height 13
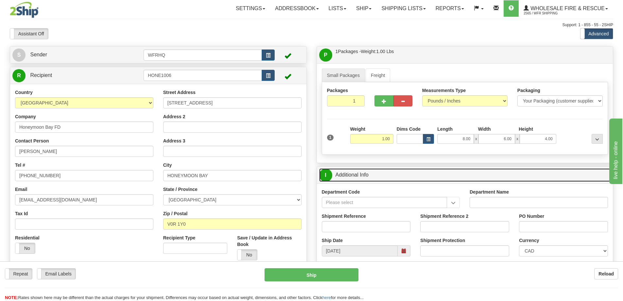
click at [388, 171] on link "I Additional Info" at bounding box center [465, 174] width 292 height 13
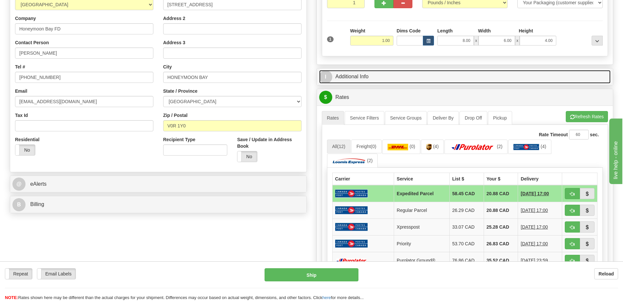
scroll to position [131, 0]
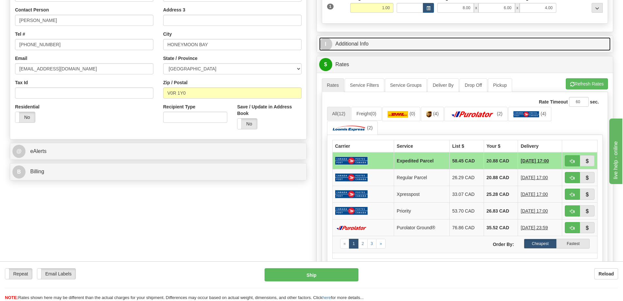
click at [373, 44] on link "I Additional Info" at bounding box center [465, 43] width 292 height 13
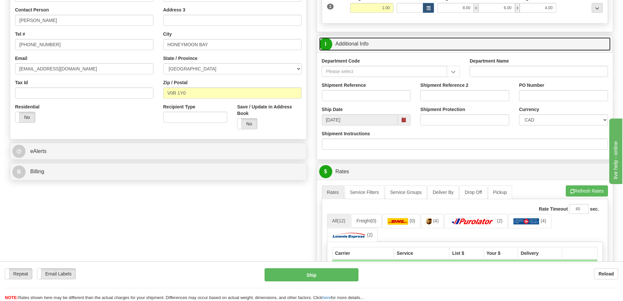
click at [409, 119] on span at bounding box center [404, 119] width 13 height 11
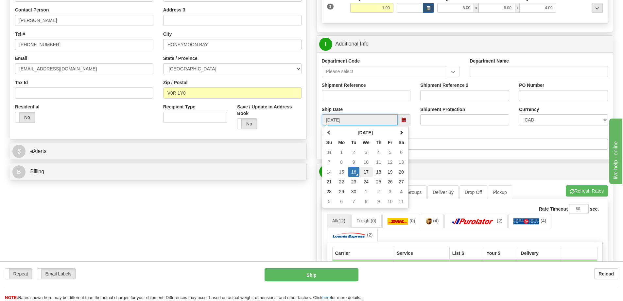
click at [369, 173] on td "17" at bounding box center [366, 172] width 13 height 10
type input "10:00"
type input "09/17/2025"
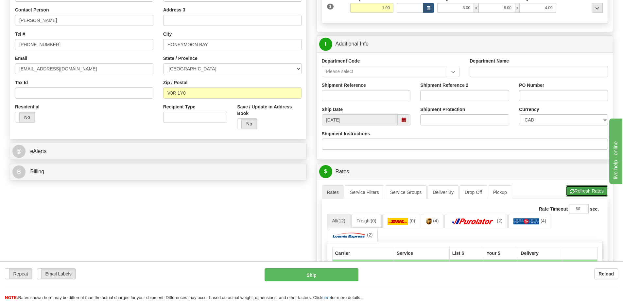
click at [577, 190] on button "Refresh Rates" at bounding box center [587, 190] width 42 height 11
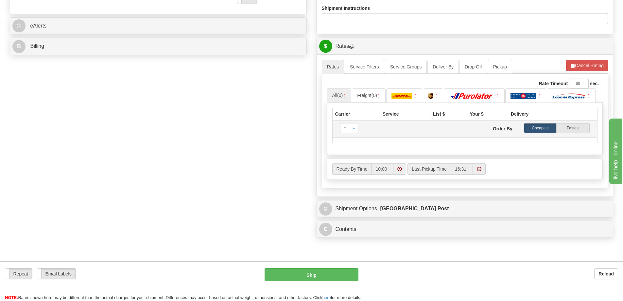
scroll to position [262, 0]
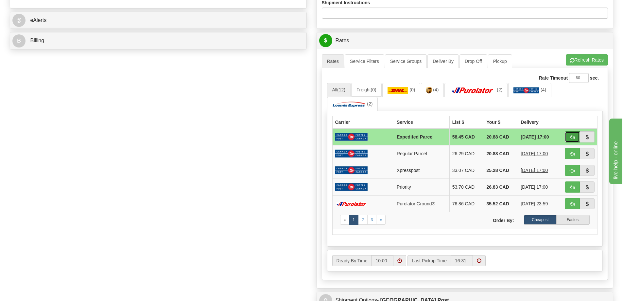
click at [569, 138] on button "button" at bounding box center [572, 136] width 15 height 11
type input "DOM.EP"
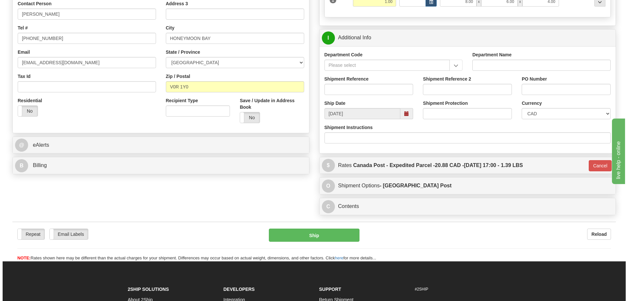
scroll to position [135, 0]
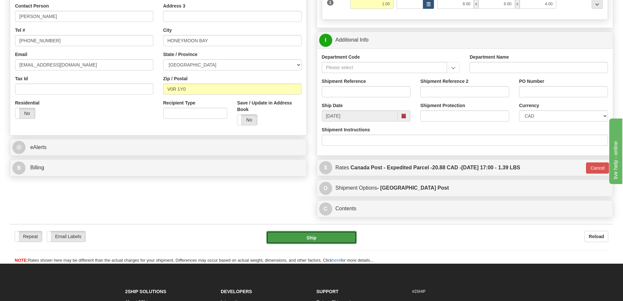
click at [313, 242] on button "Ship" at bounding box center [311, 237] width 91 height 13
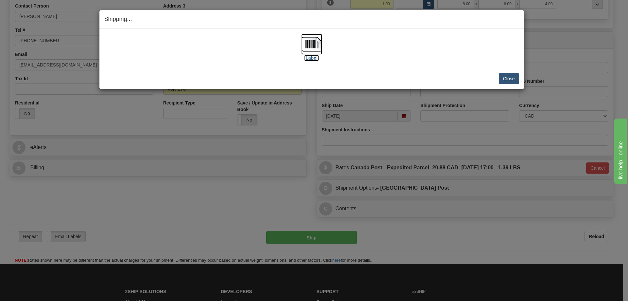
click at [315, 48] on img at bounding box center [311, 44] width 21 height 21
click at [500, 74] on button "Close" at bounding box center [509, 78] width 20 height 11
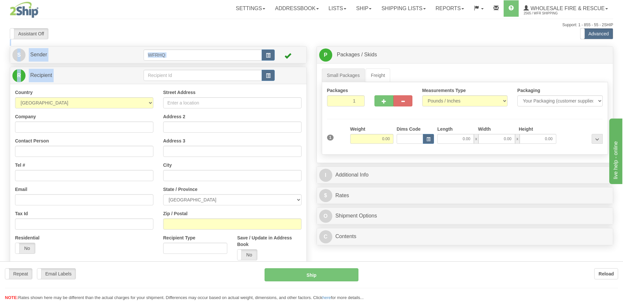
drag, startPoint x: 0, startPoint y: 0, endPoint x: 180, endPoint y: 76, distance: 195.3
click at [180, 76] on div "Toggle navigation Settings Shipping Preferences Fields Preferences New" at bounding box center [311, 174] width 623 height 348
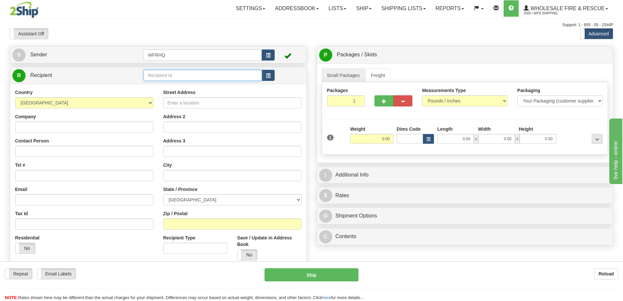
click at [180, 76] on input "text" at bounding box center [203, 75] width 118 height 11
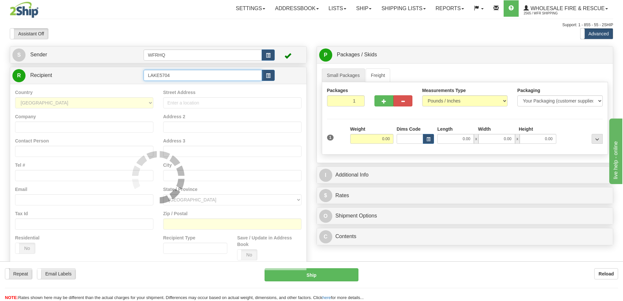
type input "LAKE5704"
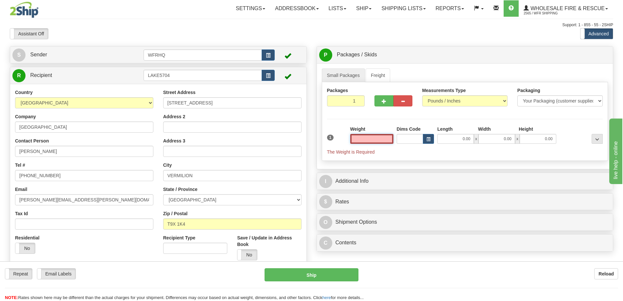
click at [380, 137] on input "text" at bounding box center [371, 139] width 43 height 10
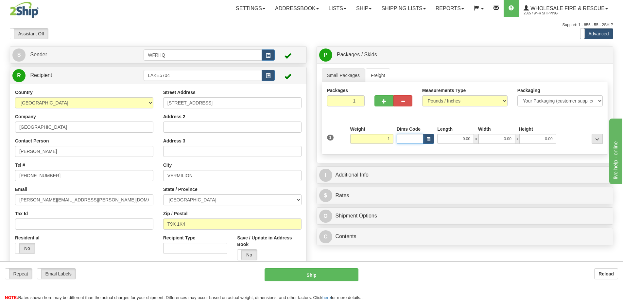
type input "1.00"
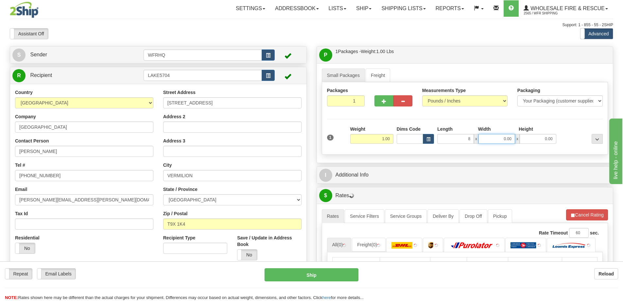
type input "8.00"
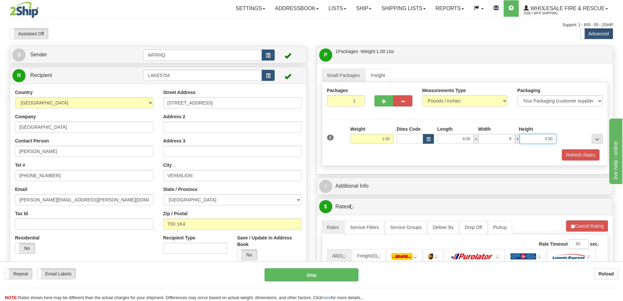
type input "6.00"
type input "4.00"
click at [578, 161] on div "Packages 1 1 Measurements Type" at bounding box center [465, 123] width 287 height 83
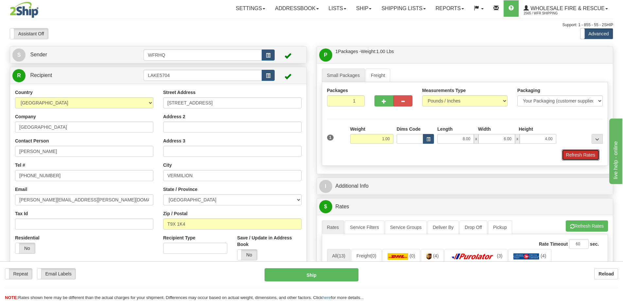
click at [577, 158] on button "Refresh Rates" at bounding box center [581, 154] width 38 height 11
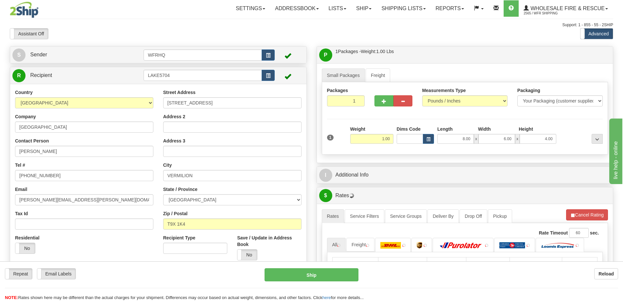
click at [482, 167] on div "I Additional Info" at bounding box center [465, 175] width 296 height 17
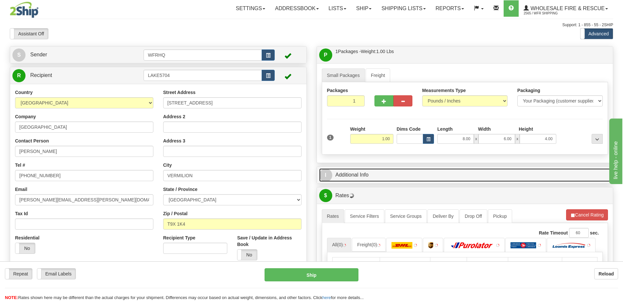
click at [470, 174] on link "I Additional Info" at bounding box center [465, 174] width 292 height 13
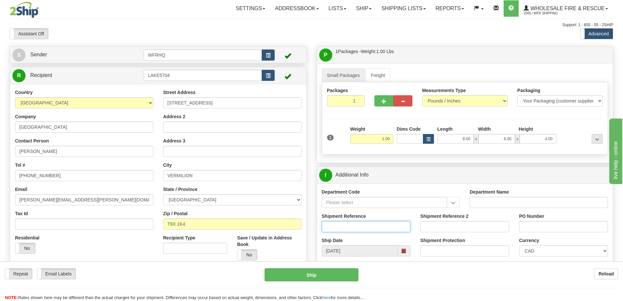
click at [360, 229] on input "Shipment Reference" at bounding box center [366, 226] width 89 height 11
type input "S44861-29535"
type input "155670"
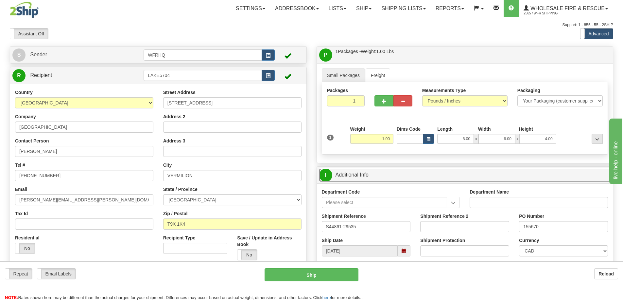
drag, startPoint x: 439, startPoint y: 181, endPoint x: 446, endPoint y: 172, distance: 11.7
click at [439, 181] on link "I Additional Info" at bounding box center [465, 174] width 292 height 13
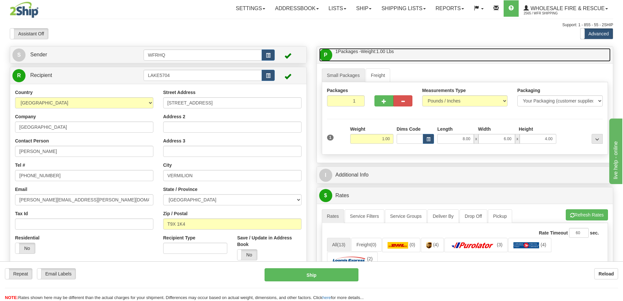
click at [452, 59] on link "P Packages / Skids 1 Packages - Weight: 1.00 Lbs 1 Skids - Weight: NaN Lbs" at bounding box center [465, 54] width 292 height 13
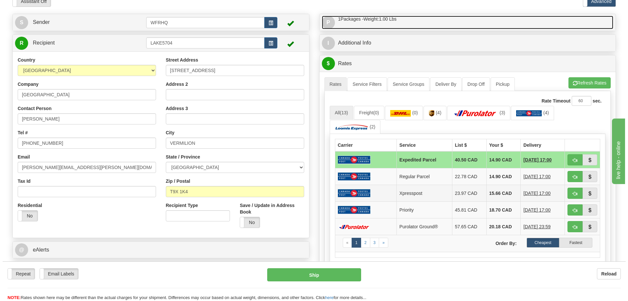
scroll to position [33, 0]
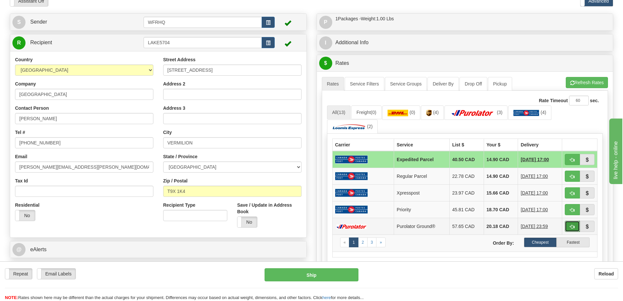
click at [576, 229] on button "button" at bounding box center [572, 226] width 15 height 11
type input "260"
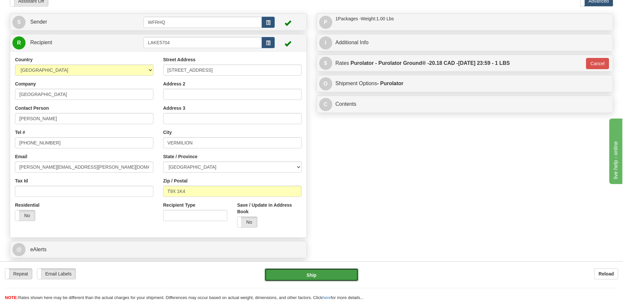
click at [334, 273] on button "Ship" at bounding box center [312, 274] width 94 height 13
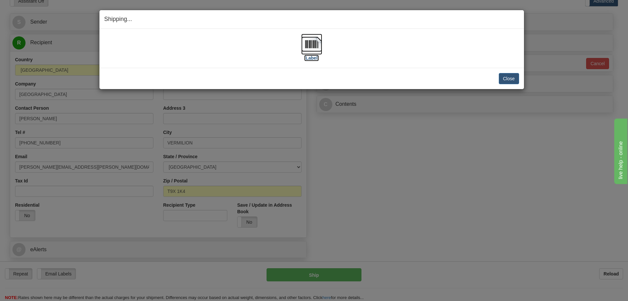
click at [315, 48] on img at bounding box center [311, 44] width 21 height 21
click at [506, 77] on button "Close" at bounding box center [509, 78] width 20 height 11
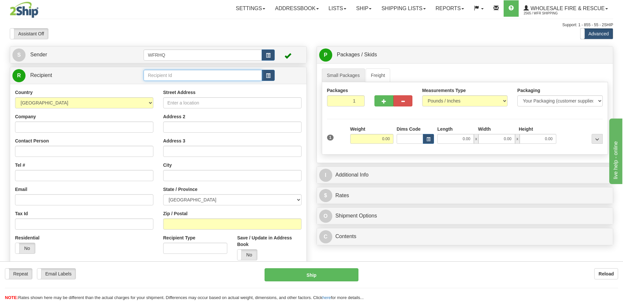
click at [175, 76] on input "text" at bounding box center [203, 75] width 118 height 11
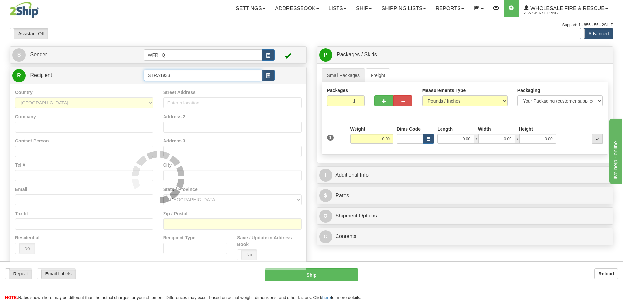
type input "STRA1933"
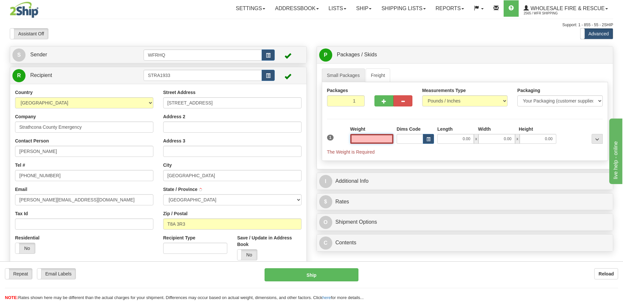
type input "[GEOGRAPHIC_DATA]"
click at [376, 137] on input "text" at bounding box center [371, 139] width 43 height 10
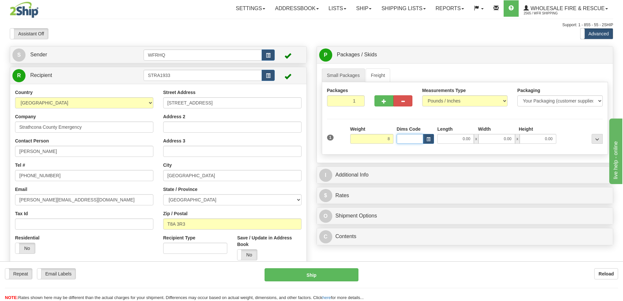
type input "8.00"
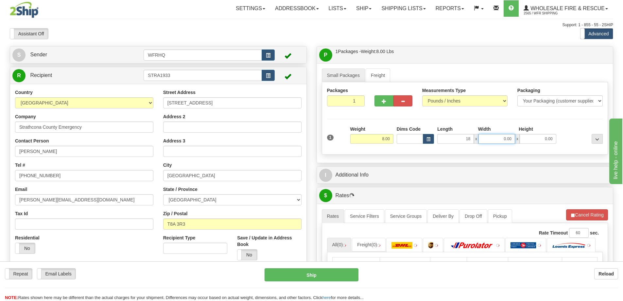
type input "18.00"
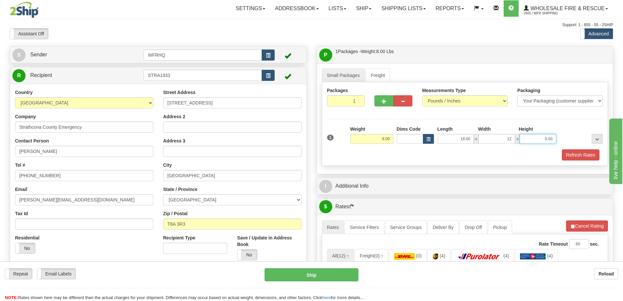
type input "12.00"
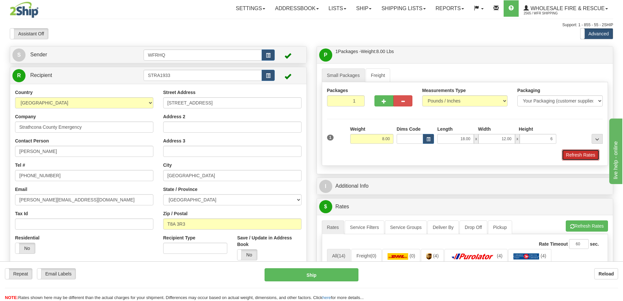
type input "6.00"
click at [591, 158] on button "Refresh Rates" at bounding box center [581, 154] width 38 height 11
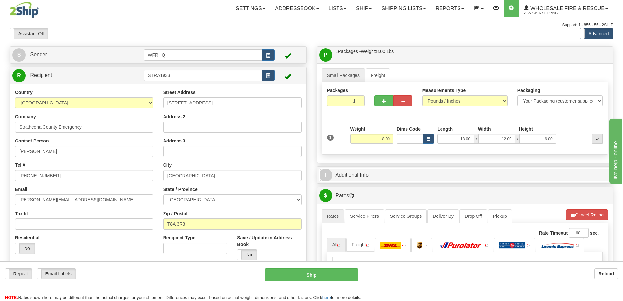
click at [506, 173] on link "I Additional Info" at bounding box center [465, 174] width 292 height 13
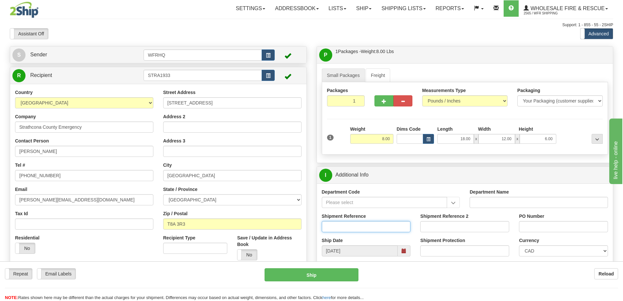
drag, startPoint x: 360, startPoint y: 222, endPoint x: 347, endPoint y: 231, distance: 15.6
click at [347, 231] on input "Shipment Reference" at bounding box center [366, 226] width 89 height 11
type input "S46660-30882"
type input "SC98749"
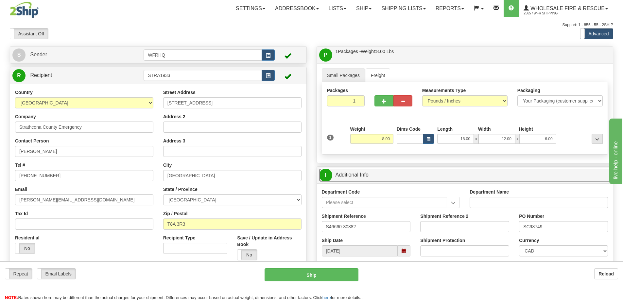
click at [402, 173] on link "I Additional Info" at bounding box center [465, 174] width 292 height 13
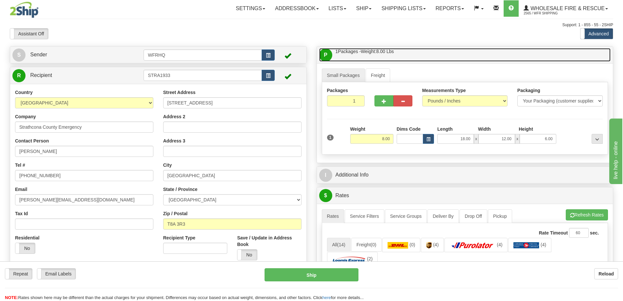
click at [423, 59] on link "P Packages / Skids 1 Packages - Weight: 8.00 Lbs 1 Skids - Weight: NaN Lbs" at bounding box center [465, 54] width 292 height 13
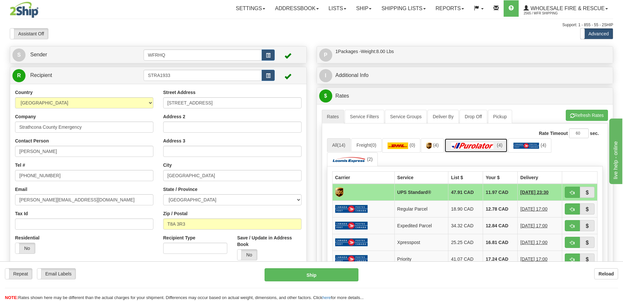
click at [493, 148] on img at bounding box center [473, 145] width 46 height 7
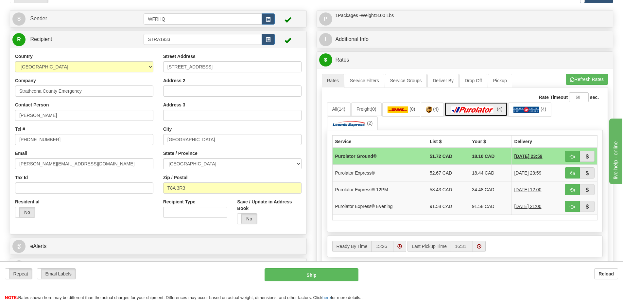
scroll to position [65, 0]
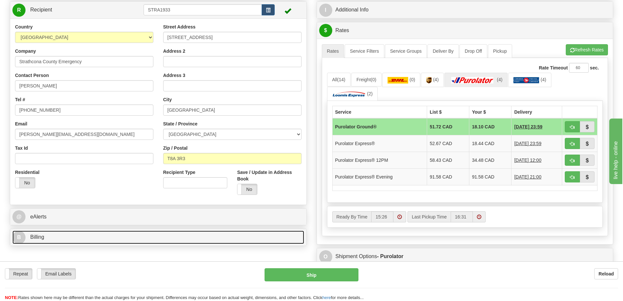
click at [57, 238] on link "B Billing" at bounding box center [158, 236] width 292 height 13
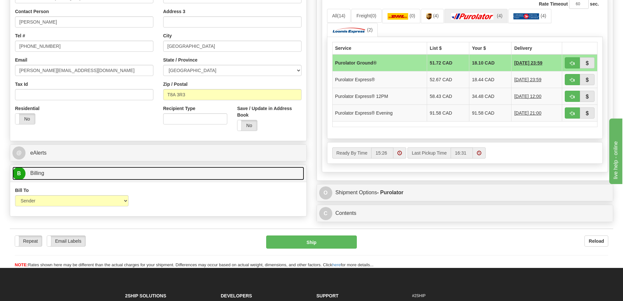
scroll to position [131, 0]
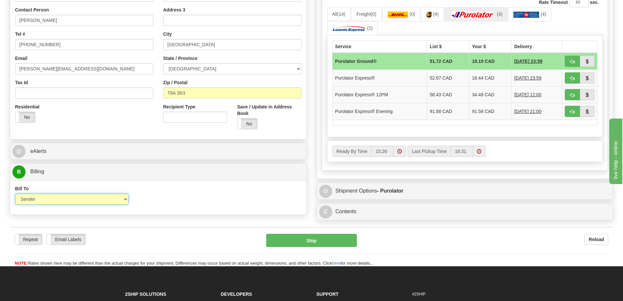
click at [56, 198] on select "Sender Recipient Third Party Collect" at bounding box center [72, 198] width 114 height 11
select select "2"
click at [15, 193] on select "Sender Recipient Third Party Collect" at bounding box center [72, 198] width 114 height 11
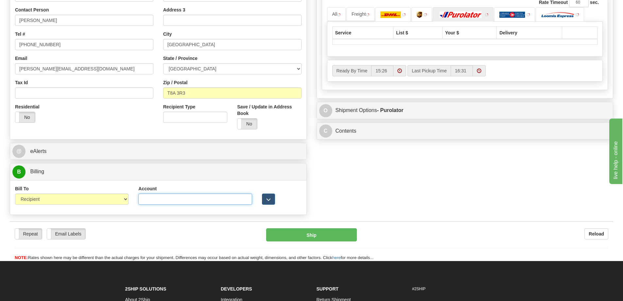
click at [168, 197] on input "Account" at bounding box center [195, 198] width 114 height 11
paste input "cthorne@meglobal.biz"
type input "cthorne@meglobal.biz"
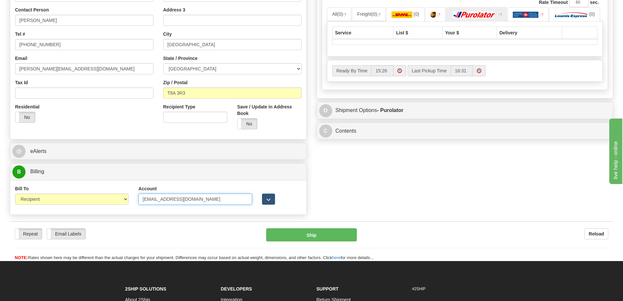
drag, startPoint x: 209, startPoint y: 199, endPoint x: 50, endPoint y: 206, distance: 159.2
click at [50, 206] on div "Bill To Sender Recipient Third Party Collect Account cthorne@meglobal.biz 3rd P…" at bounding box center [158, 197] width 296 height 24
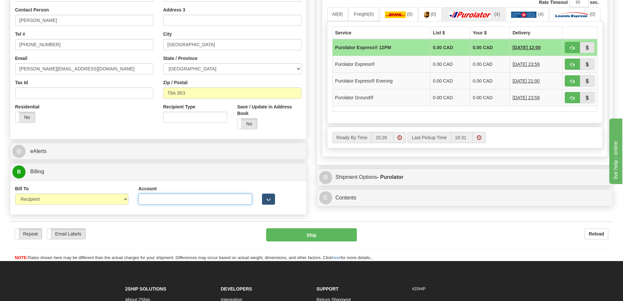
click at [158, 196] on input "Account" at bounding box center [195, 198] width 114 height 11
paste input "2269494"
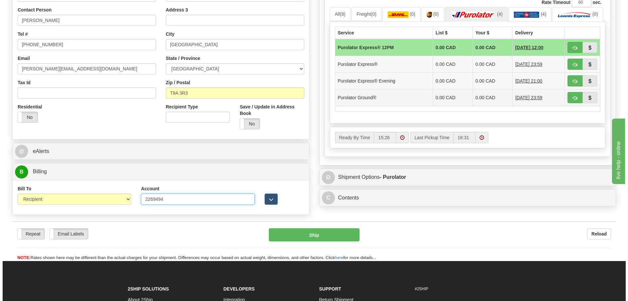
scroll to position [33, 0]
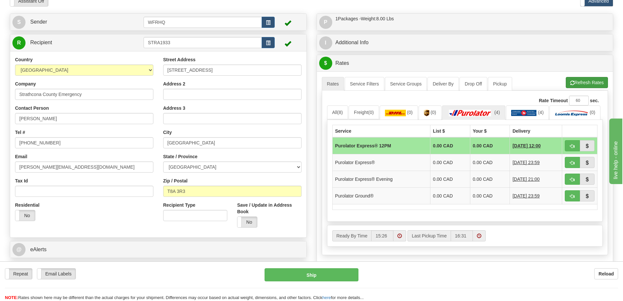
type input "2269494"
click at [597, 82] on button "Refresh Rates" at bounding box center [587, 82] width 42 height 11
click at [575, 201] on button "button" at bounding box center [572, 195] width 15 height 11
type input "260"
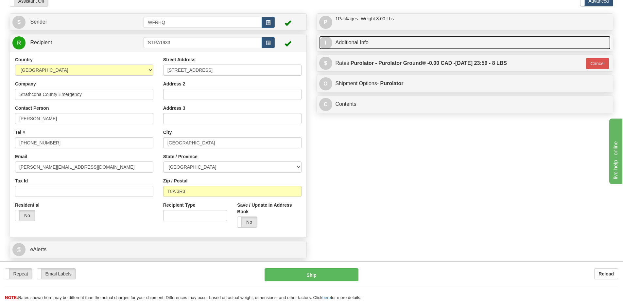
click at [387, 45] on link "I Additional Info" at bounding box center [465, 42] width 292 height 13
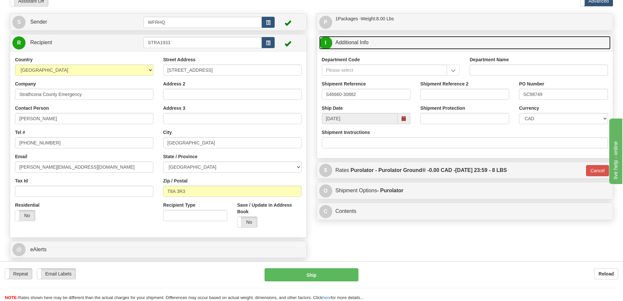
click at [403, 118] on span at bounding box center [404, 118] width 5 height 5
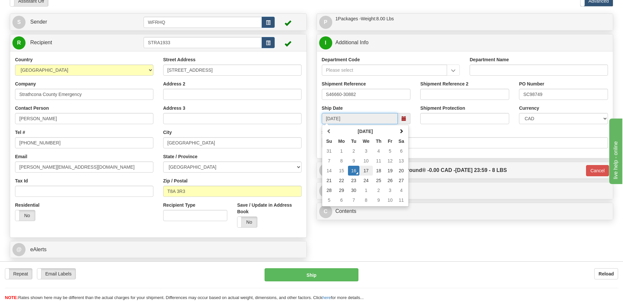
click at [366, 172] on td "17" at bounding box center [366, 171] width 13 height 10
type input "[DATE]"
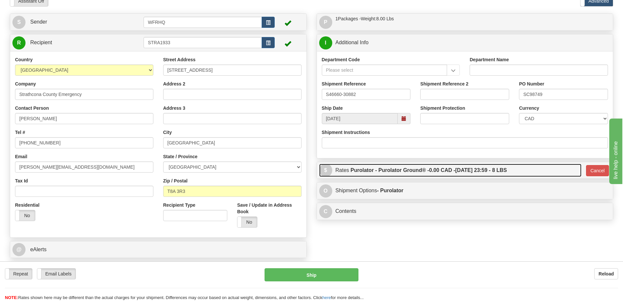
click at [532, 174] on link "$ Rates Purolator - Purolator Ground® - 0.00 CAD - 09/17/2025 23:59 - 8 LBS" at bounding box center [450, 170] width 262 height 13
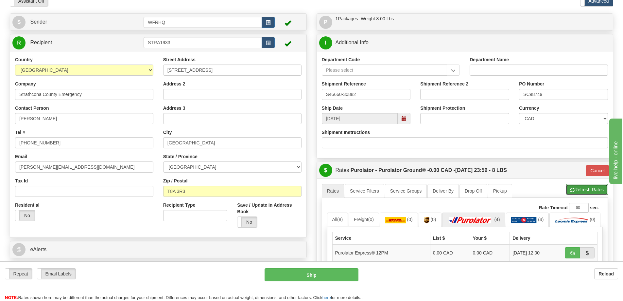
click at [576, 187] on button "Refresh Rates" at bounding box center [587, 189] width 42 height 11
type input "260"
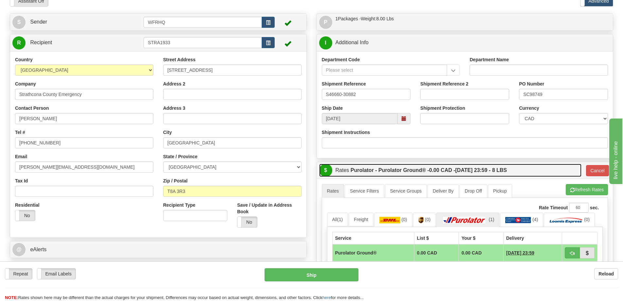
click at [532, 170] on link "$ Rates Purolator - Purolator Ground® - 0.00 CAD - 09/18/2025 23:59 - 8 LBS" at bounding box center [450, 170] width 262 height 13
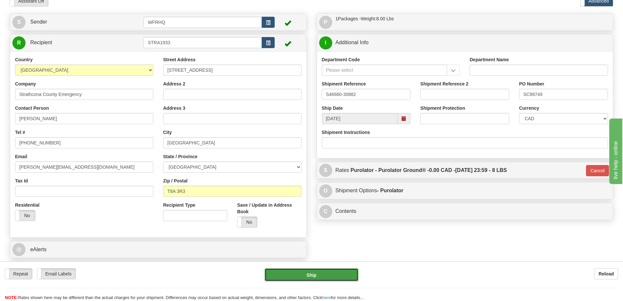
click at [319, 279] on button "Ship" at bounding box center [312, 274] width 94 height 13
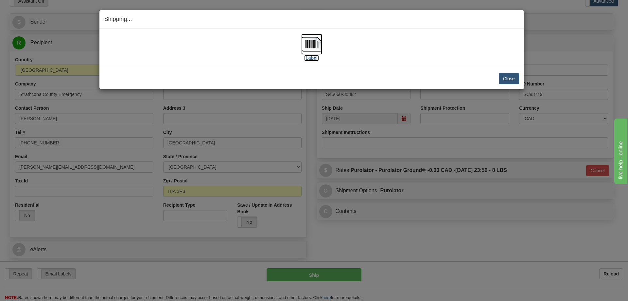
click at [312, 46] on img at bounding box center [311, 44] width 21 height 21
click at [509, 82] on button "Close" at bounding box center [509, 78] width 20 height 11
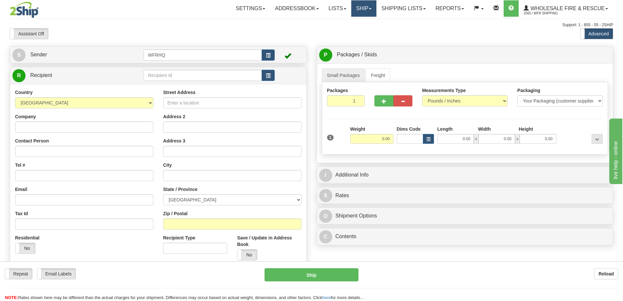
click at [365, 7] on link "Ship" at bounding box center [363, 8] width 25 height 16
click at [428, 10] on link "Shipping lists" at bounding box center [404, 8] width 54 height 16
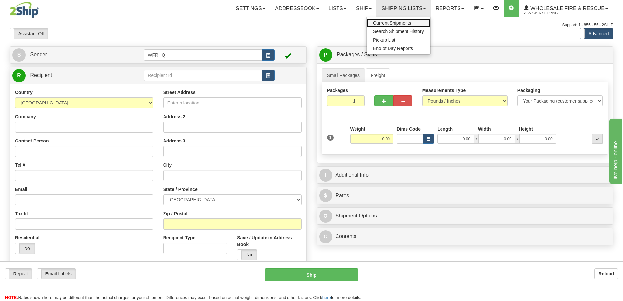
click at [397, 24] on span "Current Shipments" at bounding box center [392, 22] width 38 height 5
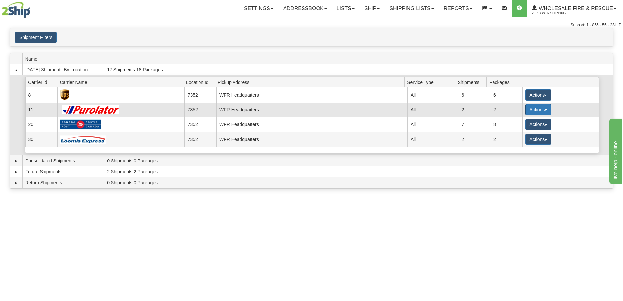
click at [533, 108] on button "Actions" at bounding box center [539, 109] width 26 height 11
click at [520, 123] on span "Details" at bounding box center [515, 121] width 18 height 5
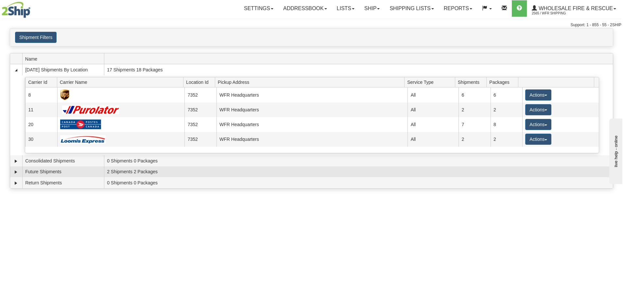
click at [135, 175] on td "2 Shipments 2 Packages" at bounding box center [358, 171] width 509 height 11
click at [15, 171] on link "Expand" at bounding box center [16, 172] width 7 height 7
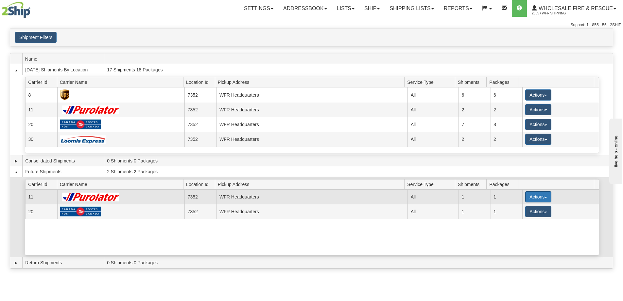
click at [547, 200] on button "Actions" at bounding box center [539, 196] width 26 height 11
click at [530, 208] on link "Details" at bounding box center [525, 209] width 52 height 9
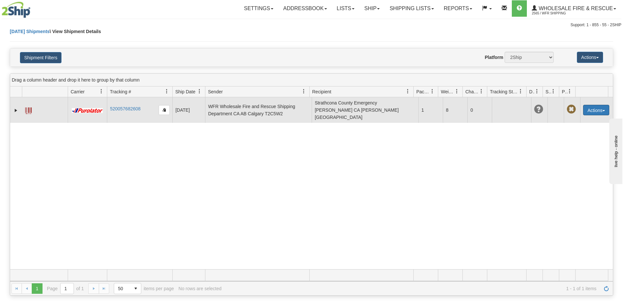
click at [599, 107] on button "Actions" at bounding box center [596, 110] width 26 height 10
click at [573, 144] on link "Delete" at bounding box center [583, 147] width 52 height 9
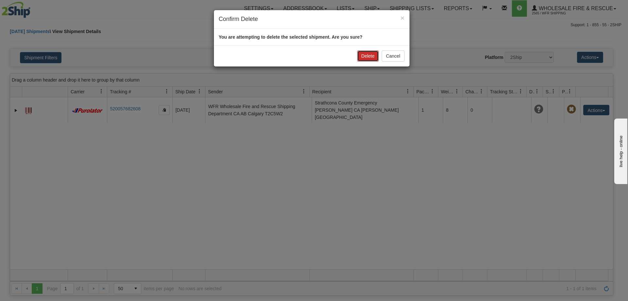
click at [361, 57] on button "Delete" at bounding box center [368, 55] width 22 height 11
